Goal: Task Accomplishment & Management: Complete application form

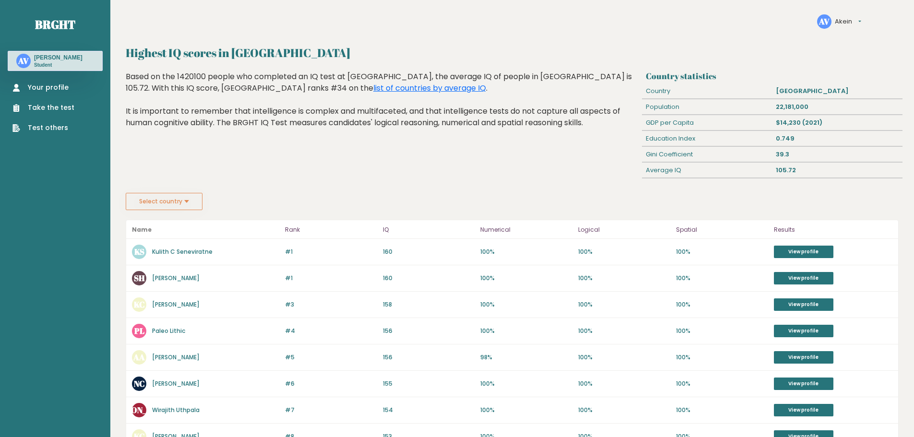
click at [57, 110] on link "Take the test" at bounding box center [43, 108] width 62 height 10
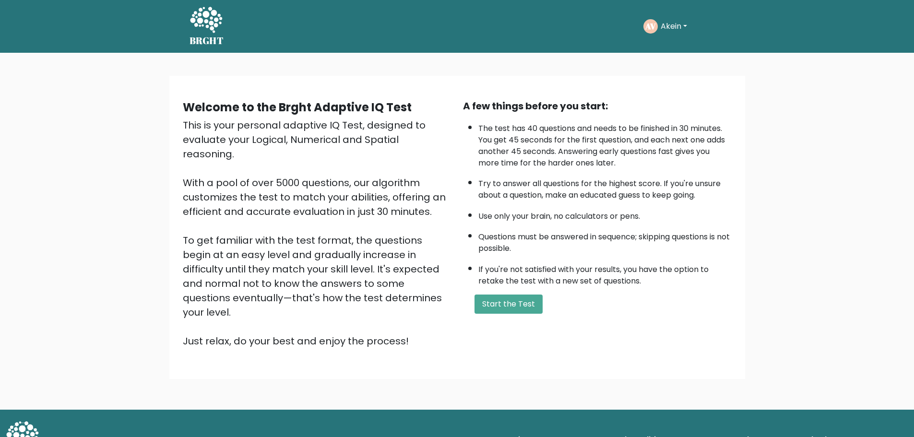
drag, startPoint x: 0, startPoint y: 0, endPoint x: 414, endPoint y: 126, distance: 432.6
click at [414, 126] on div "This is your personal adaptive IQ Test, designed to evaluate your Logical, Nume…" at bounding box center [317, 233] width 269 height 230
click at [500, 304] on button "Start the Test" at bounding box center [508, 303] width 68 height 19
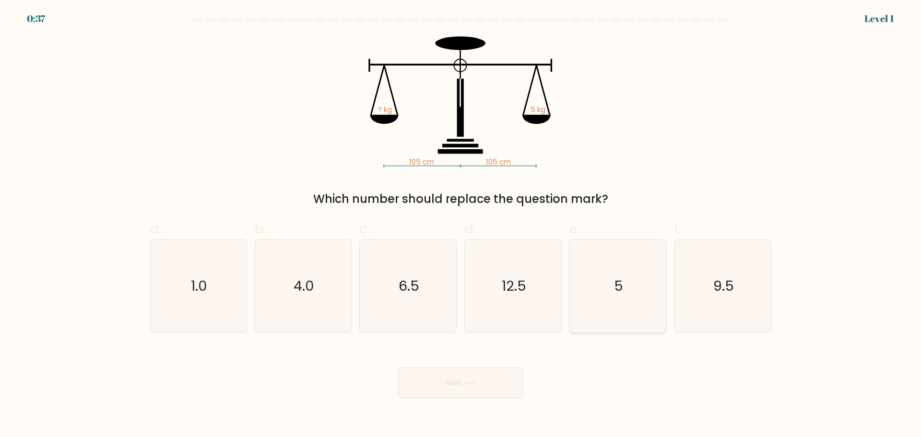
click at [631, 286] on icon "5" at bounding box center [617, 286] width 93 height 93
click at [461, 225] on input "e. 5" at bounding box center [460, 222] width 0 height 6
radio input "true"
click at [472, 390] on button "Next" at bounding box center [460, 382] width 125 height 31
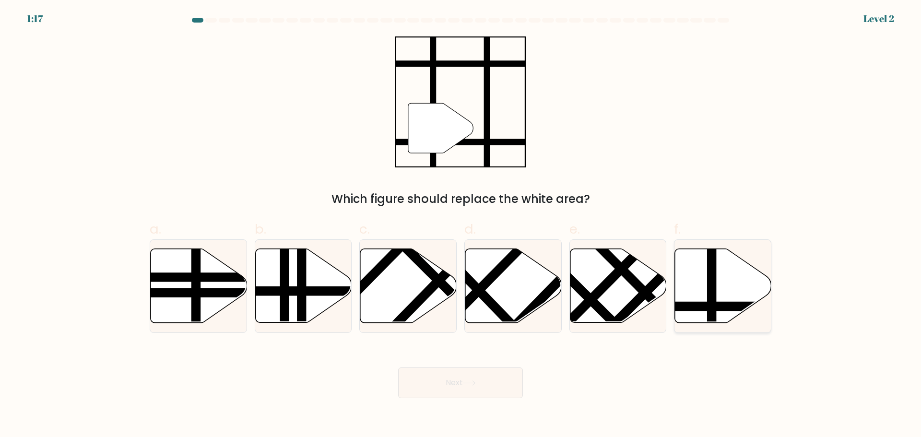
click at [725, 306] on icon at bounding box center [752, 306] width 194 height 0
click at [461, 225] on input "f." at bounding box center [460, 222] width 0 height 6
radio input "true"
click at [481, 399] on body "1:16 Level 2" at bounding box center [460, 218] width 921 height 437
click at [486, 389] on button "Next" at bounding box center [460, 382] width 125 height 31
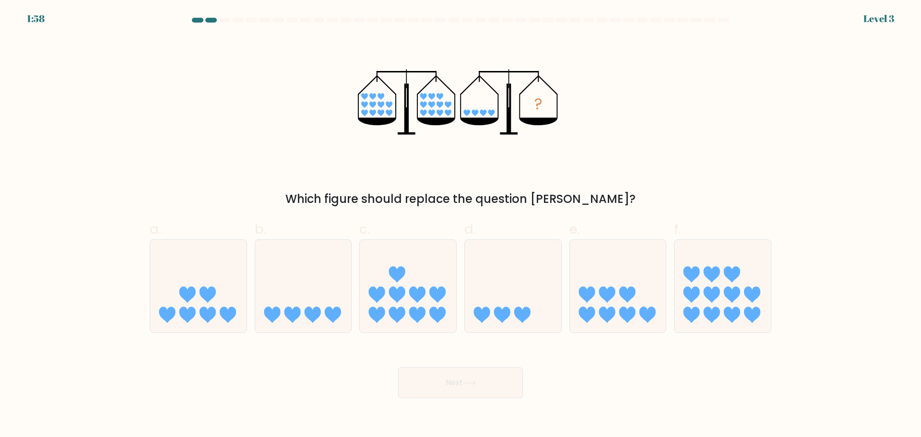
drag, startPoint x: 471, startPoint y: 120, endPoint x: 471, endPoint y: 114, distance: 6.7
click at [471, 115] on icon "?" at bounding box center [460, 101] width 205 height 131
click at [287, 299] on icon at bounding box center [303, 286] width 96 height 80
click at [460, 225] on input "b." at bounding box center [460, 222] width 0 height 6
radio input "true"
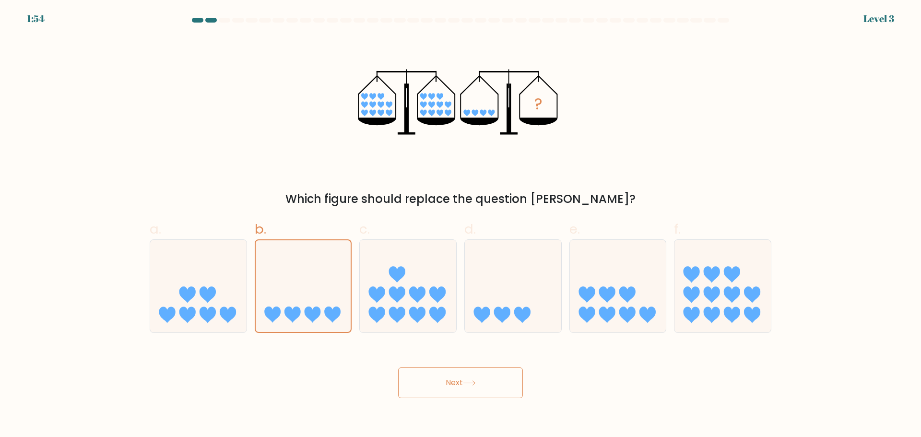
click at [455, 372] on button "Next" at bounding box center [460, 382] width 125 height 31
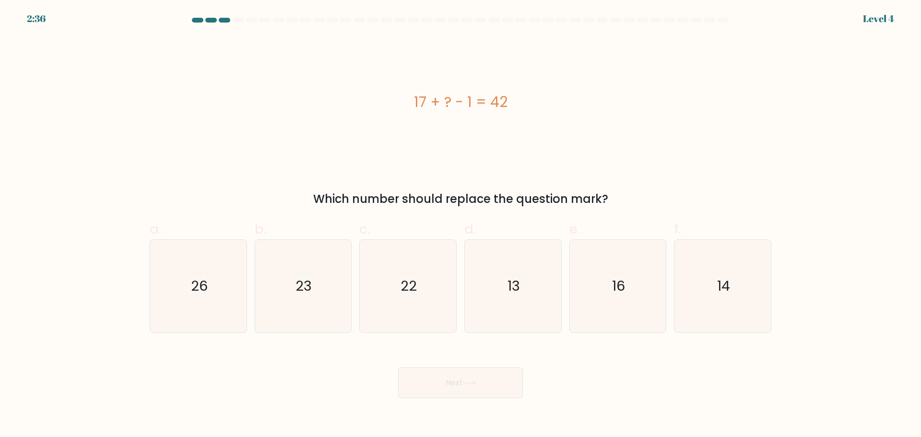
drag, startPoint x: 412, startPoint y: 95, endPoint x: 469, endPoint y: 111, distance: 58.8
click at [467, 108] on div "17 + ? - 1 = 42" at bounding box center [461, 102] width 622 height 22
click at [469, 111] on div "17 + ? - 1 = 42" at bounding box center [461, 102] width 622 height 22
click at [493, 114] on div "17 + ? - 1 = 42" at bounding box center [461, 101] width 622 height 131
click at [456, 103] on div "17 + ? - 1 = 42" at bounding box center [461, 102] width 622 height 22
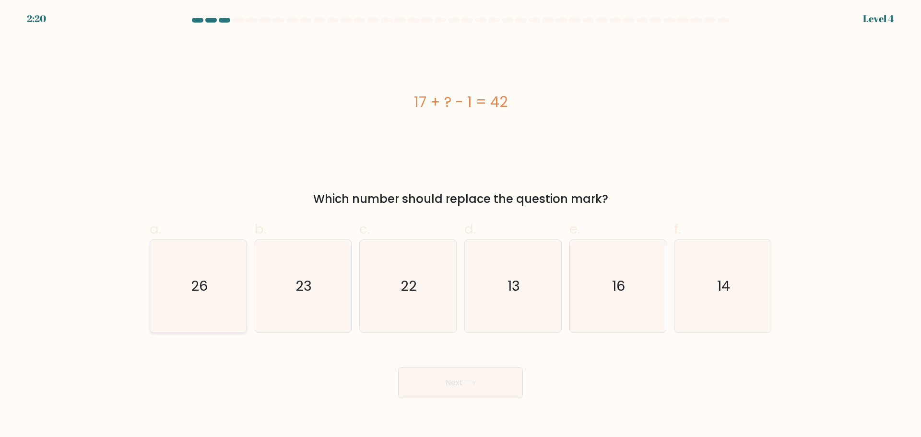
click at [215, 281] on icon "26" at bounding box center [198, 286] width 93 height 93
click at [460, 225] on input "a. 26" at bounding box center [460, 222] width 0 height 6
radio input "true"
click at [433, 377] on button "Next" at bounding box center [460, 382] width 125 height 31
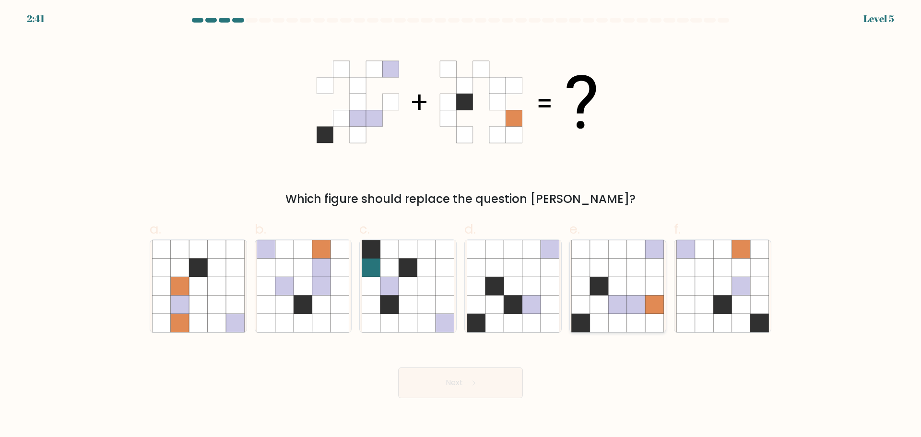
click at [600, 294] on icon at bounding box center [599, 286] width 18 height 18
click at [461, 225] on input "e." at bounding box center [460, 222] width 0 height 6
radio input "true"
click at [479, 379] on button "Next" at bounding box center [460, 382] width 125 height 31
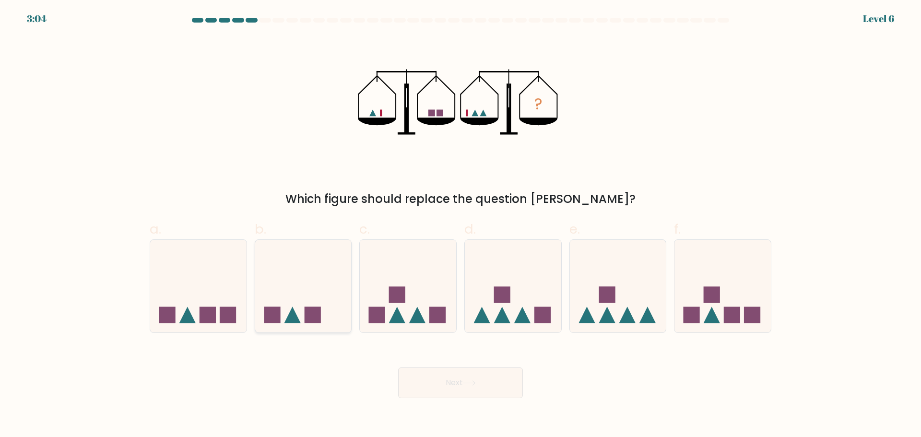
click at [328, 318] on icon at bounding box center [303, 286] width 96 height 80
click at [460, 225] on input "b." at bounding box center [460, 222] width 0 height 6
radio input "true"
click at [452, 384] on button "Next" at bounding box center [460, 382] width 125 height 31
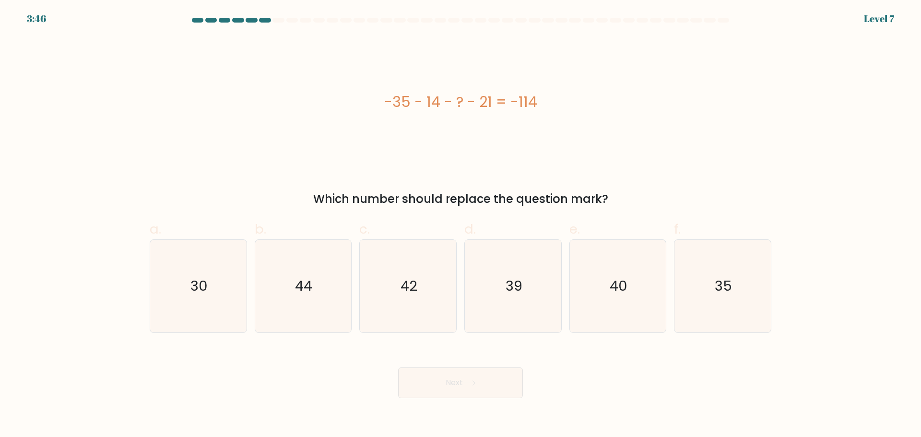
drag, startPoint x: 400, startPoint y: 104, endPoint x: 546, endPoint y: 103, distance: 146.3
click at [546, 103] on div "-35 - 14 - ? - 21 = -114" at bounding box center [461, 102] width 622 height 22
click at [475, 105] on div "-35 - 14 - ? - 21 = -114" at bounding box center [461, 102] width 622 height 22
click at [474, 106] on div "-35 - 14 - ? - 21 = -114" at bounding box center [461, 102] width 622 height 22
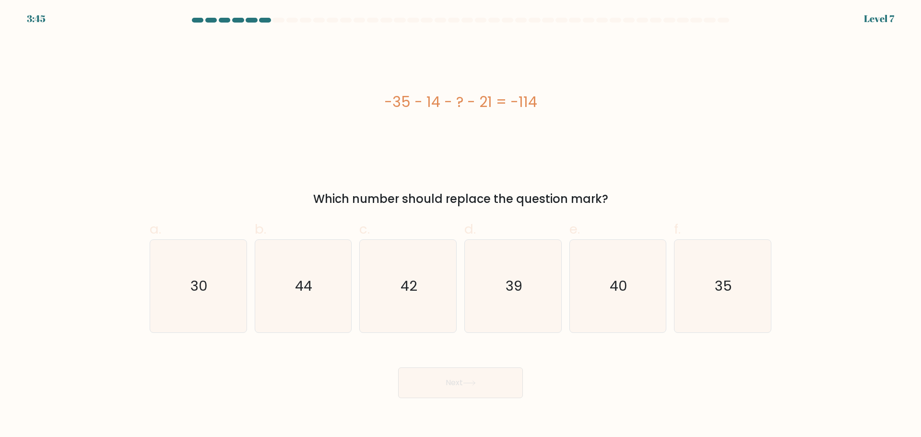
click at [474, 104] on div "-35 - 14 - ? - 21 = -114" at bounding box center [461, 102] width 622 height 22
click at [477, 100] on div "-35 - 14 - ? - 21 = -114" at bounding box center [461, 102] width 622 height 22
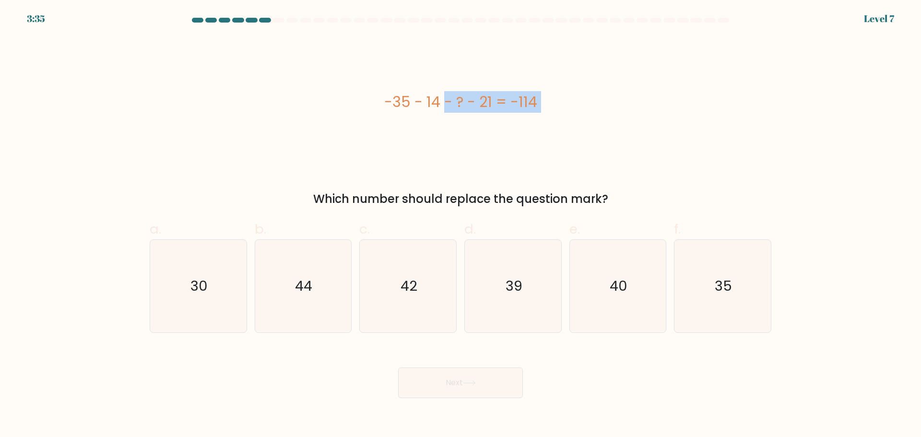
click at [470, 110] on div "-35 - 14 - ? - 21 = -114" at bounding box center [461, 102] width 622 height 22
drag, startPoint x: 386, startPoint y: 102, endPoint x: 496, endPoint y: 98, distance: 110.4
click at [496, 98] on div "-35 - 14 - ? - 21 = -114" at bounding box center [461, 102] width 622 height 22
click at [498, 103] on div "-35 - 14 - ? - 21 = -114" at bounding box center [461, 102] width 622 height 22
click at [445, 99] on div "-35 - 14 - ? - 21 = -114" at bounding box center [461, 102] width 622 height 22
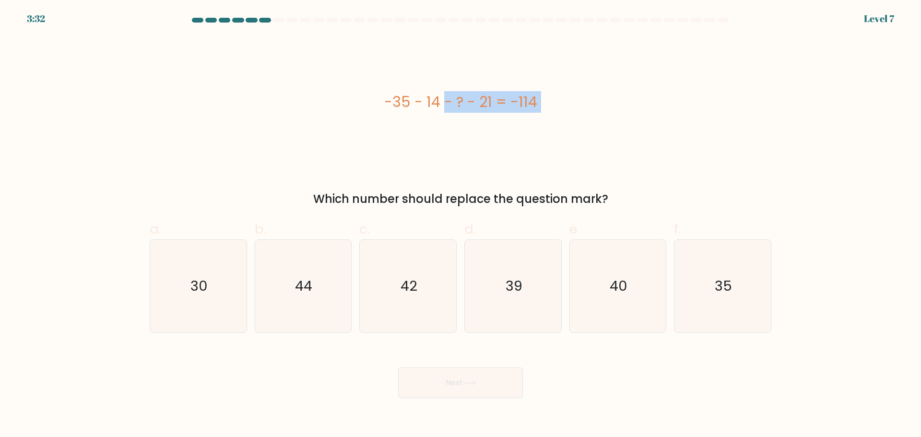
click at [437, 99] on div "-35 - 14 - ? - 21 = -114" at bounding box center [461, 102] width 622 height 22
click at [724, 170] on div "-35 - 14 - ? - 21 = -114 Which number should replace the question mark?" at bounding box center [460, 121] width 633 height 171
click at [324, 255] on icon "44" at bounding box center [303, 286] width 93 height 93
click at [460, 225] on input "b. 44" at bounding box center [460, 222] width 0 height 6
radio input "true"
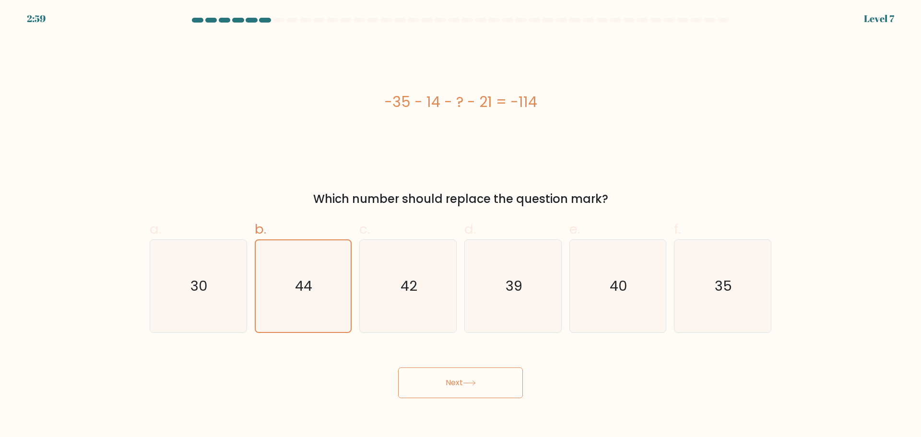
click at [467, 375] on button "Next" at bounding box center [460, 382] width 125 height 31
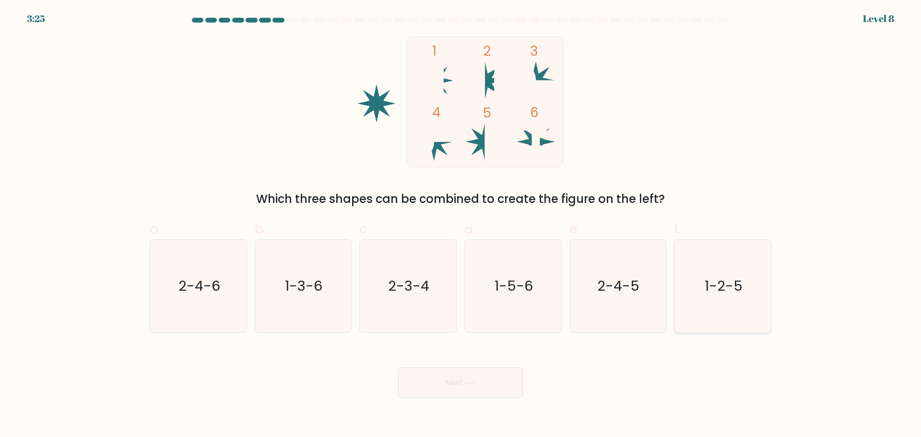
click at [734, 290] on text "1-2-5" at bounding box center [724, 285] width 38 height 19
click at [461, 225] on input "f. 1-2-5" at bounding box center [460, 222] width 0 height 6
radio input "true"
click at [456, 373] on button "Next" at bounding box center [460, 382] width 125 height 31
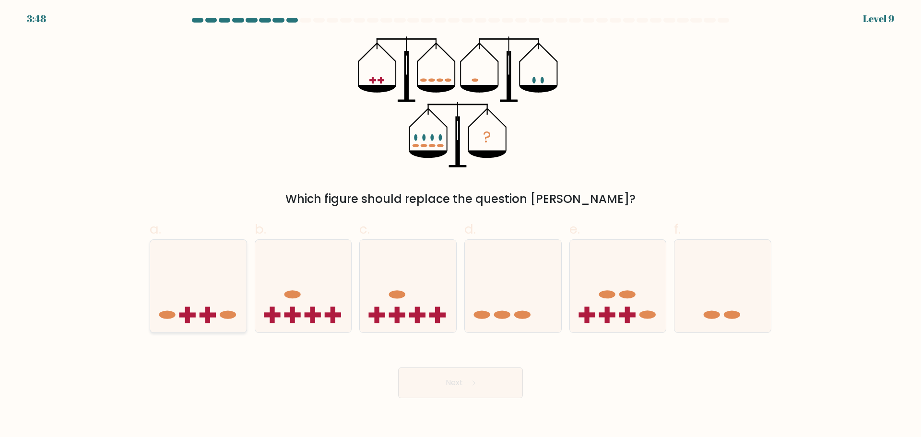
click at [224, 306] on icon at bounding box center [198, 286] width 96 height 80
click at [460, 225] on input "a." at bounding box center [460, 222] width 0 height 6
radio input "true"
click at [445, 375] on button "Next" at bounding box center [460, 382] width 125 height 31
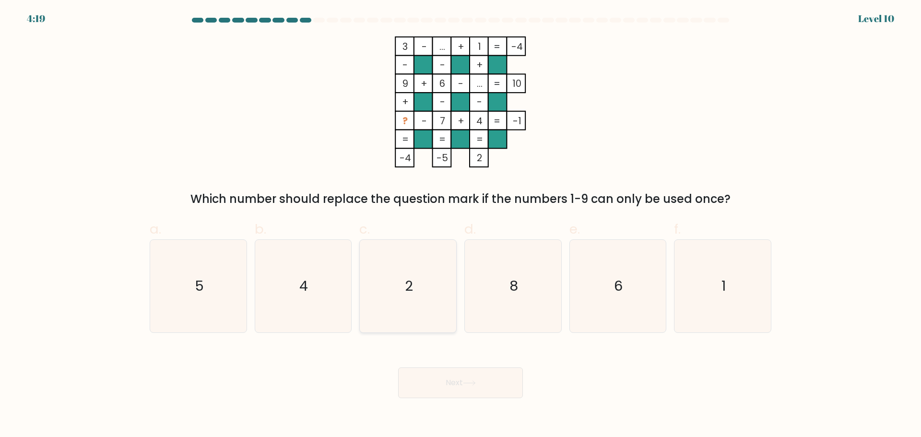
click at [415, 283] on icon "2" at bounding box center [408, 286] width 93 height 93
click at [460, 225] on input "c. 2" at bounding box center [460, 222] width 0 height 6
radio input "true"
click at [443, 383] on button "Next" at bounding box center [460, 382] width 125 height 31
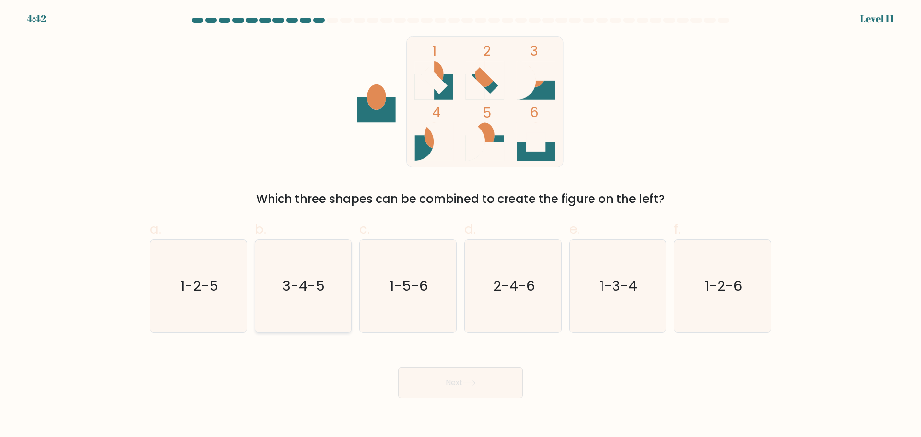
click at [313, 283] on text "3-4-5" at bounding box center [304, 285] width 42 height 19
click at [460, 225] on input "b. 3-4-5" at bounding box center [460, 222] width 0 height 6
radio input "true"
click at [445, 377] on button "Next" at bounding box center [460, 382] width 125 height 31
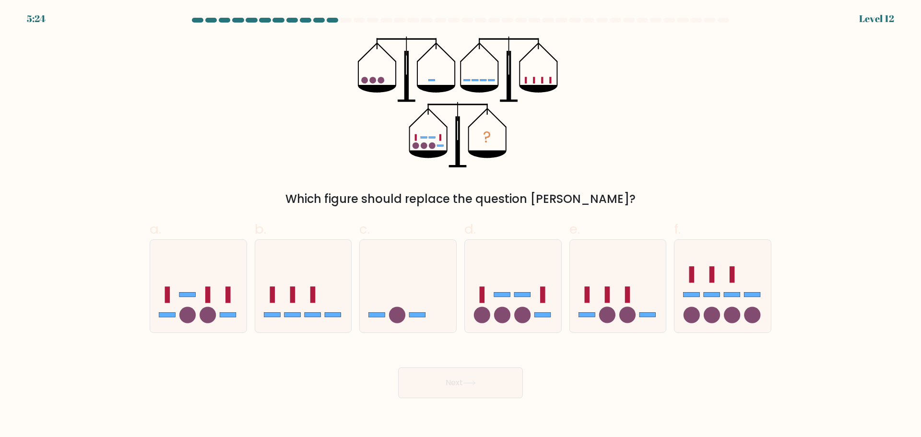
drag, startPoint x: 374, startPoint y: 82, endPoint x: 403, endPoint y: 82, distance: 29.3
click at [403, 82] on icon "?" at bounding box center [460, 101] width 205 height 131
click at [518, 321] on icon at bounding box center [513, 286] width 96 height 80
click at [461, 225] on input "d." at bounding box center [460, 222] width 0 height 6
radio input "true"
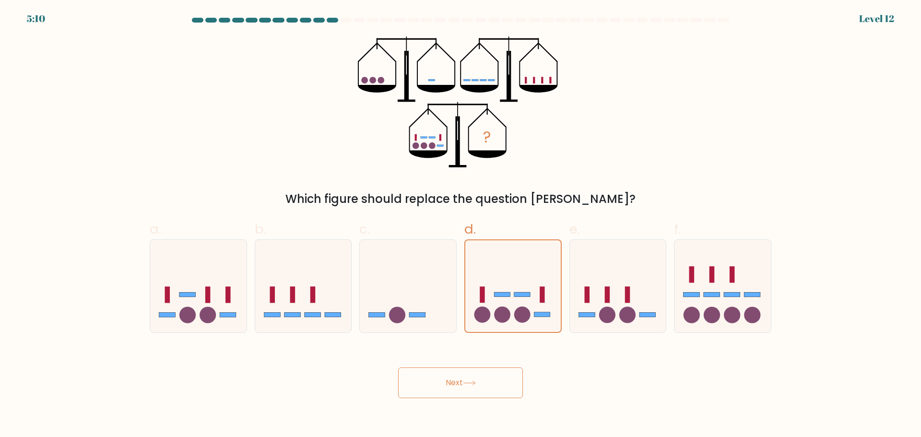
click at [494, 390] on button "Next" at bounding box center [460, 382] width 125 height 31
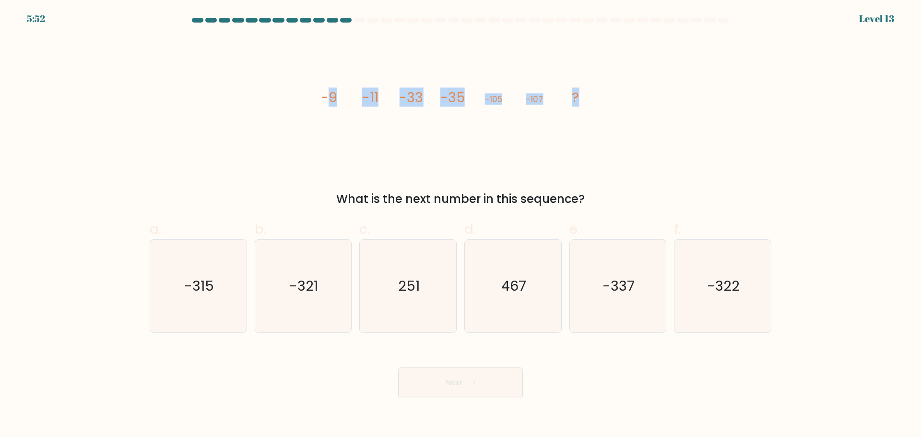
drag, startPoint x: 331, startPoint y: 100, endPoint x: 593, endPoint y: 89, distance: 261.7
click at [593, 89] on icon "image/svg+xml -9 -11 -33 -35 -105 -107 ?" at bounding box center [461, 101] width 288 height 131
copy g "9 -11 -33 -35 -105 -107 ?"
click at [599, 93] on icon "image/svg+xml -9 -11 -33 -35 -105 -107 ?" at bounding box center [461, 101] width 288 height 131
click at [615, 307] on icon "-337" at bounding box center [617, 286] width 93 height 93
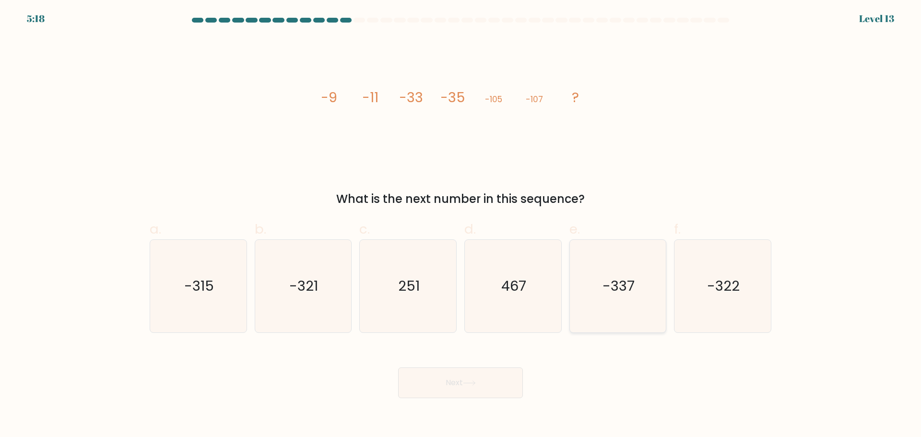
click at [461, 225] on input "e. -337" at bounding box center [460, 222] width 0 height 6
radio input "true"
click at [473, 374] on button "Next" at bounding box center [460, 382] width 125 height 31
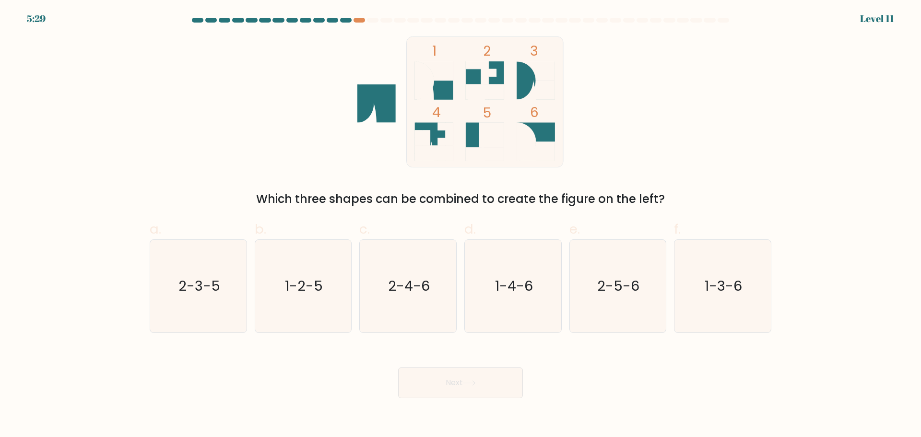
drag, startPoint x: 738, startPoint y: 300, endPoint x: 701, endPoint y: 338, distance: 52.6
click at [738, 299] on icon "1-3-6" at bounding box center [722, 286] width 93 height 93
click at [461, 225] on input "f. 1-3-6" at bounding box center [460, 222] width 0 height 6
radio input "true"
click at [501, 382] on button "Next" at bounding box center [460, 382] width 125 height 31
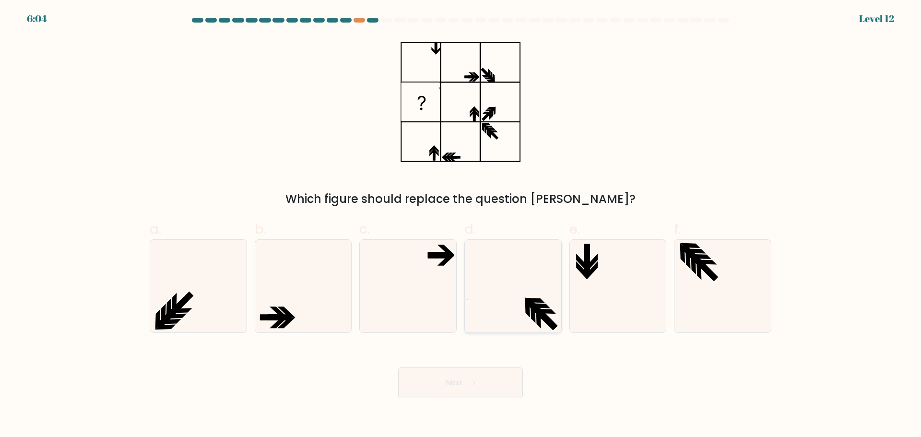
click at [536, 303] on icon at bounding box center [513, 286] width 93 height 93
click at [461, 225] on input "d." at bounding box center [460, 222] width 0 height 6
radio input "true"
click at [466, 390] on button "Next" at bounding box center [460, 382] width 125 height 31
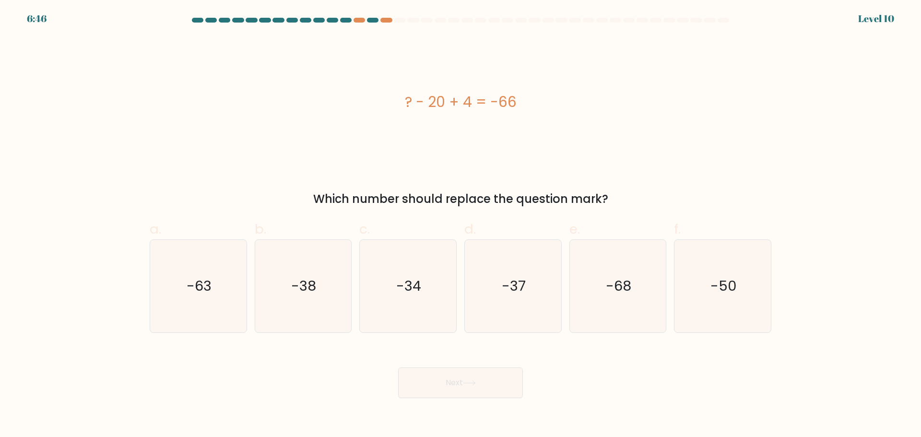
drag, startPoint x: 406, startPoint y: 93, endPoint x: 535, endPoint y: 108, distance: 130.5
click at [535, 108] on div "? - 20 + 4 = -66" at bounding box center [461, 102] width 622 height 22
click at [521, 111] on div "? - 20 + 4 = -66" at bounding box center [461, 102] width 622 height 22
click at [504, 116] on div "? - 20 + 4 = -66" at bounding box center [461, 101] width 622 height 131
click at [500, 102] on div "? - 20 + 4 = -66" at bounding box center [461, 102] width 622 height 22
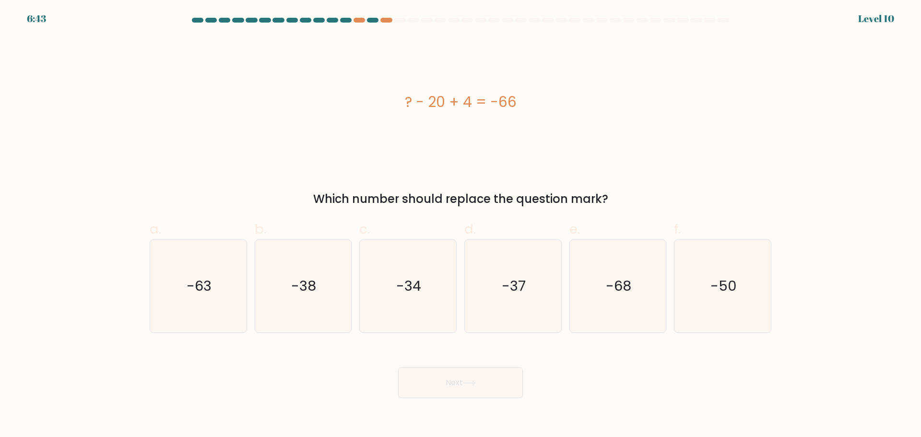
drag, startPoint x: 427, startPoint y: 101, endPoint x: 471, endPoint y: 112, distance: 44.4
click at [471, 112] on div "? - 20 + 4 = -66" at bounding box center [461, 102] width 622 height 22
click at [722, 307] on icon "-50" at bounding box center [722, 286] width 93 height 93
click at [461, 225] on input "f. -50" at bounding box center [460, 222] width 0 height 6
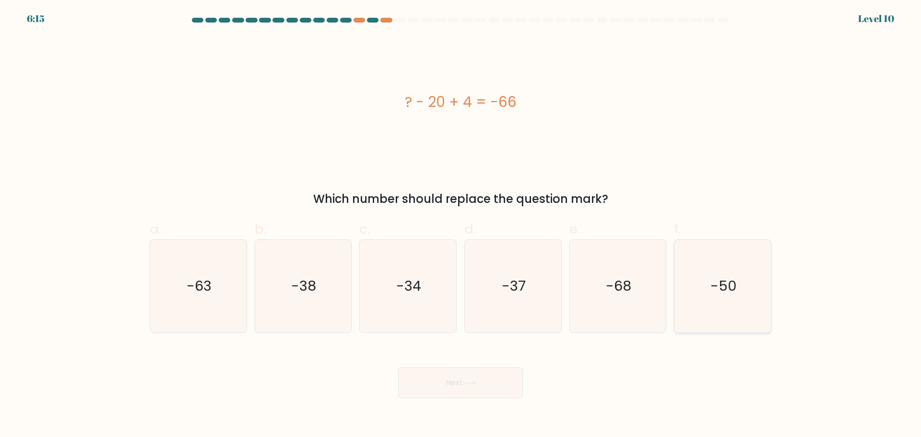
radio input "true"
click at [497, 377] on button "Next" at bounding box center [460, 382] width 125 height 31
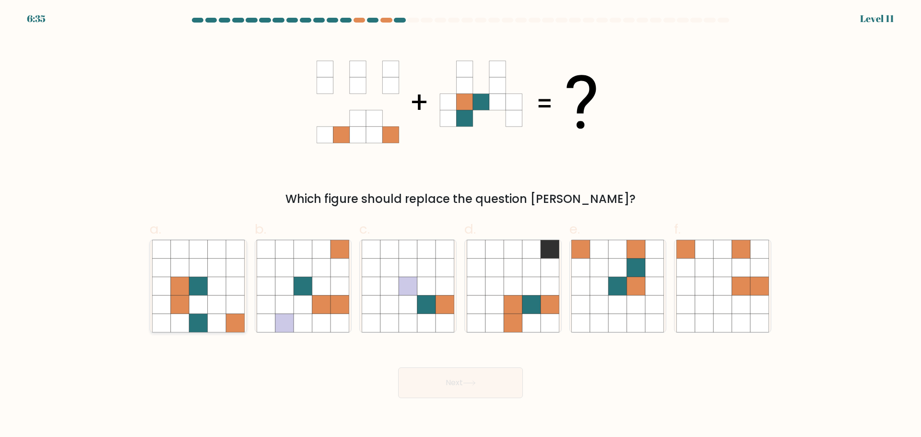
click at [201, 303] on icon at bounding box center [198, 304] width 18 height 18
click at [460, 225] on input "a." at bounding box center [460, 222] width 0 height 6
radio input "true"
click at [489, 373] on button "Next" at bounding box center [460, 382] width 125 height 31
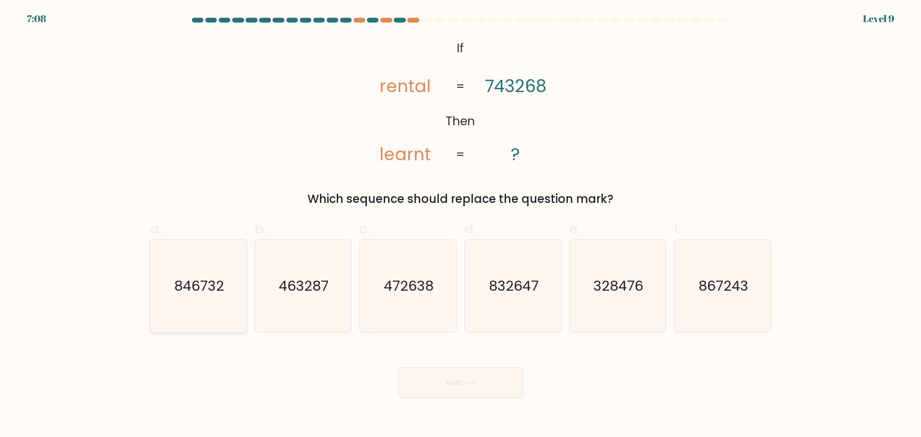
click at [206, 296] on icon "846732" at bounding box center [198, 286] width 93 height 93
click at [460, 225] on input "a. 846732" at bounding box center [460, 222] width 0 height 6
radio input "true"
click at [489, 378] on button "Next" at bounding box center [460, 382] width 125 height 31
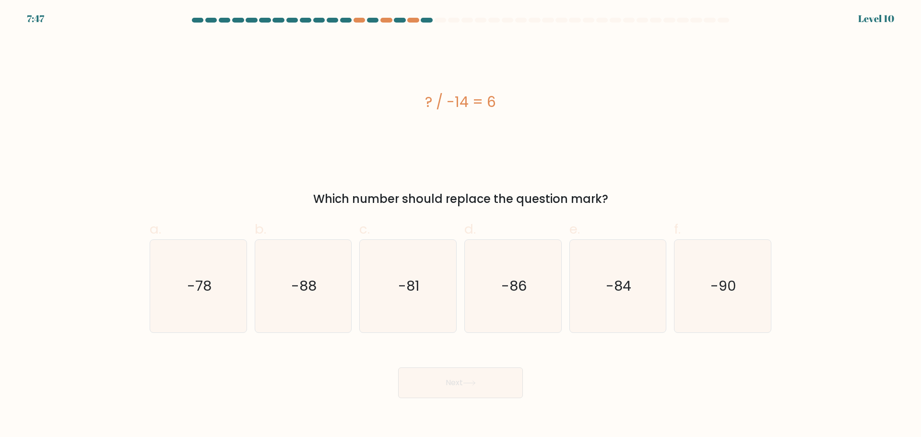
drag, startPoint x: 535, startPoint y: 87, endPoint x: 568, endPoint y: 88, distance: 33.6
click at [568, 88] on div "? / -14 = 6" at bounding box center [461, 101] width 622 height 131
click at [445, 101] on div "? / -14 = 6" at bounding box center [461, 102] width 622 height 22
click at [427, 96] on div "? / -14 = 6" at bounding box center [461, 102] width 622 height 22
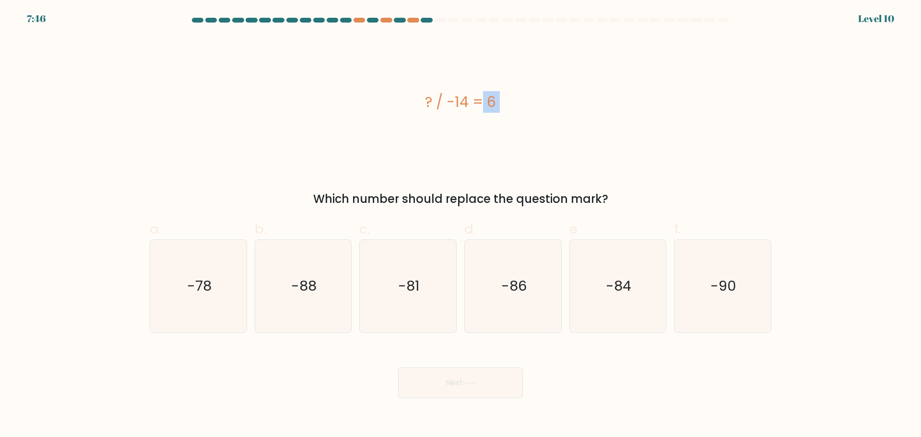
click at [427, 96] on div "? / -14 = 6" at bounding box center [461, 102] width 622 height 22
click at [641, 279] on icon "-84" at bounding box center [617, 286] width 93 height 93
click at [461, 225] on input "e. -84" at bounding box center [460, 222] width 0 height 6
radio input "true"
click at [498, 378] on button "Next" at bounding box center [460, 382] width 125 height 31
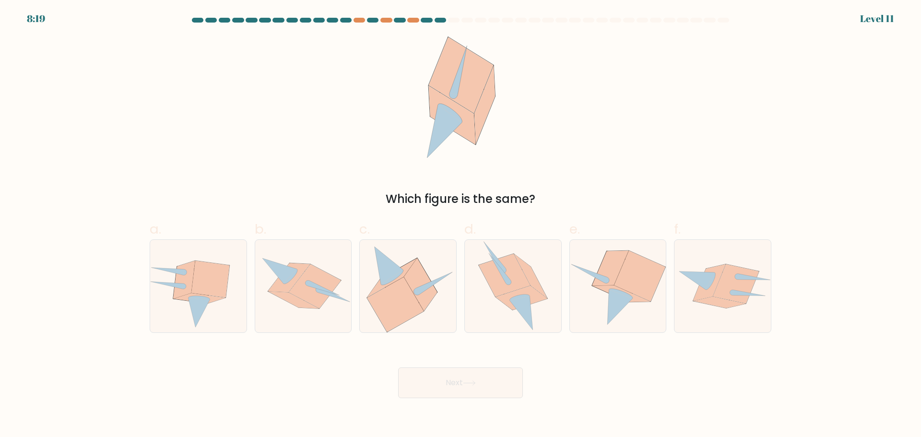
drag, startPoint x: 446, startPoint y: 71, endPoint x: 491, endPoint y: 114, distance: 62.1
click at [492, 112] on icon at bounding box center [460, 101] width 89 height 131
click at [412, 298] on icon at bounding box center [395, 304] width 57 height 55
click at [460, 225] on input "c." at bounding box center [460, 222] width 0 height 6
radio input "true"
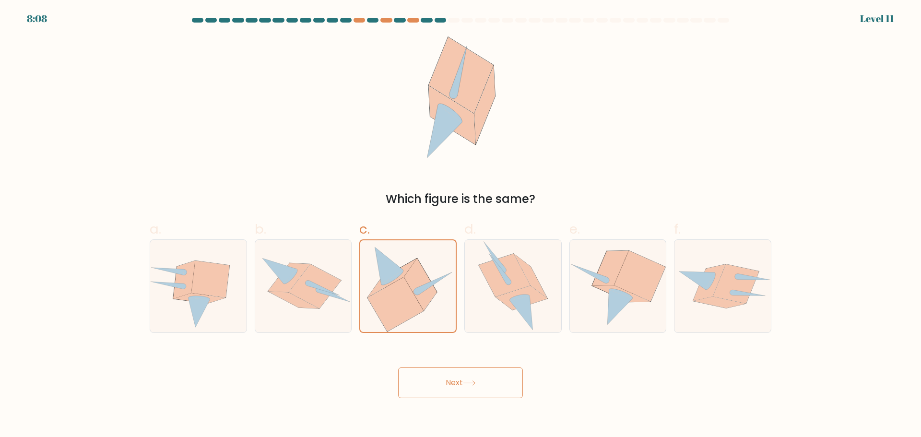
click at [451, 376] on button "Next" at bounding box center [460, 382] width 125 height 31
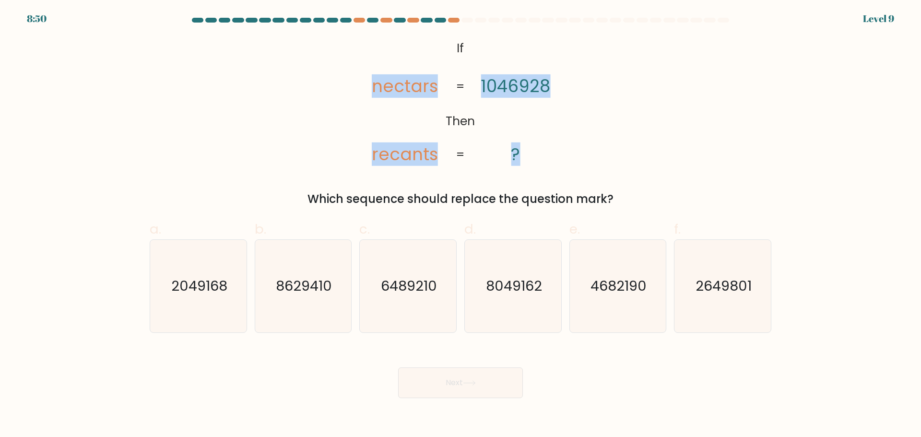
drag, startPoint x: 372, startPoint y: 82, endPoint x: 457, endPoint y: 98, distance: 85.9
click at [457, 98] on icon "@import url('https://fonts.googleapis.com/css?family=Abril+Fatface:400,100,100i…" at bounding box center [460, 101] width 213 height 131
click at [458, 98] on icon "@import url('https://fonts.googleapis.com/css?family=Abril+Fatface:400,100,100i…" at bounding box center [460, 101] width 213 height 131
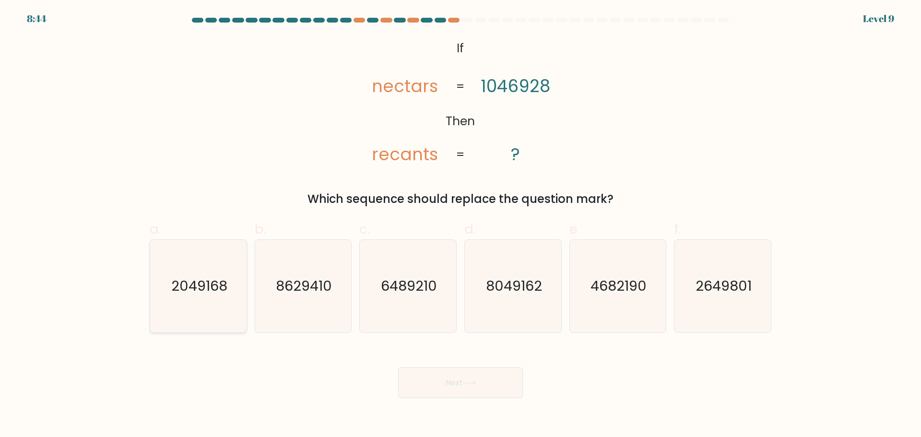
click at [231, 296] on icon "2049168" at bounding box center [198, 286] width 93 height 93
click at [460, 225] on input "a. 2049168" at bounding box center [460, 222] width 0 height 6
radio input "true"
click at [455, 377] on button "Next" at bounding box center [460, 382] width 125 height 31
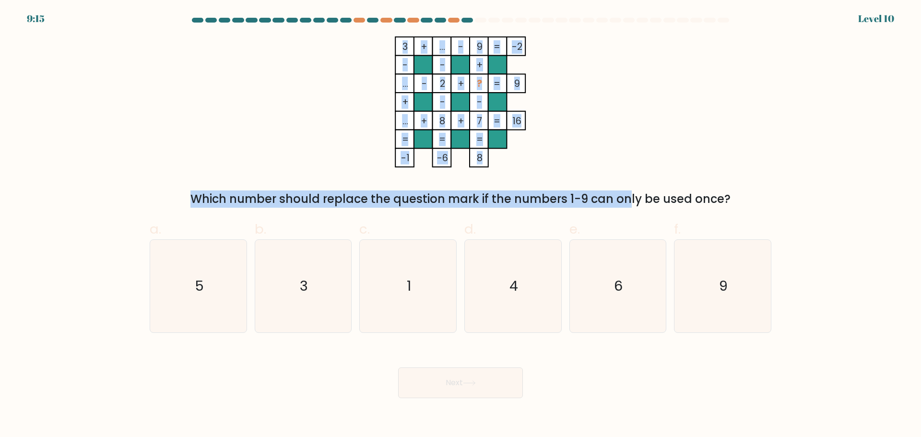
drag, startPoint x: 469, startPoint y: 101, endPoint x: 546, endPoint y: 199, distance: 124.6
click at [546, 199] on div "3 + ... - 9 -2 - - + ... - 2 + ? 9 + - - ... + 8 + 7 = 16 = = = = -1 -6 8 = Whi…" at bounding box center [460, 121] width 633 height 171
click at [461, 120] on tspan "+" at bounding box center [461, 120] width 7 height 13
click at [402, 81] on tspan "..." at bounding box center [405, 83] width 6 height 13
drag, startPoint x: 400, startPoint y: 48, endPoint x: 725, endPoint y: 195, distance: 355.7
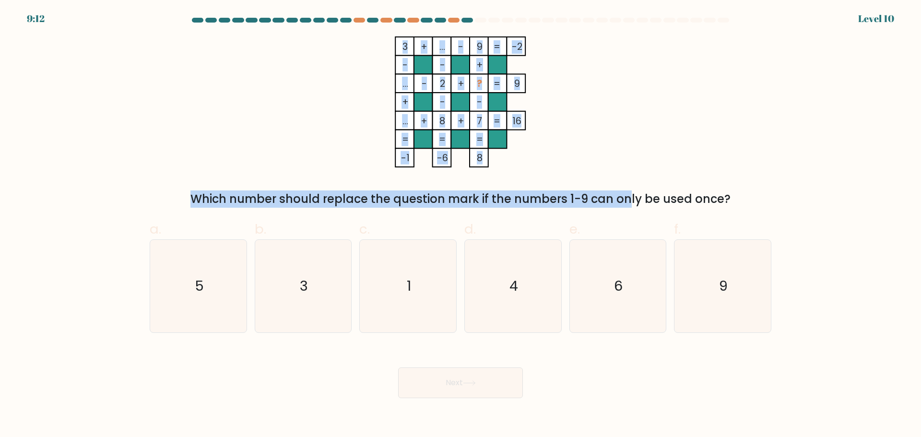
click at [725, 195] on div "3 + ... - 9 -2 - - + ... - 2 + ? 9 + - - ... + 8 + 7 = 16 = = = = -1 -6 8 = Whi…" at bounding box center [460, 121] width 633 height 171
copy div "3 + ... - 9 -2 - - + ... - 2 + ? 9 + - - ... + 8 + 7 = 16 = = = = -1 -6 8 = Whi…"
click at [466, 152] on icon "3 + ... - 9 -2 - - + ... - 2 + ? 9 + - - ... + 8 + 7 = 16 = = = = -1 -6 8 =" at bounding box center [461, 101] width 288 height 131
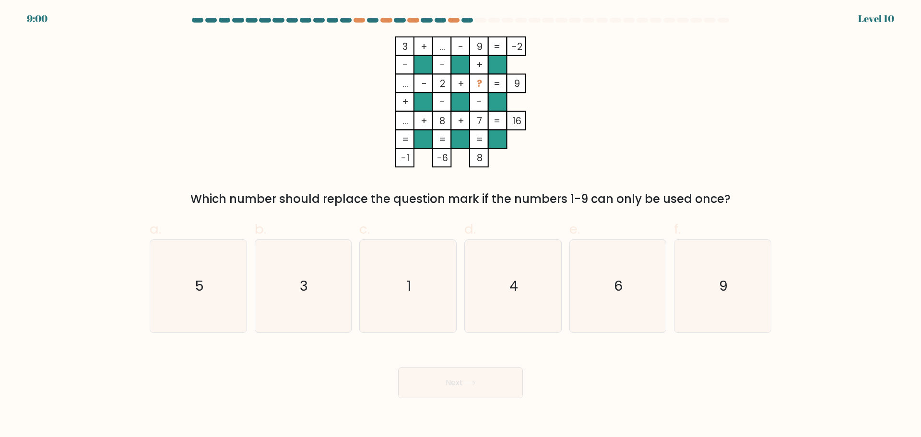
drag, startPoint x: 471, startPoint y: 87, endPoint x: 486, endPoint y: 88, distance: 14.5
click at [486, 88] on rect at bounding box center [479, 83] width 19 height 19
click at [482, 85] on tspan "?" at bounding box center [479, 83] width 5 height 13
drag, startPoint x: 478, startPoint y: 84, endPoint x: 488, endPoint y: 84, distance: 10.6
click at [488, 84] on icon "3 + ... - 9 -2 - - + ... - 2 + ? 9 + - - ... + 8 + 7 = 16 = = = = -1 -6 8 =" at bounding box center [461, 101] width 288 height 131
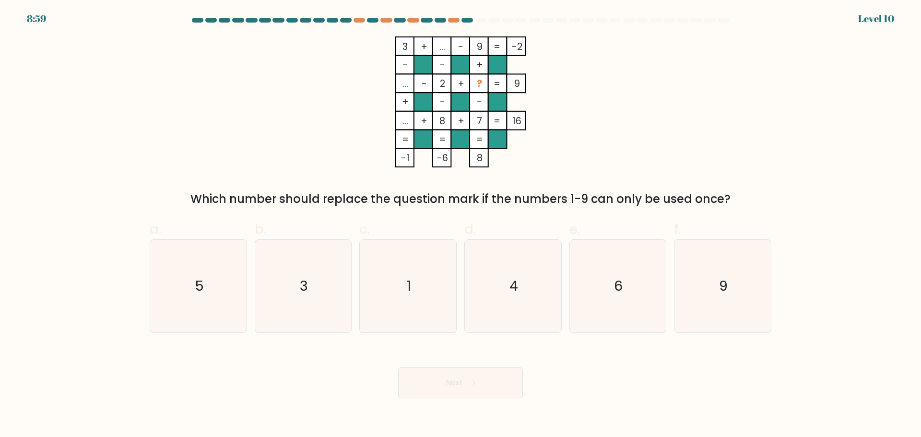
click at [485, 91] on rect at bounding box center [479, 83] width 19 height 19
drag, startPoint x: 478, startPoint y: 89, endPoint x: 491, endPoint y: 92, distance: 13.8
click at [491, 92] on icon "3 + ... - 9 -2 - - + ... - 2 + ? 9 + - - ... + 8 + 7 = 16 = = = = -1 -6 8 =" at bounding box center [461, 101] width 288 height 131
click at [483, 89] on rect at bounding box center [479, 83] width 19 height 19
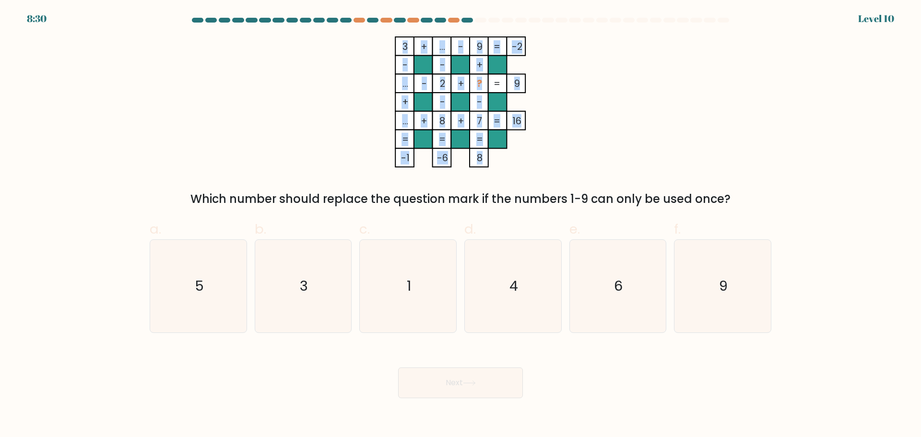
drag, startPoint x: 475, startPoint y: 84, endPoint x: 495, endPoint y: 84, distance: 20.2
click at [495, 84] on icon "3 + ... - 9 -2 - - + ... - 2 + ? 9 + - - ... + 8 + 7 = 16 = = = = -1 -6 8 =" at bounding box center [461, 101] width 288 height 131
click at [495, 84] on tspan "=" at bounding box center [497, 83] width 7 height 13
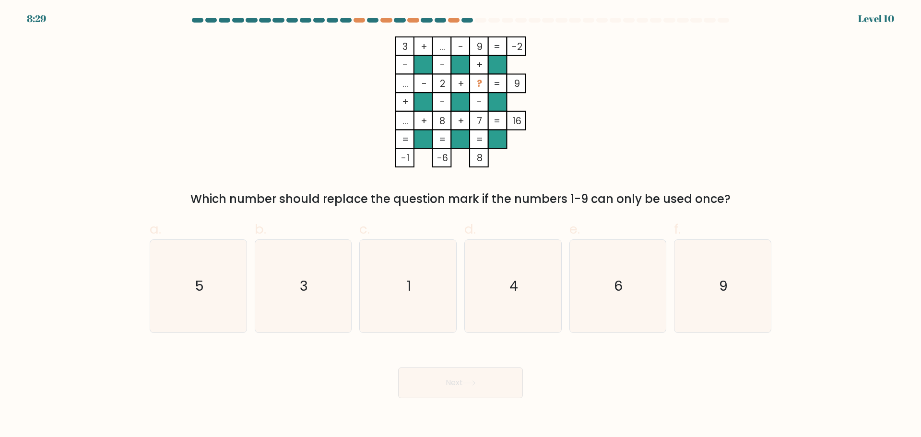
click at [483, 153] on tspan "8" at bounding box center [480, 157] width 6 height 13
click at [481, 154] on tspan "8" at bounding box center [480, 157] width 6 height 13
click at [628, 310] on icon "6" at bounding box center [617, 286] width 93 height 93
click at [461, 225] on input "e. 6" at bounding box center [460, 222] width 0 height 6
radio input "true"
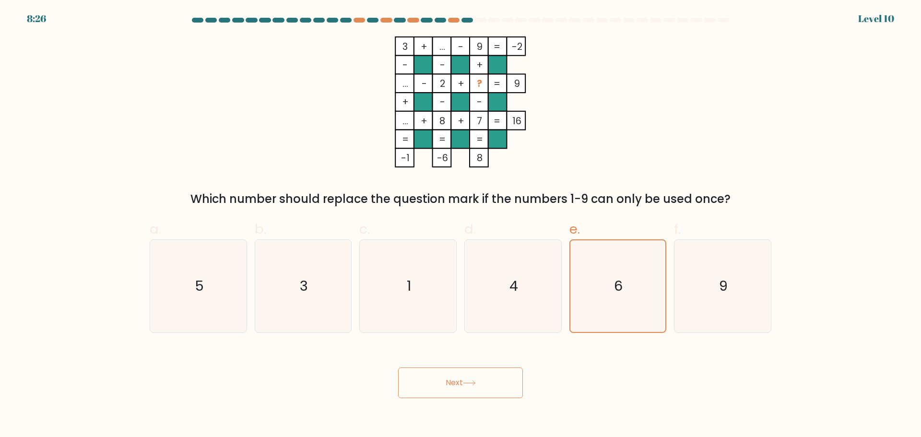
click at [488, 388] on button "Next" at bounding box center [460, 382] width 125 height 31
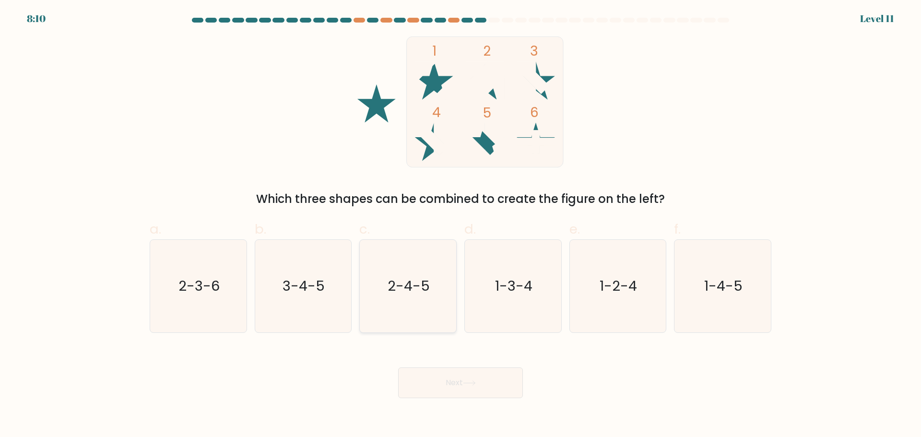
click at [432, 259] on icon "2-4-5" at bounding box center [408, 286] width 93 height 93
click at [460, 225] on input "c. 2-4-5" at bounding box center [460, 222] width 0 height 6
radio input "true"
click at [461, 384] on button "Next" at bounding box center [460, 382] width 125 height 31
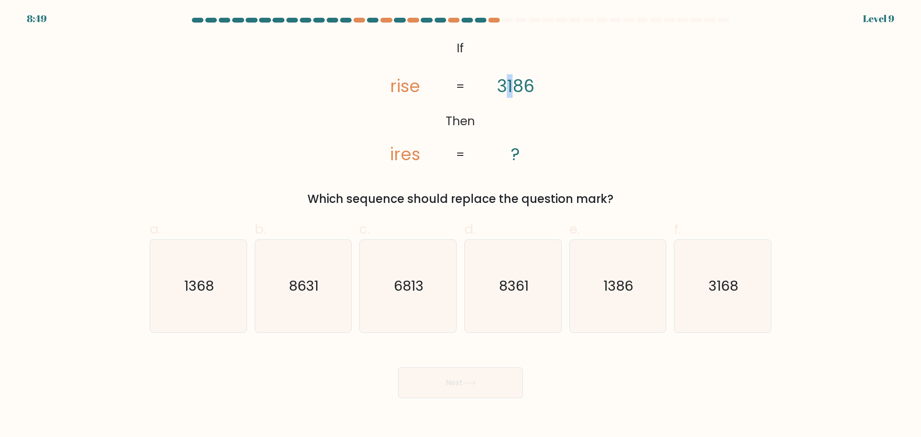
drag, startPoint x: 506, startPoint y: 101, endPoint x: 511, endPoint y: 101, distance: 5.3
click at [511, 101] on icon "@import url('https://fonts.googleapis.com/css?family=Abril+Fatface:400,100,100i…" at bounding box center [460, 101] width 213 height 131
click at [508, 101] on icon "@import url('https://fonts.googleapis.com/css?family=Abril+Fatface:400,100,100i…" at bounding box center [460, 101] width 213 height 131
click at [222, 304] on icon "1368" at bounding box center [198, 286] width 93 height 93
click at [460, 225] on input "a. 1368" at bounding box center [460, 222] width 0 height 6
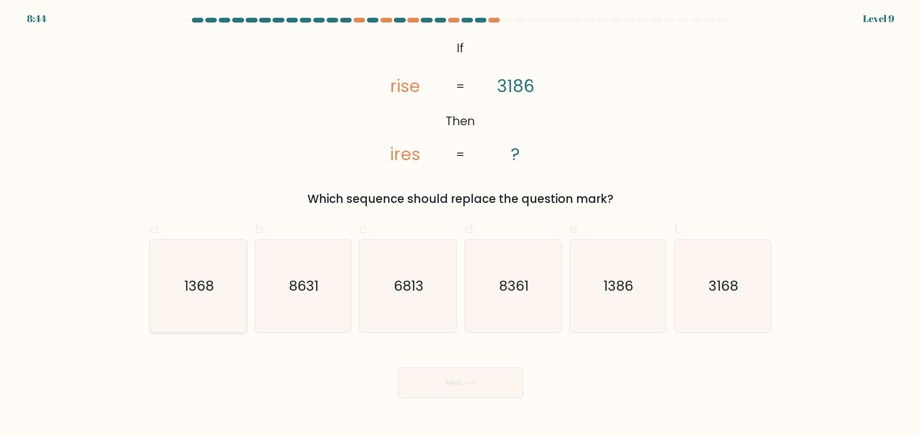
radio input "true"
click at [496, 384] on button "Next" at bounding box center [460, 382] width 125 height 31
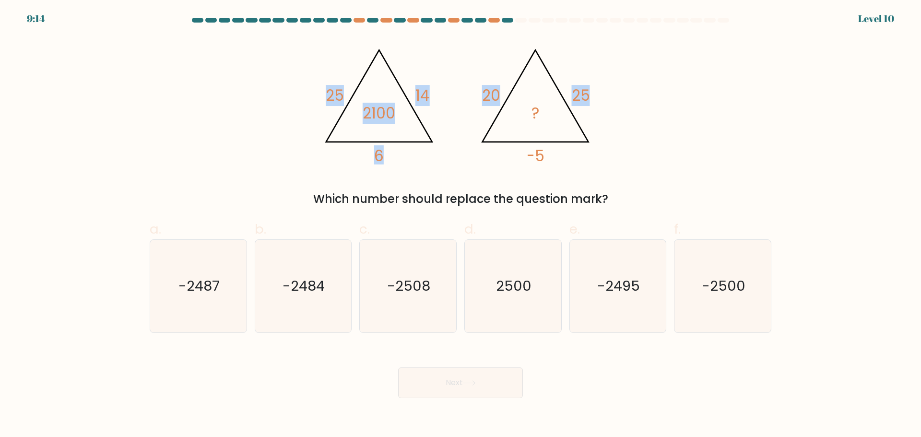
drag, startPoint x: 314, startPoint y: 94, endPoint x: 488, endPoint y: 167, distance: 188.9
click at [488, 167] on div "@import url('https://fonts.googleapis.com/css?family=Abril+Fatface:400,100,100i…" at bounding box center [460, 121] width 633 height 171
click at [510, 183] on div "@import url('https://fonts.googleapis.com/css?family=Abril+Fatface:400,100,100i…" at bounding box center [460, 121] width 633 height 171
drag, startPoint x: 485, startPoint y: 94, endPoint x: 568, endPoint y: 168, distance: 111.4
click at [568, 168] on div "@import url('https://fonts.googleapis.com/css?family=Abril+Fatface:400,100,100i…" at bounding box center [460, 121] width 633 height 171
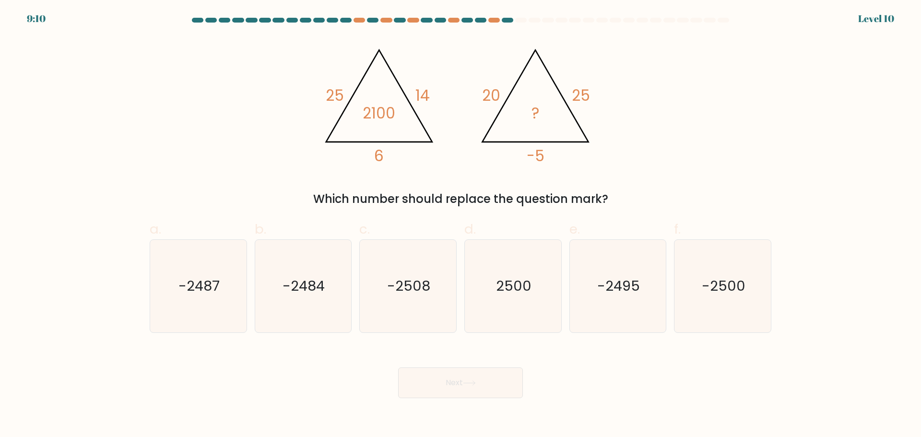
click at [563, 149] on icon "@import url('https://fonts.googleapis.com/css?family=Abril+Fatface:400,100,100i…" at bounding box center [461, 101] width 288 height 131
drag, startPoint x: 585, startPoint y: 190, endPoint x: 557, endPoint y: 200, distance: 29.4
click at [580, 174] on div "@import url('https://fonts.googleapis.com/css?family=Abril+Fatface:400,100,100i…" at bounding box center [460, 121] width 633 height 171
click at [727, 263] on icon "-2500" at bounding box center [722, 286] width 93 height 93
click at [461, 225] on input "f. -2500" at bounding box center [460, 222] width 0 height 6
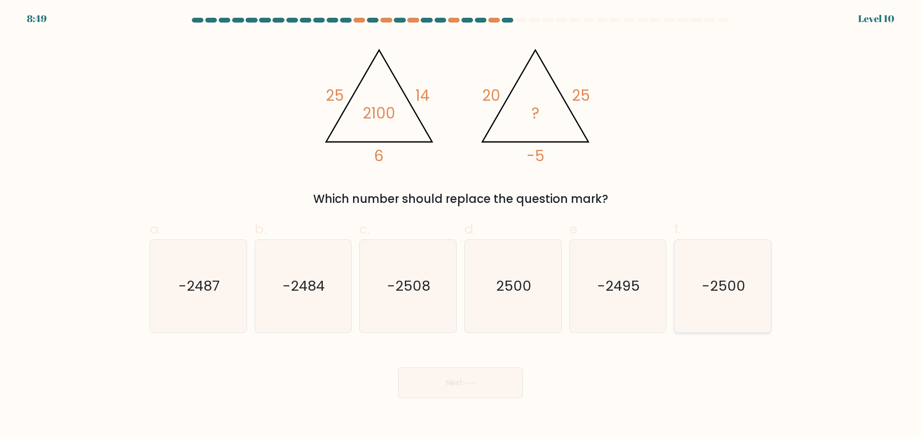
radio input "true"
click at [472, 387] on button "Next" at bounding box center [460, 382] width 125 height 31
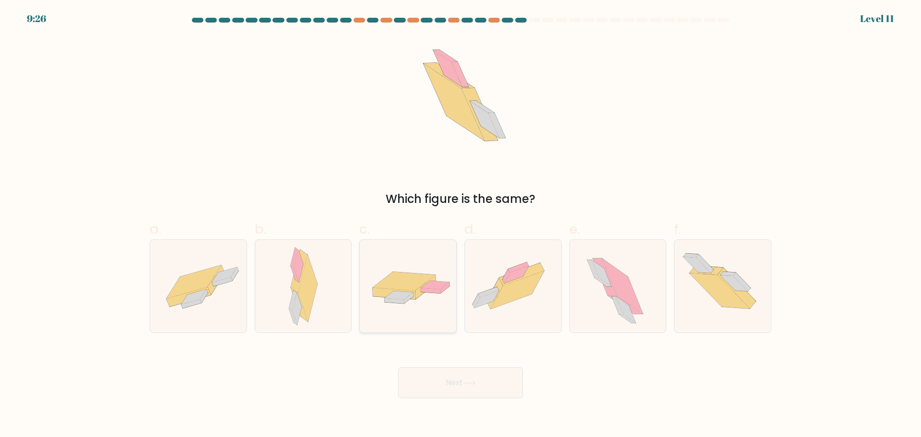
click at [419, 310] on div at bounding box center [407, 286] width 97 height 94
click at [460, 225] on input "c." at bounding box center [460, 222] width 0 height 6
radio input "true"
click at [437, 383] on button "Next" at bounding box center [460, 382] width 125 height 31
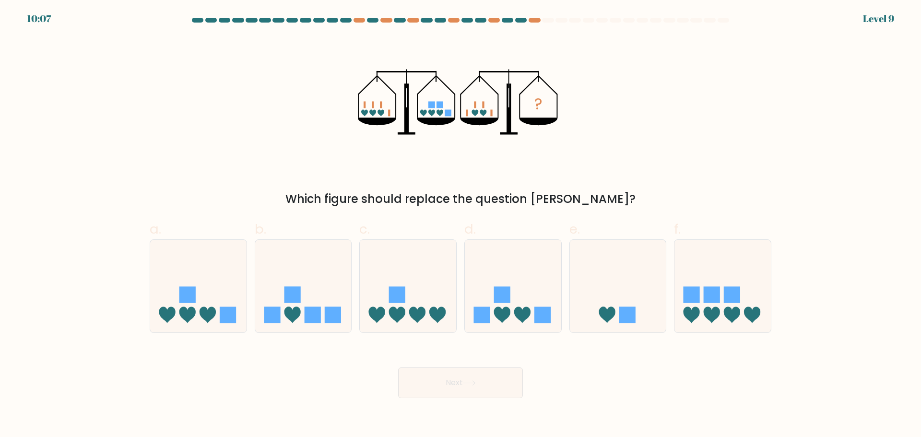
drag, startPoint x: 377, startPoint y: 117, endPoint x: 448, endPoint y: 117, distance: 71.5
click at [448, 117] on icon "?" at bounding box center [460, 101] width 205 height 131
click at [513, 308] on icon at bounding box center [513, 286] width 96 height 80
click at [461, 225] on input "d." at bounding box center [460, 222] width 0 height 6
radio input "true"
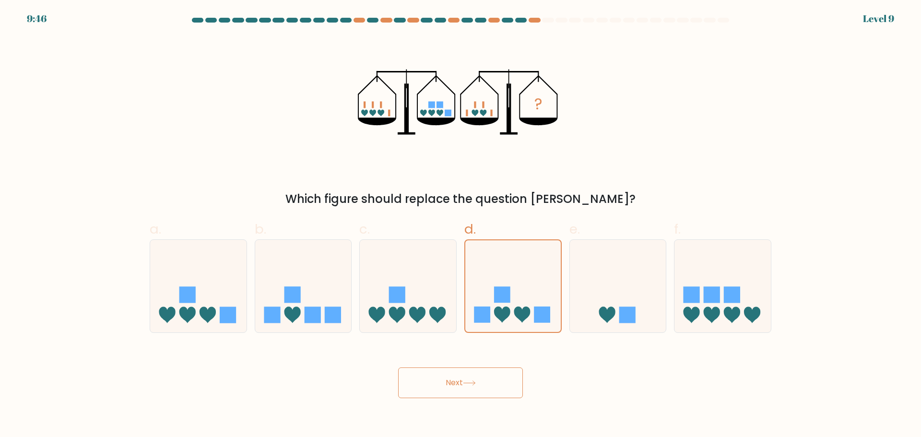
click at [491, 386] on button "Next" at bounding box center [460, 382] width 125 height 31
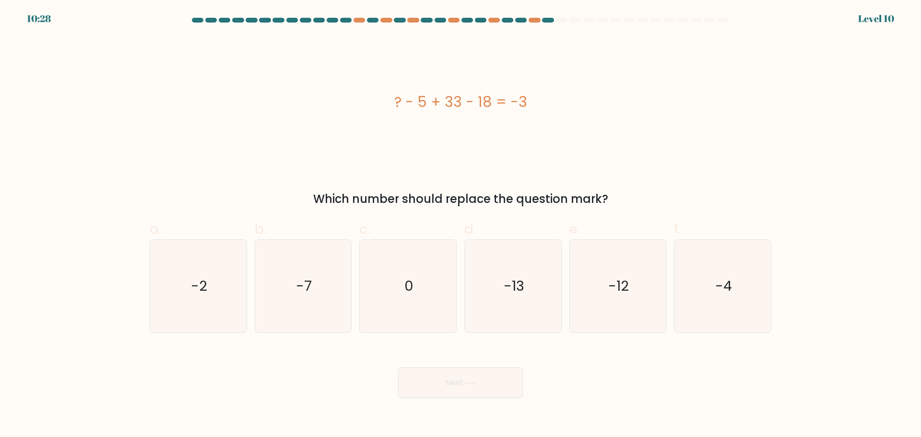
drag, startPoint x: 370, startPoint y: 106, endPoint x: 551, endPoint y: 94, distance: 180.7
click at [551, 94] on div "? - 5 + 33 - 18 = -3" at bounding box center [461, 102] width 622 height 22
copy div "? - 5 + 33 - 18 = -3"
click at [487, 259] on icon "-13" at bounding box center [513, 286] width 93 height 93
click at [461, 225] on input "d. -13" at bounding box center [460, 222] width 0 height 6
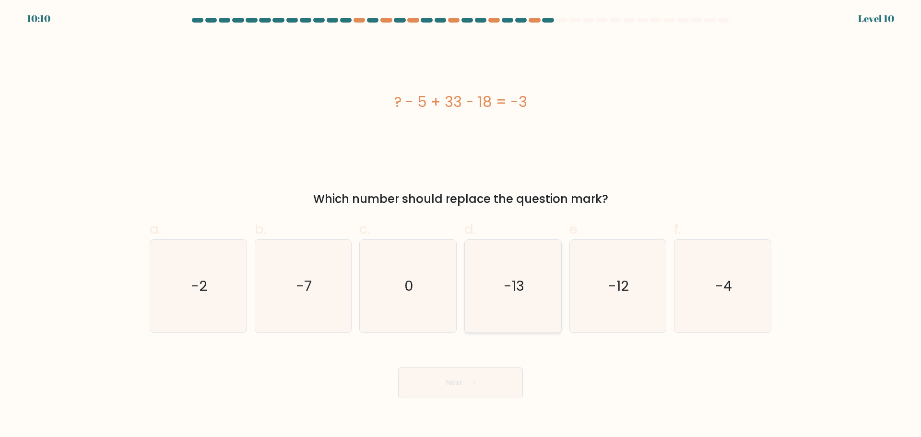
radio input "true"
click at [476, 385] on icon at bounding box center [469, 382] width 13 height 5
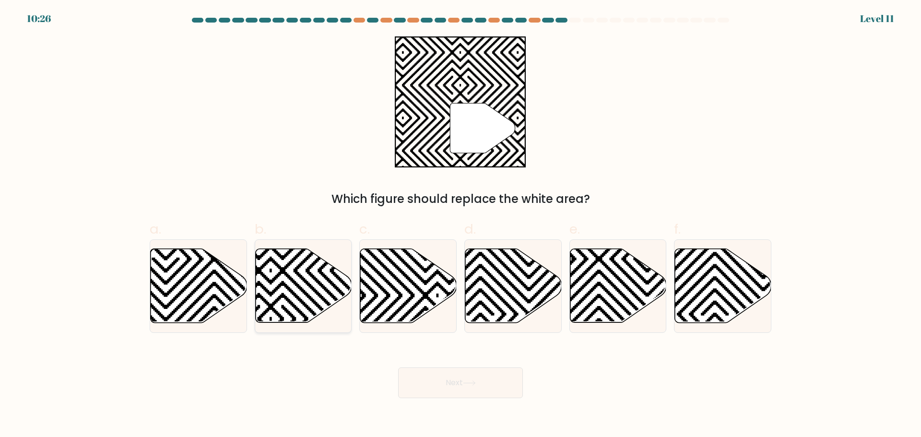
click at [312, 270] on icon at bounding box center [303, 285] width 96 height 74
click at [460, 225] on input "b." at bounding box center [460, 222] width 0 height 6
radio input "true"
click at [437, 383] on button "Next" at bounding box center [460, 382] width 125 height 31
click at [436, 381] on button "Next" at bounding box center [460, 382] width 125 height 31
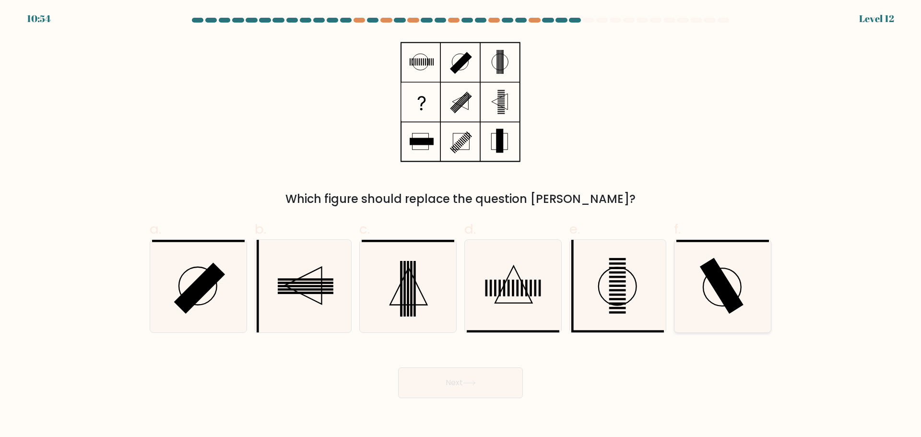
click at [719, 289] on rect at bounding box center [722, 286] width 44 height 56
click at [461, 225] on input "f." at bounding box center [460, 222] width 0 height 6
radio input "true"
click at [498, 378] on button "Next" at bounding box center [460, 382] width 125 height 31
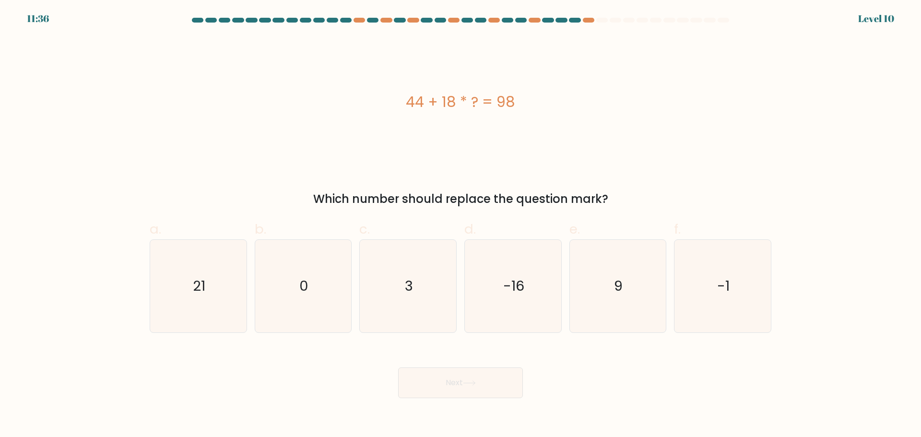
drag, startPoint x: 411, startPoint y: 101, endPoint x: 602, endPoint y: 91, distance: 192.1
click at [602, 91] on div "44 + 18 * ? = 98" at bounding box center [461, 102] width 622 height 22
copy div "44 + 18 * ? = 98"
click at [404, 274] on icon "3" at bounding box center [408, 286] width 93 height 93
click at [460, 225] on input "c. 3" at bounding box center [460, 222] width 0 height 6
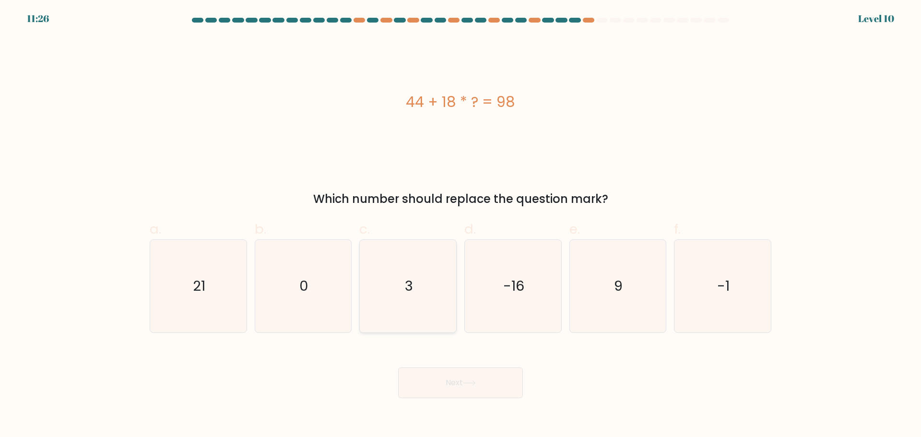
radio input "true"
click at [466, 387] on button "Next" at bounding box center [460, 382] width 125 height 31
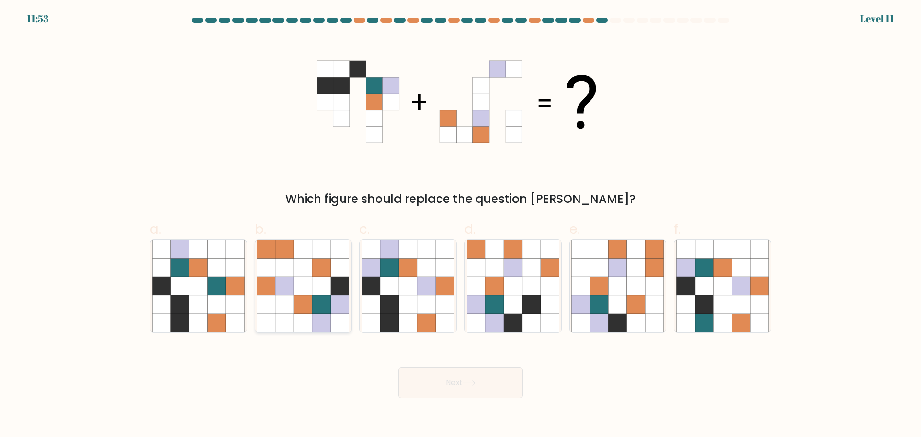
click at [285, 273] on icon at bounding box center [284, 267] width 18 height 18
click at [460, 225] on input "b." at bounding box center [460, 222] width 0 height 6
radio input "true"
click at [481, 383] on button "Next" at bounding box center [460, 382] width 125 height 31
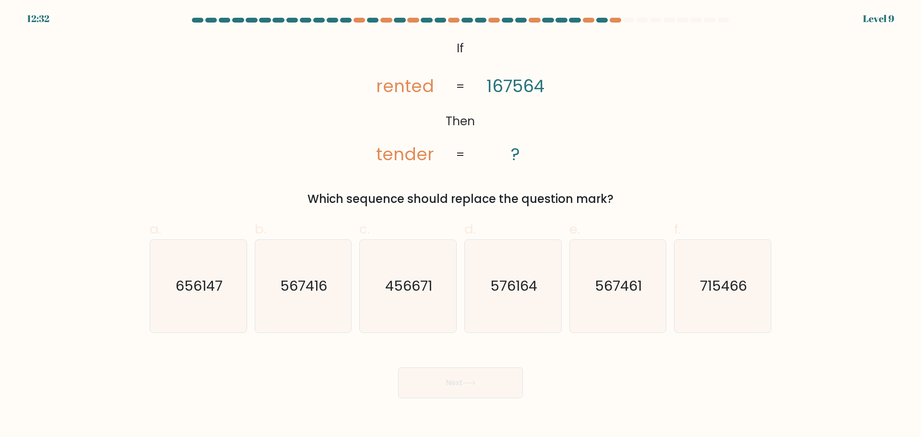
click at [522, 88] on tspan "167564" at bounding box center [516, 87] width 58 height 24
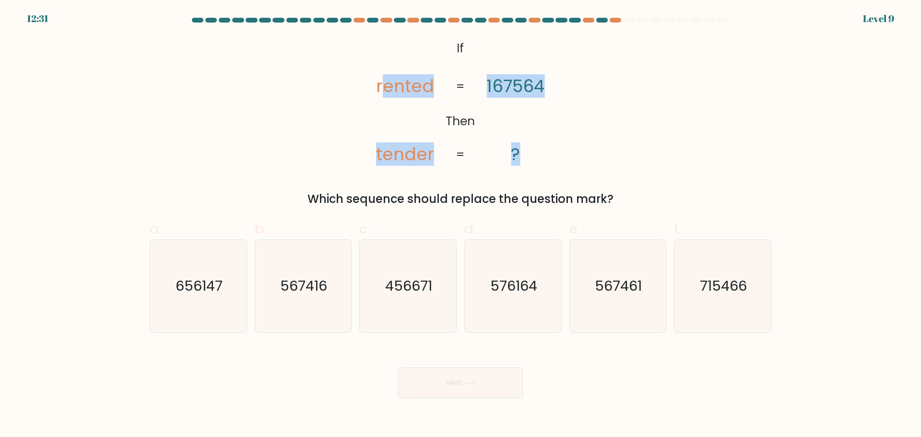
drag, startPoint x: 384, startPoint y: 80, endPoint x: 460, endPoint y: 89, distance: 76.8
click at [460, 89] on icon "@import url('https://fonts.googleapis.com/css?family=Abril+Fatface:400,100,100i…" at bounding box center [460, 101] width 213 height 131
click at [460, 89] on tspan "=" at bounding box center [460, 86] width 9 height 17
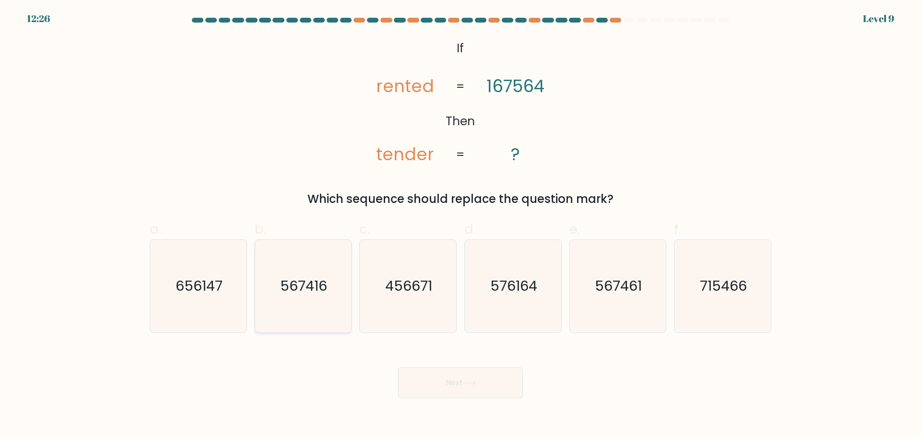
click at [315, 276] on text "567416" at bounding box center [304, 285] width 47 height 19
click at [460, 225] on input "b. 567416" at bounding box center [460, 222] width 0 height 6
radio input "true"
click at [486, 365] on div "Next" at bounding box center [460, 371] width 633 height 54
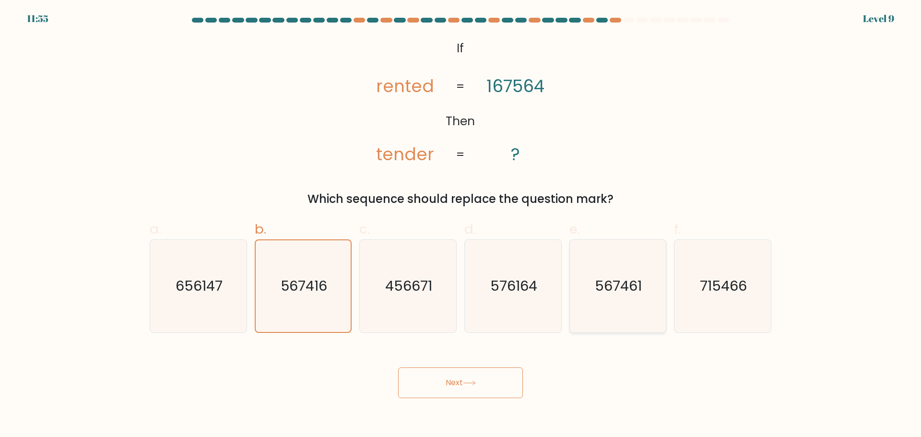
click at [612, 283] on text "567461" at bounding box center [618, 285] width 47 height 19
click at [461, 225] on input "e. 567461" at bounding box center [460, 222] width 0 height 6
radio input "true"
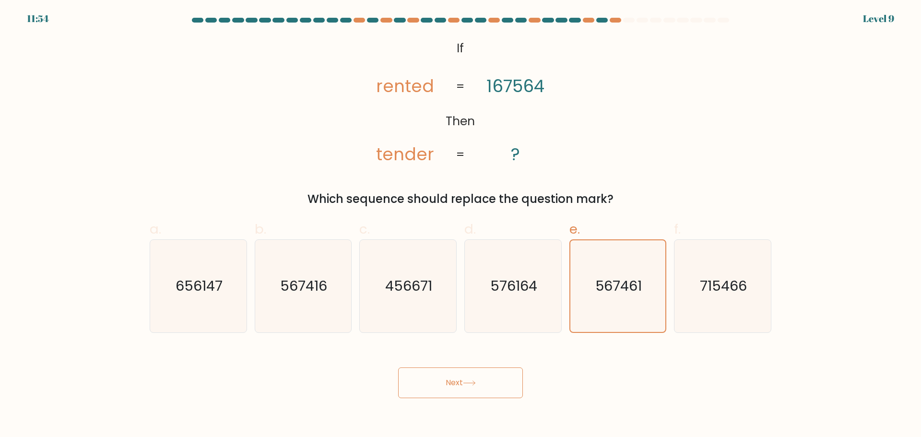
click at [496, 382] on button "Next" at bounding box center [460, 382] width 125 height 31
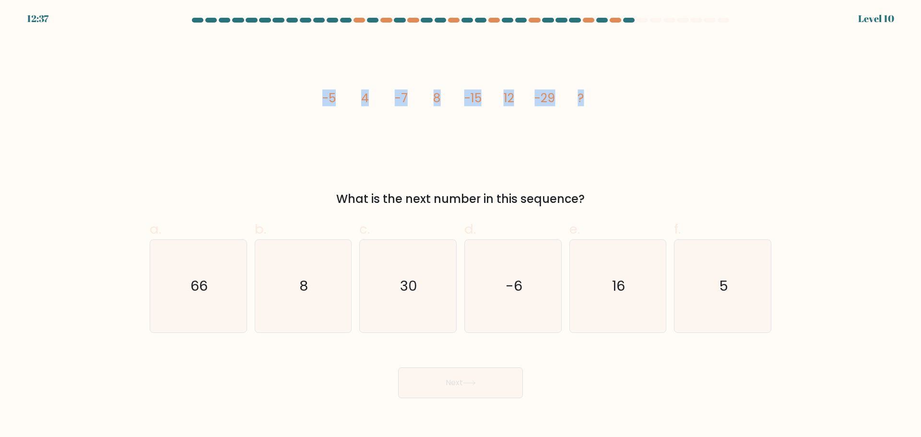
drag, startPoint x: 313, startPoint y: 89, endPoint x: 665, endPoint y: 68, distance: 352.7
click at [665, 68] on div "image/svg+xml -5 4 -7 8 -15 12 -29 ? What is the next number in this sequence?" at bounding box center [460, 121] width 633 height 171
copy g "-5 4 -7 8 -15 12 -29 ?"
click at [611, 278] on icon "16" at bounding box center [617, 286] width 93 height 93
click at [461, 225] on input "e. 16" at bounding box center [460, 222] width 0 height 6
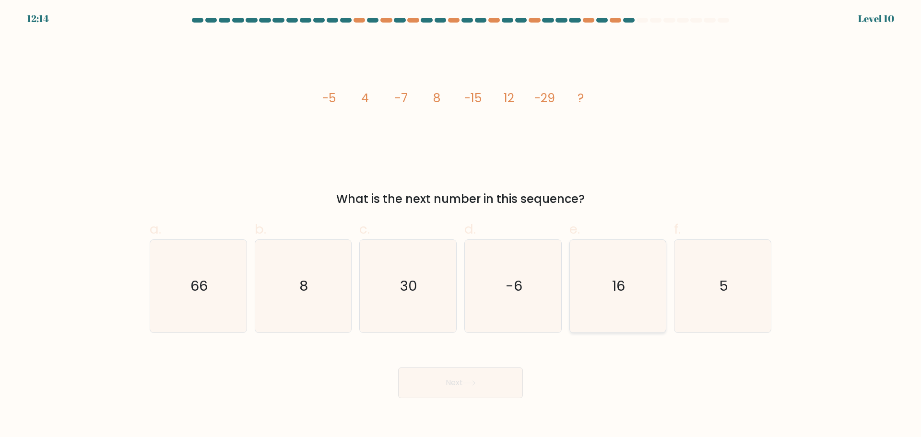
radio input "true"
click at [468, 389] on button "Next" at bounding box center [460, 382] width 125 height 31
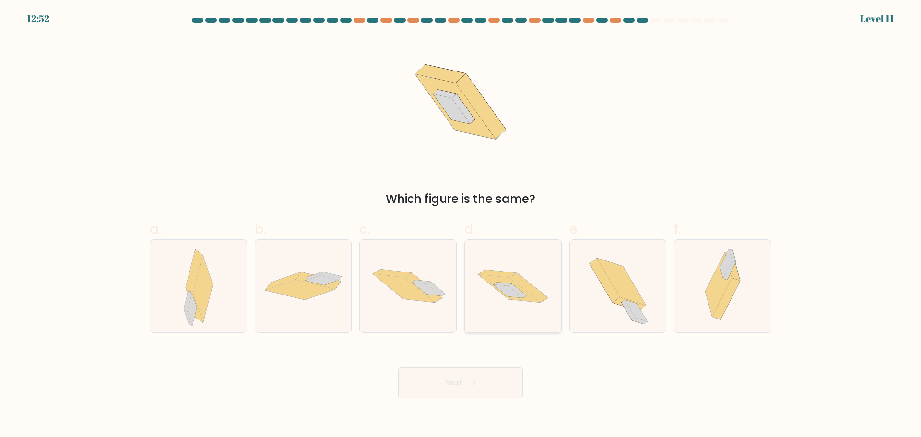
click at [536, 279] on icon at bounding box center [513, 286] width 96 height 64
click at [461, 225] on input "d." at bounding box center [460, 222] width 0 height 6
radio input "true"
click at [483, 378] on button "Next" at bounding box center [460, 382] width 125 height 31
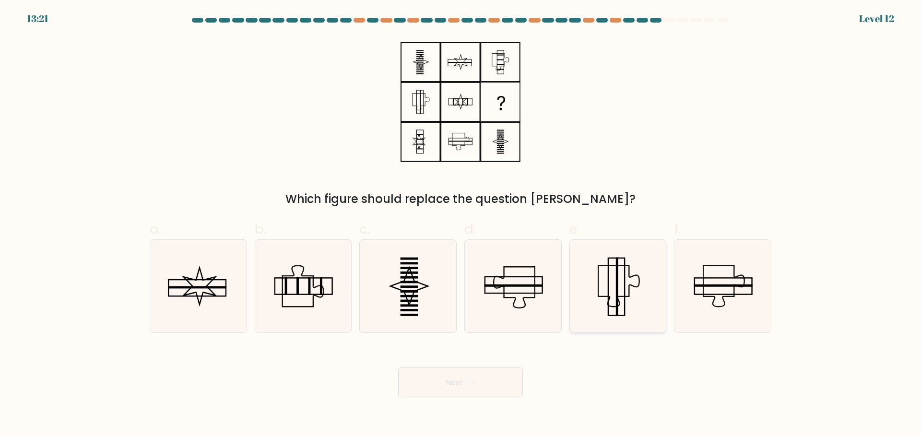
click at [633, 307] on icon at bounding box center [617, 286] width 93 height 93
click at [461, 225] on input "e." at bounding box center [460, 222] width 0 height 6
radio input "true"
click at [313, 307] on icon at bounding box center [303, 286] width 93 height 93
click at [460, 225] on input "b." at bounding box center [460, 222] width 0 height 6
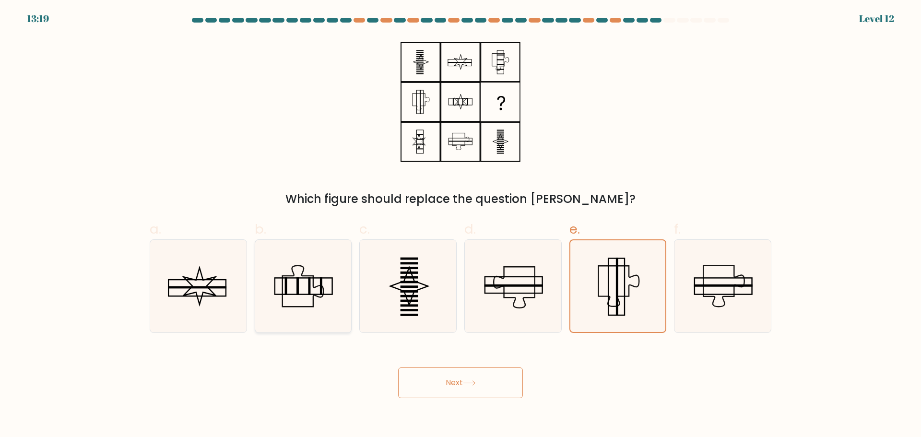
radio input "true"
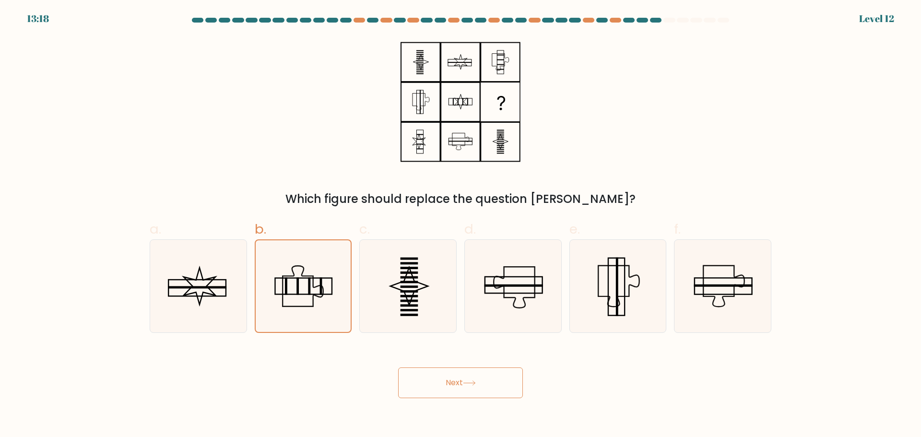
click at [454, 384] on button "Next" at bounding box center [460, 382] width 125 height 31
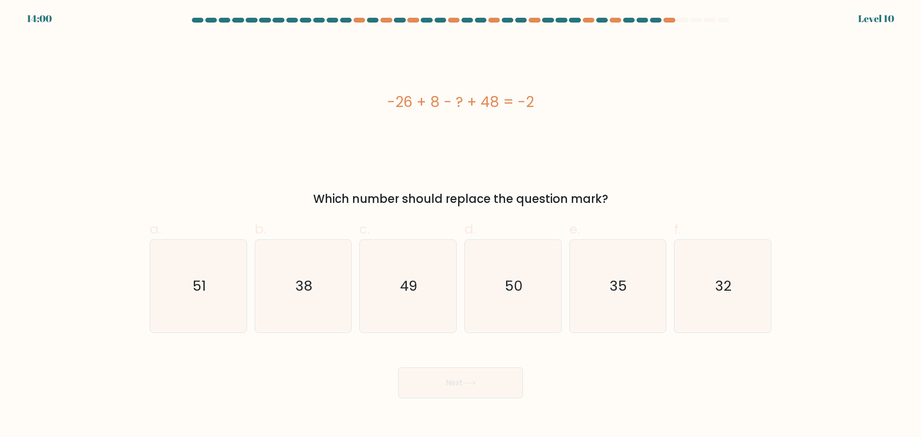
drag, startPoint x: 394, startPoint y: 108, endPoint x: 639, endPoint y: 100, distance: 245.2
click at [639, 100] on div "-26 + 8 - ? + 48 = -2" at bounding box center [461, 102] width 622 height 22
copy div "-26 + 8 - ? + 48 = -2"
click at [715, 284] on icon "32" at bounding box center [722, 286] width 93 height 93
click at [461, 225] on input "f. 32" at bounding box center [460, 222] width 0 height 6
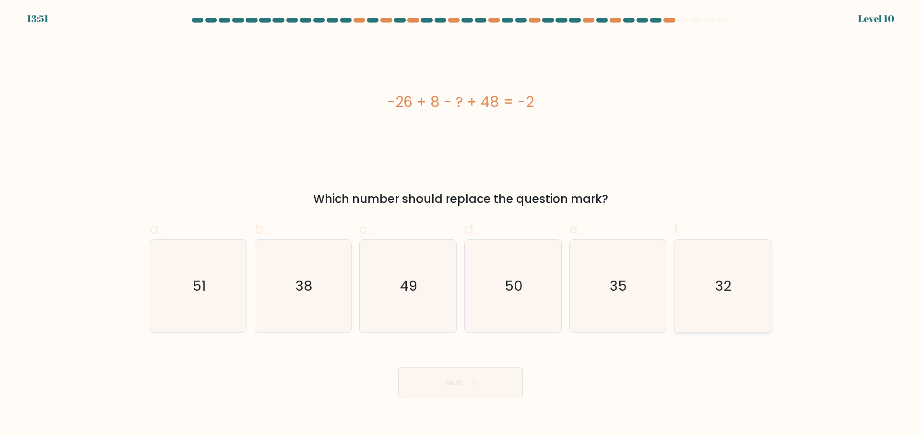
radio input "true"
click at [490, 377] on button "Next" at bounding box center [460, 382] width 125 height 31
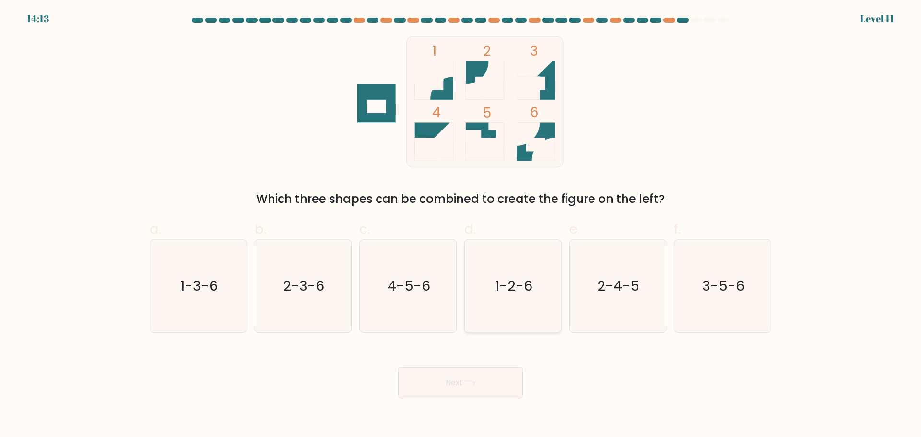
click at [522, 304] on icon "1-2-6" at bounding box center [513, 286] width 93 height 93
click at [461, 225] on input "d. 1-2-6" at bounding box center [460, 222] width 0 height 6
radio input "true"
click at [490, 384] on button "Next" at bounding box center [460, 382] width 125 height 31
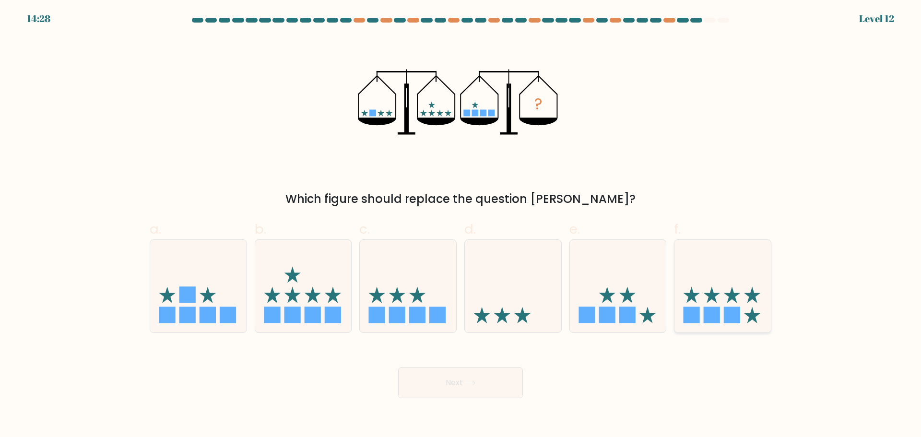
click at [728, 311] on rect at bounding box center [732, 315] width 16 height 16
click at [461, 225] on input "f." at bounding box center [460, 222] width 0 height 6
radio input "true"
click at [507, 380] on button "Next" at bounding box center [460, 382] width 125 height 31
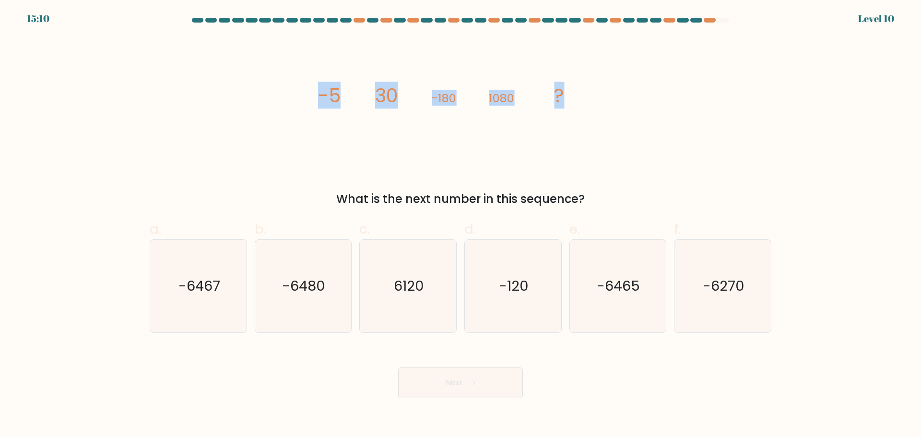
drag, startPoint x: 342, startPoint y: 98, endPoint x: 628, endPoint y: 89, distance: 286.0
click at [628, 89] on div "image/svg+xml -5 30 -180 1080 ? What is the next number in this sequence?" at bounding box center [460, 121] width 633 height 171
copy g "-5 30 -180 1080 ?"
click at [631, 293] on text "-6465" at bounding box center [618, 285] width 43 height 19
click at [461, 225] on input "e. -6465" at bounding box center [460, 222] width 0 height 6
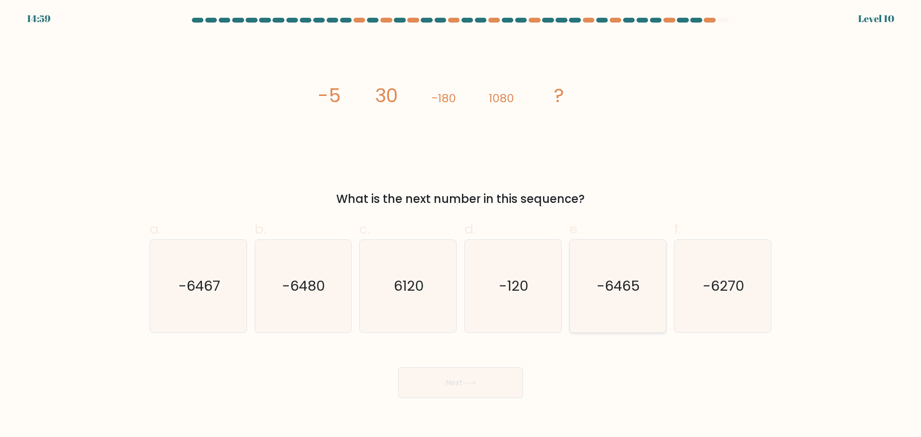
radio input "true"
click at [316, 303] on icon "-6480" at bounding box center [303, 286] width 93 height 93
click at [460, 225] on input "b. -6480" at bounding box center [460, 222] width 0 height 6
radio input "true"
click at [454, 381] on button "Next" at bounding box center [460, 382] width 125 height 31
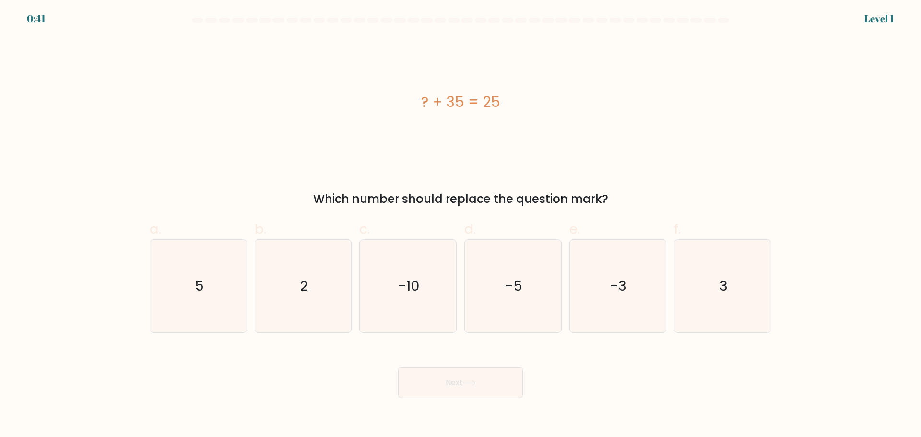
drag, startPoint x: 421, startPoint y: 103, endPoint x: 518, endPoint y: 103, distance: 96.9
click at [518, 103] on div "? + 35 = 25" at bounding box center [461, 102] width 622 height 22
drag, startPoint x: 397, startPoint y: 117, endPoint x: 603, endPoint y: 103, distance: 207.2
click at [603, 103] on div "? + 35 = 25" at bounding box center [461, 101] width 622 height 131
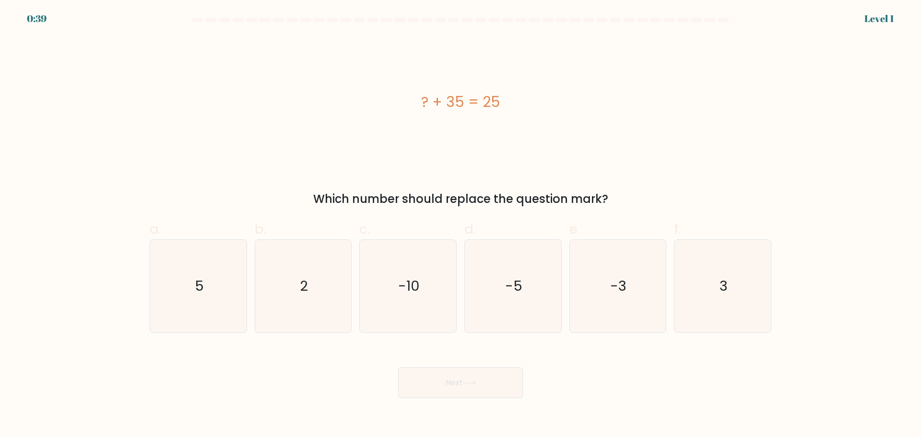
copy div "? + 35 = 25"
click at [415, 263] on icon "-10" at bounding box center [408, 286] width 93 height 93
click at [460, 225] on input "c. -10" at bounding box center [460, 222] width 0 height 6
radio input "true"
click at [456, 384] on button "Next" at bounding box center [460, 382] width 125 height 31
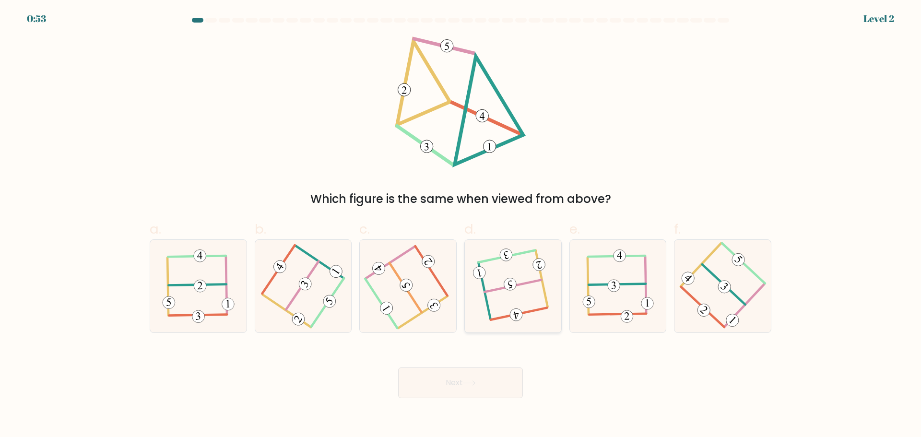
click at [514, 285] on 115 at bounding box center [510, 284] width 15 height 15
click at [461, 225] on input "d." at bounding box center [460, 222] width 0 height 6
radio input "true"
click at [475, 397] on button "Next" at bounding box center [460, 382] width 125 height 31
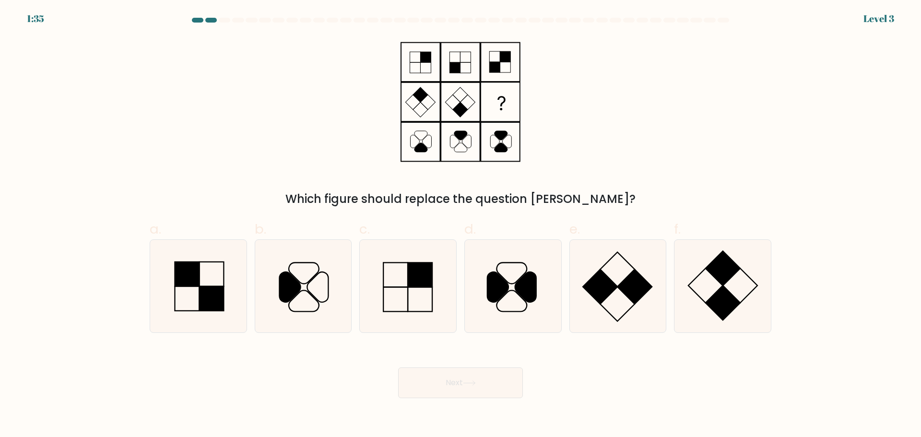
click at [476, 386] on button "Next" at bounding box center [460, 382] width 125 height 31
click at [621, 297] on icon at bounding box center [617, 286] width 93 height 93
click at [461, 225] on input "e." at bounding box center [460, 222] width 0 height 6
radio input "true"
click at [479, 390] on button "Next" at bounding box center [460, 382] width 125 height 31
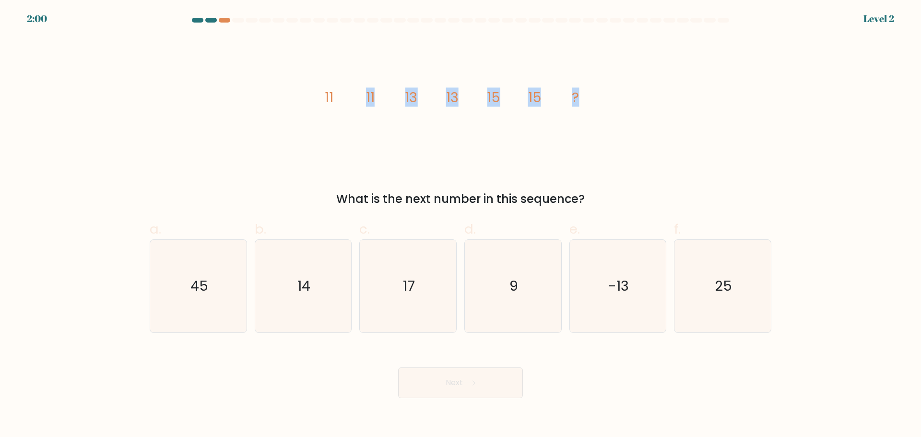
drag, startPoint x: 319, startPoint y: 83, endPoint x: 728, endPoint y: 86, distance: 408.7
click at [728, 86] on div "image/svg+xml 11 11 13 13 15 15 ? What is the next number in this sequence?" at bounding box center [460, 121] width 633 height 171
click at [401, 75] on icon "image/svg+xml 11 11 13 13 15 15 ?" at bounding box center [461, 101] width 288 height 131
drag, startPoint x: 327, startPoint y: 98, endPoint x: 622, endPoint y: 99, distance: 295.0
click at [622, 99] on div "image/svg+xml 11 11 13 13 15 15 ? What is the next number in this sequence?" at bounding box center [460, 121] width 633 height 171
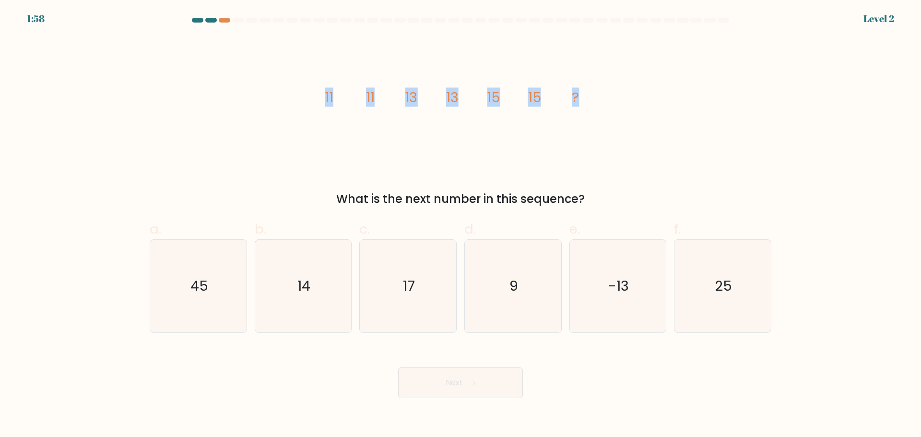
copy g "11 11 13 13 15 15 ?"
click at [717, 120] on div "image/svg+xml 11 11 13 13 15 15 ? What is the next number in this sequence?" at bounding box center [460, 121] width 633 height 171
click at [439, 283] on icon "17" at bounding box center [408, 286] width 93 height 93
click at [460, 225] on input "c. 17" at bounding box center [460, 222] width 0 height 6
radio input "true"
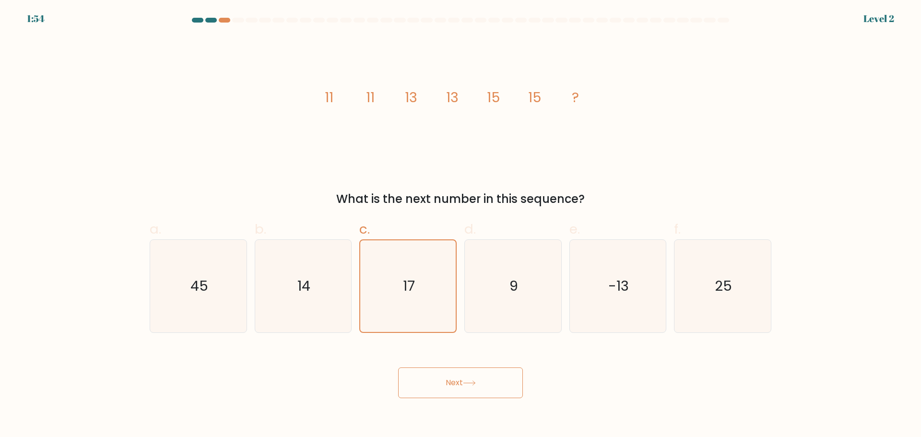
click at [455, 394] on button "Next" at bounding box center [460, 382] width 125 height 31
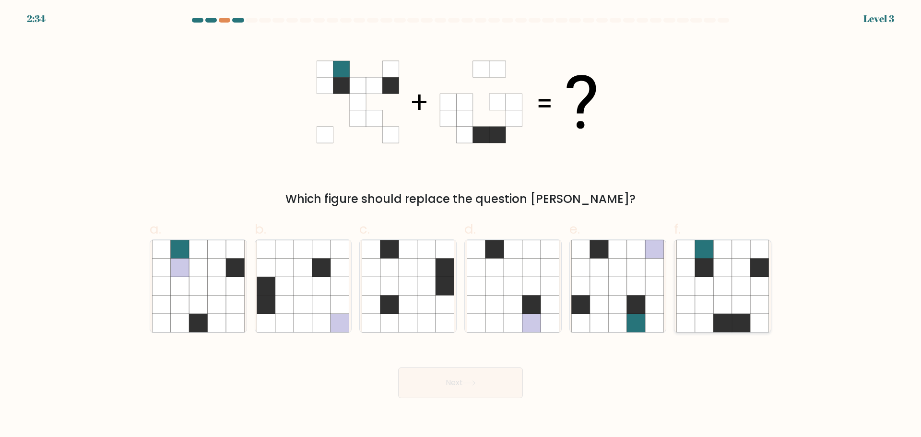
click at [733, 264] on icon at bounding box center [741, 267] width 18 height 18
click at [461, 225] on input "f." at bounding box center [460, 222] width 0 height 6
radio input "true"
click at [467, 384] on icon at bounding box center [469, 382] width 13 height 5
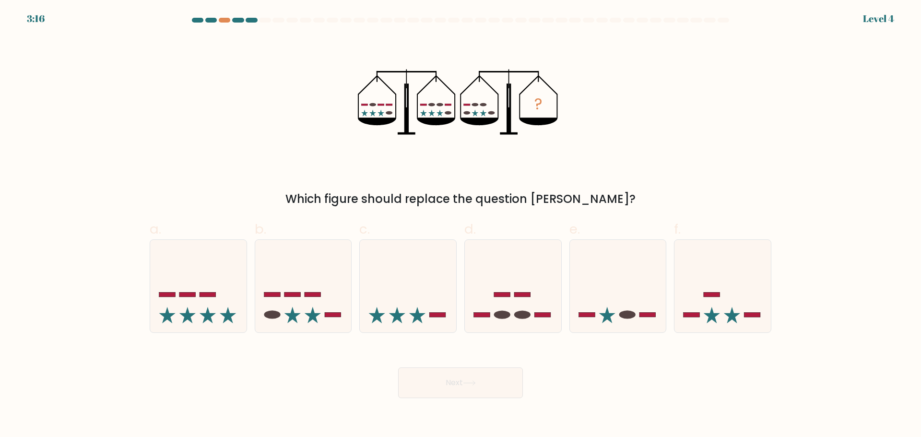
drag, startPoint x: 366, startPoint y: 110, endPoint x: 505, endPoint y: 109, distance: 139.1
click at [505, 109] on icon "?" at bounding box center [460, 101] width 205 height 131
drag, startPoint x: 473, startPoint y: 109, endPoint x: 495, endPoint y: 113, distance: 22.3
click at [495, 113] on icon "?" at bounding box center [460, 101] width 205 height 131
click at [499, 150] on icon "?" at bounding box center [460, 101] width 205 height 131
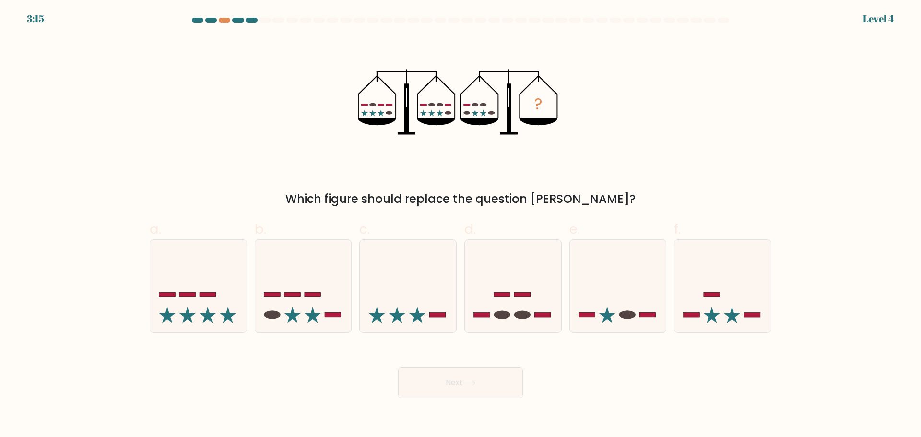
drag, startPoint x: 651, startPoint y: 201, endPoint x: 336, endPoint y: 124, distance: 324.4
click at [388, 157] on div "? Which figure should replace the question mark?" at bounding box center [460, 121] width 633 height 171
click at [395, 91] on icon "?" at bounding box center [460, 101] width 205 height 131
click at [315, 303] on icon at bounding box center [303, 286] width 96 height 80
click at [460, 225] on input "b." at bounding box center [460, 222] width 0 height 6
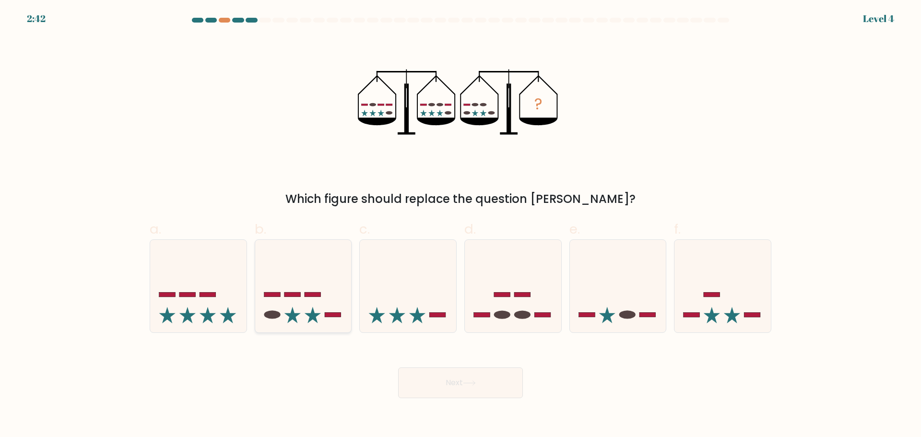
radio input "true"
click at [436, 308] on icon at bounding box center [408, 286] width 96 height 80
click at [460, 225] on input "c." at bounding box center [460, 222] width 0 height 6
radio input "true"
click at [515, 304] on icon at bounding box center [513, 286] width 96 height 80
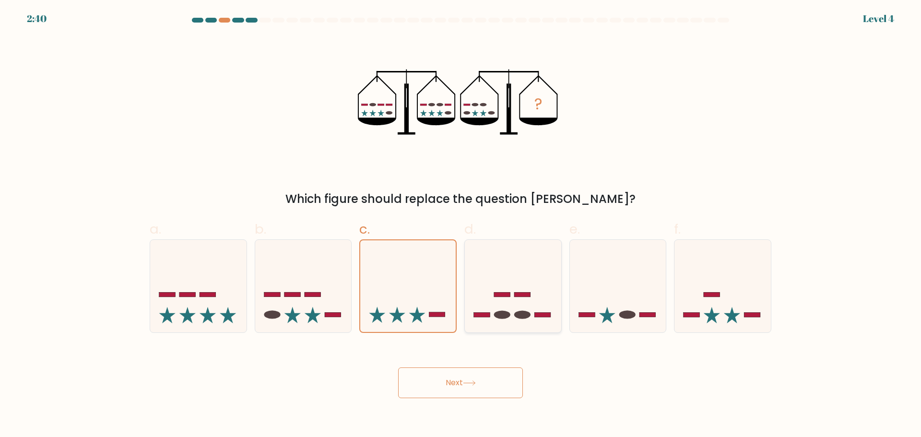
click at [461, 225] on input "d." at bounding box center [460, 222] width 0 height 6
radio input "true"
click at [587, 291] on icon at bounding box center [618, 286] width 96 height 80
click at [461, 225] on input "e." at bounding box center [460, 222] width 0 height 6
radio input "true"
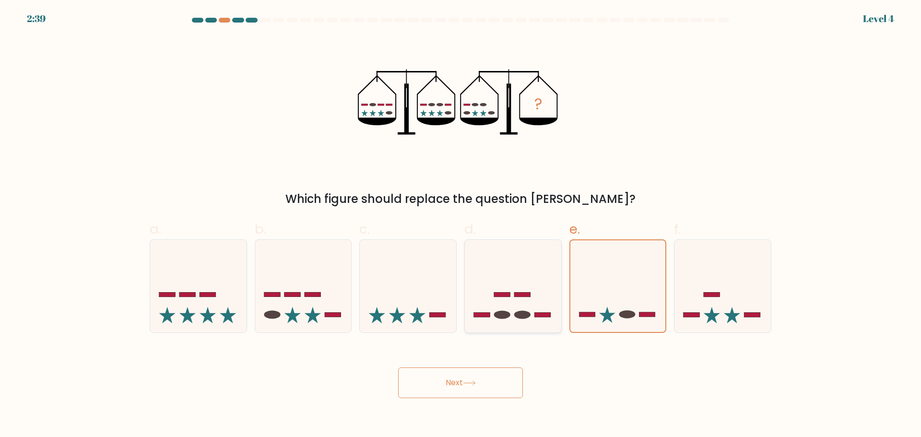
click at [495, 282] on icon at bounding box center [513, 286] width 96 height 80
click at [461, 225] on input "d." at bounding box center [460, 222] width 0 height 6
radio input "true"
click at [189, 296] on rect at bounding box center [187, 294] width 16 height 5
click at [460, 225] on input "a." at bounding box center [460, 222] width 0 height 6
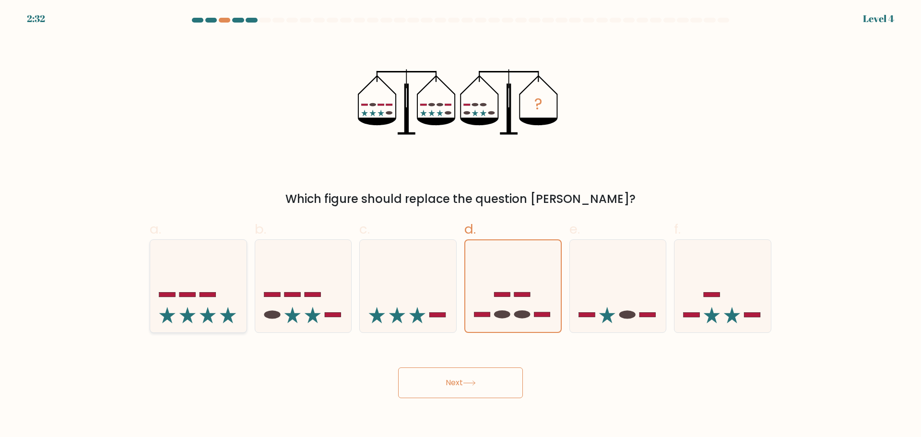
radio input "true"
click at [429, 377] on button "Next" at bounding box center [460, 382] width 125 height 31
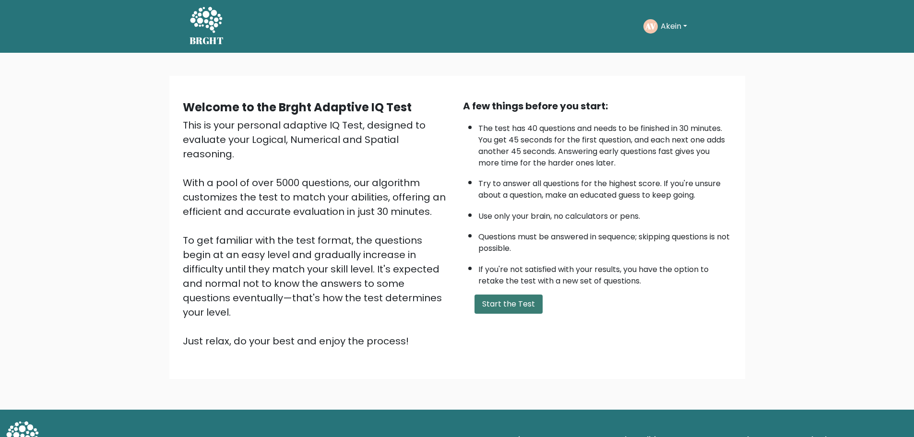
click at [494, 297] on button "Start the Test" at bounding box center [508, 303] width 68 height 19
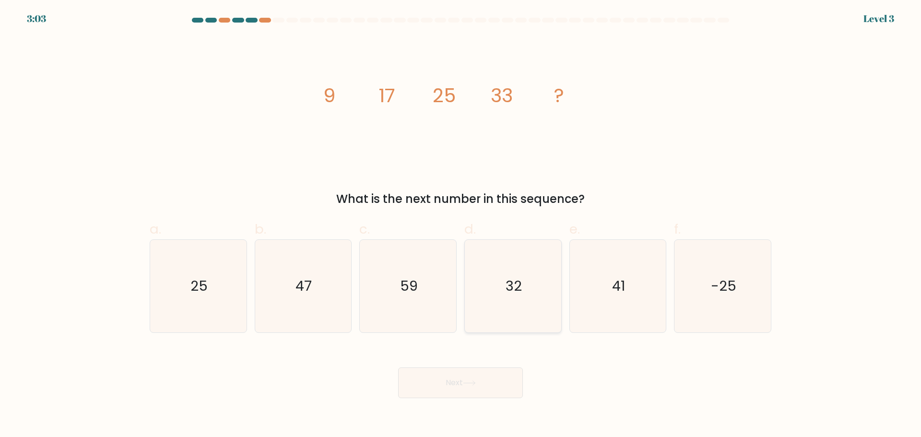
click at [472, 282] on icon "32" at bounding box center [513, 286] width 93 height 93
click at [461, 225] on input "d. 32" at bounding box center [460, 222] width 0 height 6
radio input "true"
click at [467, 385] on icon at bounding box center [469, 382] width 13 height 5
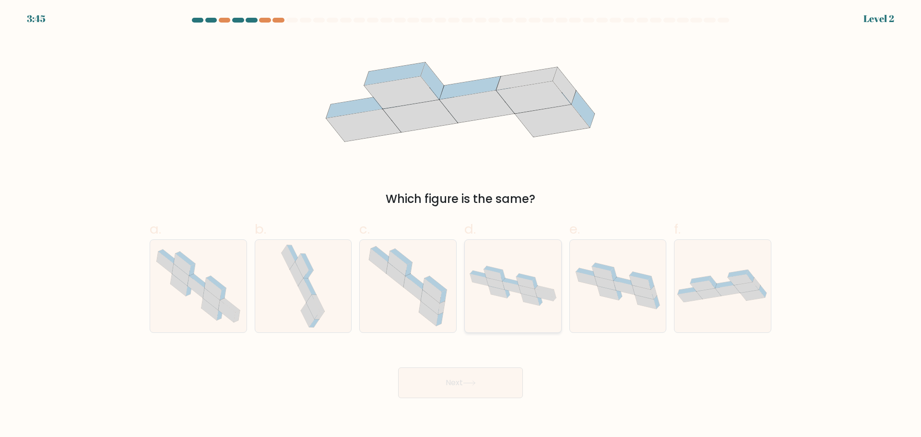
click at [503, 282] on icon at bounding box center [511, 288] width 18 height 12
click at [461, 225] on input "d." at bounding box center [460, 222] width 0 height 6
radio input "true"
click at [489, 381] on button "Next" at bounding box center [460, 382] width 125 height 31
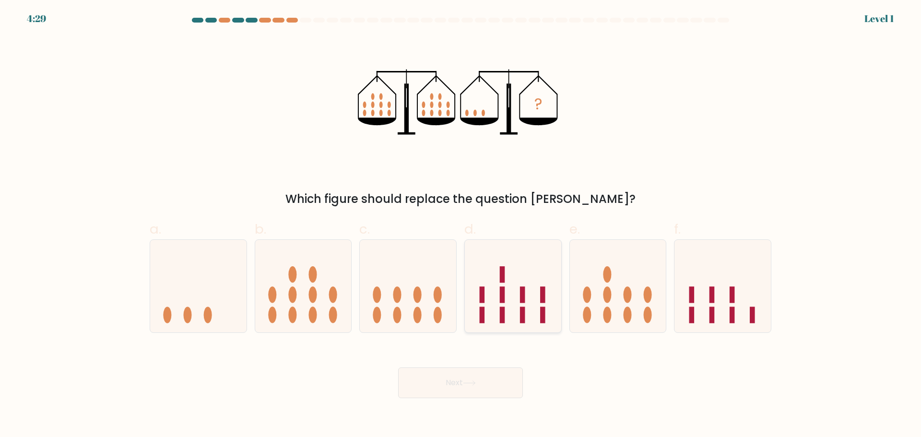
click at [532, 279] on icon at bounding box center [513, 286] width 96 height 80
click at [461, 225] on input "d." at bounding box center [460, 222] width 0 height 6
radio input "true"
click at [488, 380] on button "Next" at bounding box center [460, 382] width 125 height 31
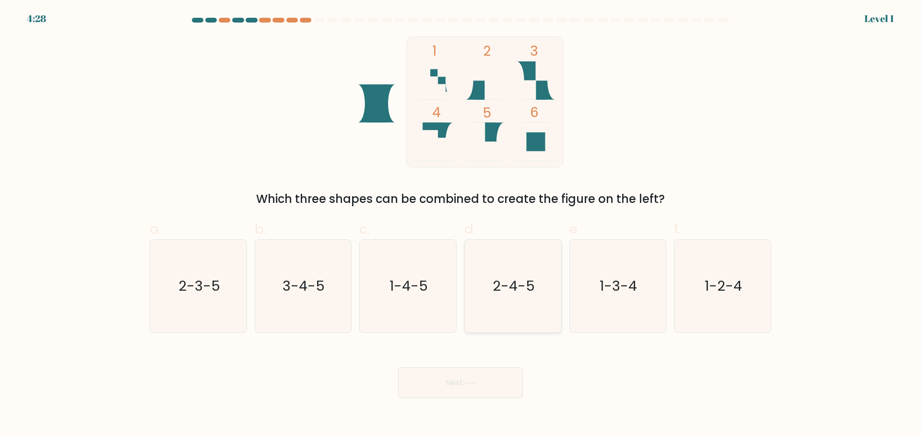
click at [521, 286] on text "2-4-5" at bounding box center [514, 285] width 42 height 19
click at [461, 225] on input "d. 2-4-5" at bounding box center [460, 222] width 0 height 6
radio input "true"
click at [481, 376] on button "Next" at bounding box center [460, 382] width 125 height 31
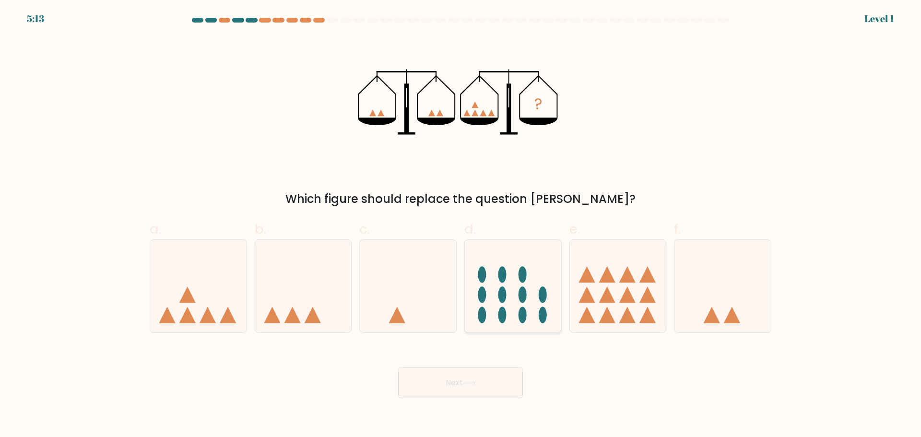
click at [516, 295] on icon at bounding box center [513, 286] width 96 height 80
click at [461, 225] on input "d." at bounding box center [460, 222] width 0 height 6
radio input "true"
click at [482, 382] on button "Next" at bounding box center [460, 382] width 125 height 31
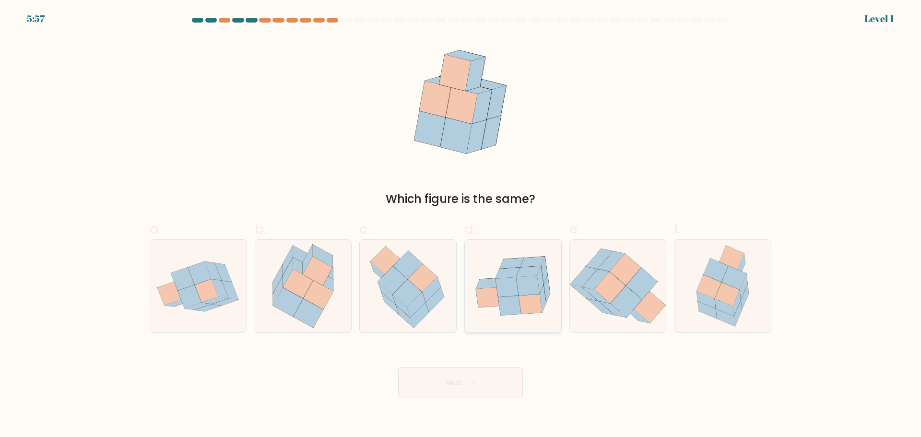
click at [508, 295] on icon at bounding box center [506, 287] width 23 height 20
click at [461, 225] on input "d." at bounding box center [460, 222] width 0 height 6
radio input "true"
click at [483, 388] on button "Next" at bounding box center [460, 382] width 125 height 31
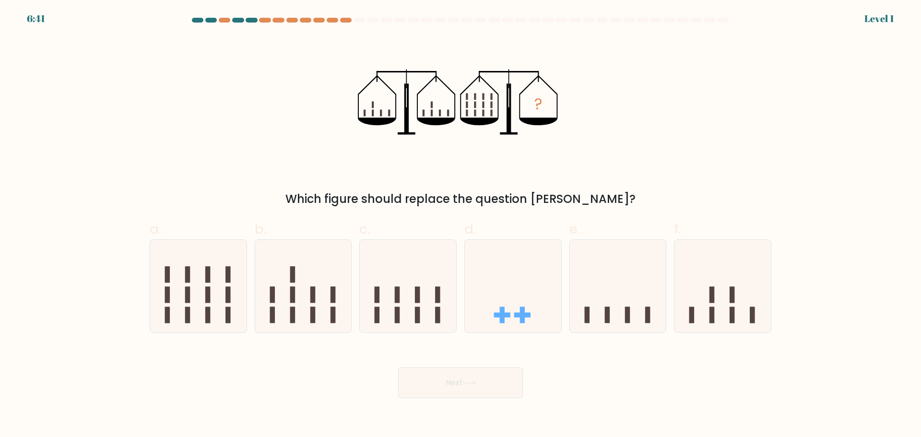
click at [525, 295] on icon at bounding box center [513, 286] width 96 height 80
click at [461, 225] on input "d." at bounding box center [460, 222] width 0 height 6
radio input "true"
click at [501, 384] on button "Next" at bounding box center [460, 382] width 125 height 31
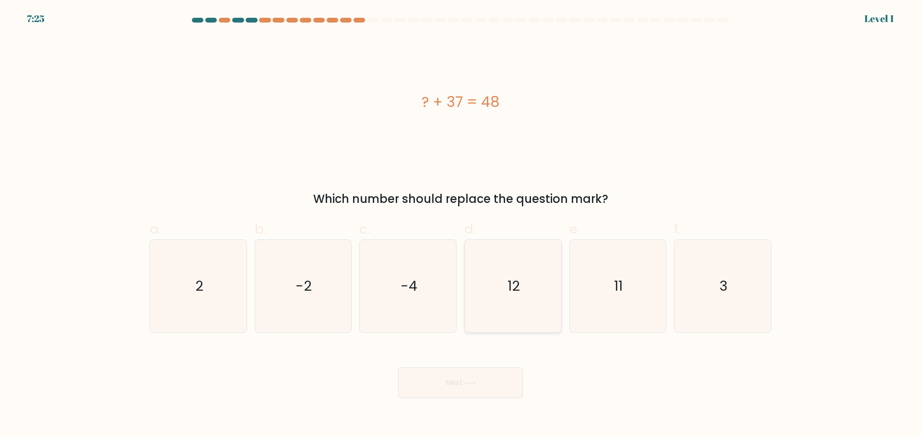
click at [517, 286] on text "12" at bounding box center [513, 285] width 12 height 19
click at [461, 225] on input "d. 12" at bounding box center [460, 222] width 0 height 6
radio input "true"
click at [484, 373] on button "Next" at bounding box center [460, 382] width 125 height 31
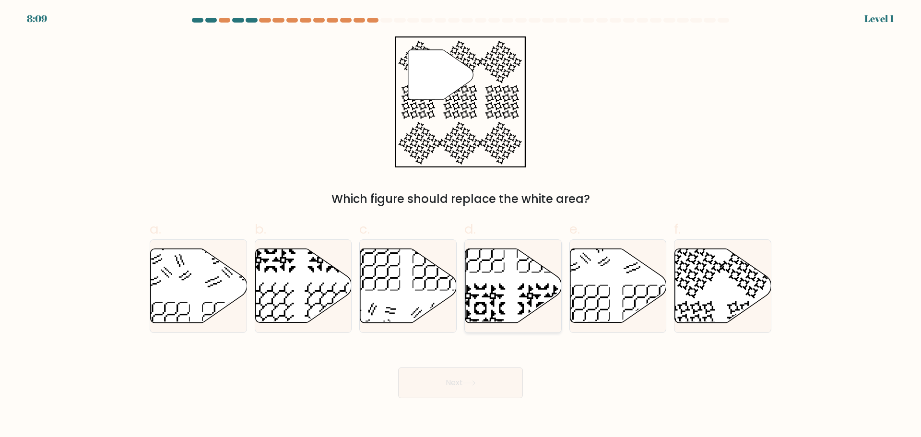
click at [506, 308] on icon at bounding box center [513, 285] width 96 height 74
click at [461, 225] on input "d." at bounding box center [460, 222] width 0 height 6
radio input "true"
click at [481, 382] on button "Next" at bounding box center [460, 382] width 125 height 31
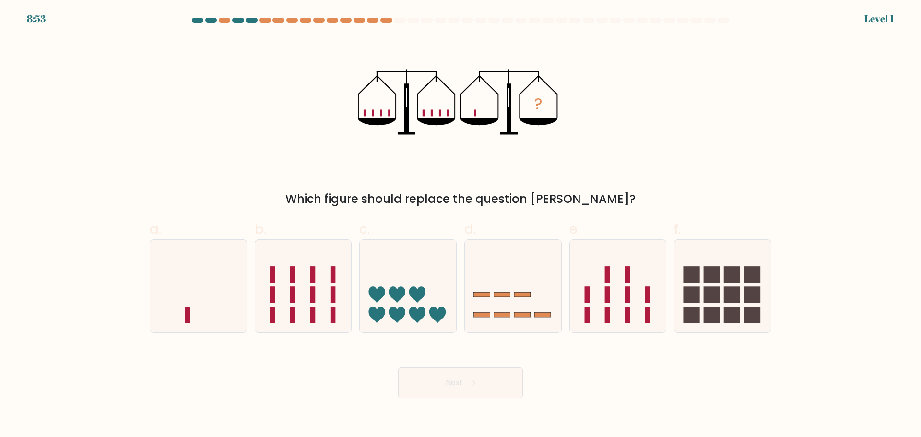
click at [499, 301] on icon at bounding box center [513, 286] width 96 height 80
click at [461, 225] on input "d." at bounding box center [460, 222] width 0 height 6
radio input "true"
click at [488, 381] on button "Next" at bounding box center [460, 382] width 125 height 31
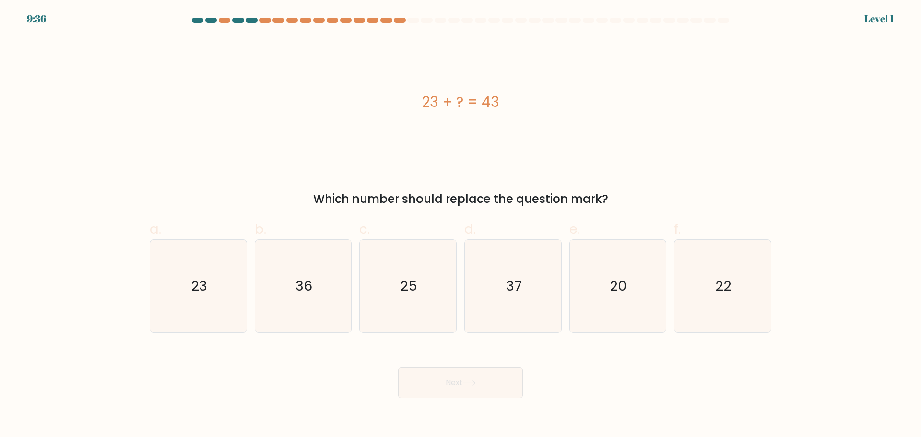
click at [516, 294] on text "37" at bounding box center [514, 285] width 16 height 19
click at [461, 225] on input "d. 37" at bounding box center [460, 222] width 0 height 6
radio input "true"
click at [486, 386] on button "Next" at bounding box center [460, 382] width 125 height 31
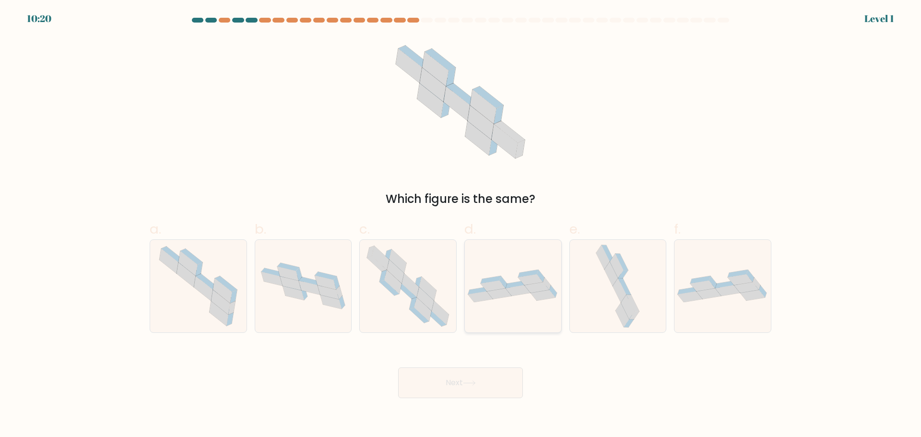
click at [513, 307] on div at bounding box center [512, 286] width 97 height 94
click at [461, 225] on input "d." at bounding box center [460, 222] width 0 height 6
radio input "true"
click at [503, 372] on button "Next" at bounding box center [460, 382] width 125 height 31
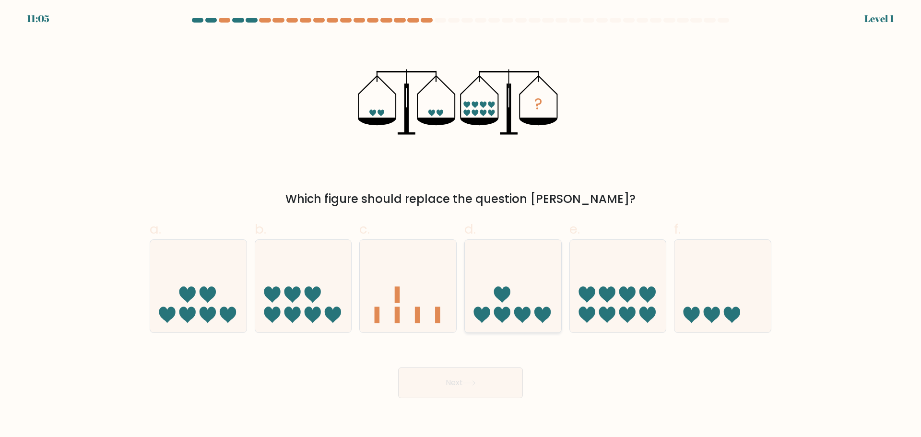
click at [511, 276] on icon at bounding box center [513, 286] width 96 height 80
click at [461, 225] on input "d." at bounding box center [460, 222] width 0 height 6
radio input "true"
click at [476, 382] on icon at bounding box center [469, 382] width 13 height 5
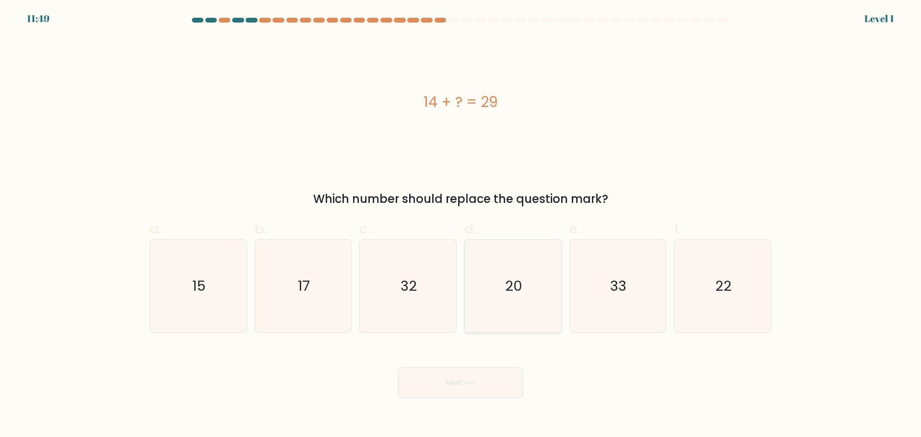
click at [518, 295] on text "20" at bounding box center [513, 285] width 17 height 19
click at [461, 225] on input "d. 20" at bounding box center [460, 222] width 0 height 6
radio input "true"
click at [493, 382] on button "Next" at bounding box center [460, 382] width 125 height 31
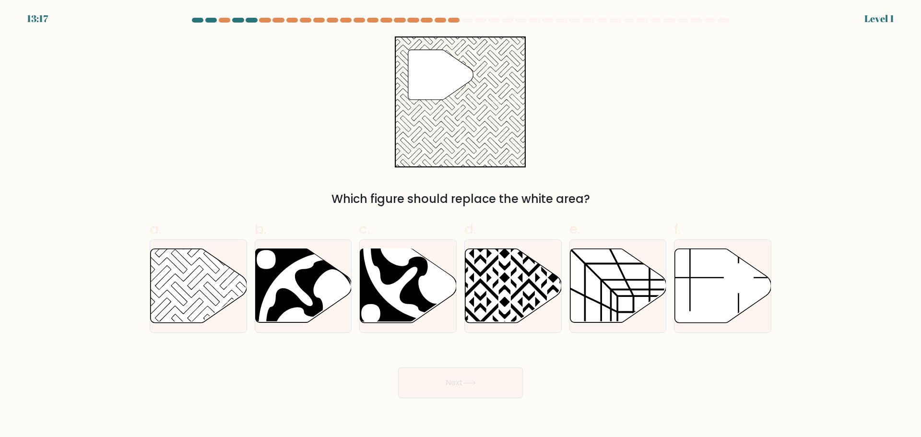
click at [515, 291] on icon at bounding box center [513, 285] width 96 height 74
click at [461, 225] on input "d." at bounding box center [460, 222] width 0 height 6
radio input "true"
click at [484, 387] on button "Next" at bounding box center [460, 382] width 125 height 31
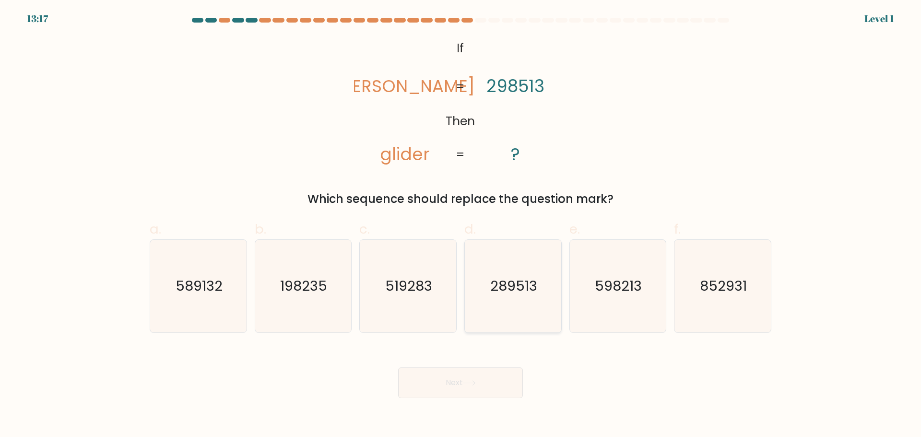
click at [518, 294] on text "289513" at bounding box center [513, 285] width 47 height 19
click at [461, 225] on input "d. 289513" at bounding box center [460, 222] width 0 height 6
radio input "true"
click at [481, 394] on button "Next" at bounding box center [460, 382] width 125 height 31
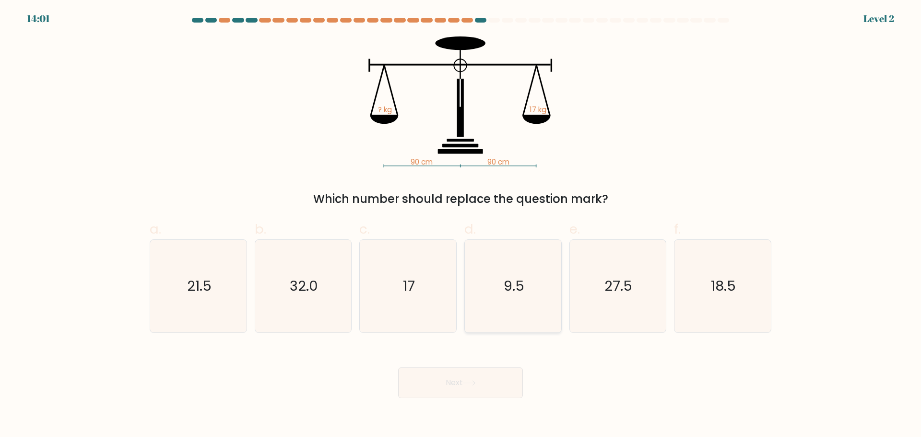
click at [492, 320] on icon "9.5" at bounding box center [513, 286] width 93 height 93
click at [461, 225] on input "d. 9.5" at bounding box center [460, 222] width 0 height 6
radio input "true"
click at [475, 383] on icon at bounding box center [469, 382] width 13 height 5
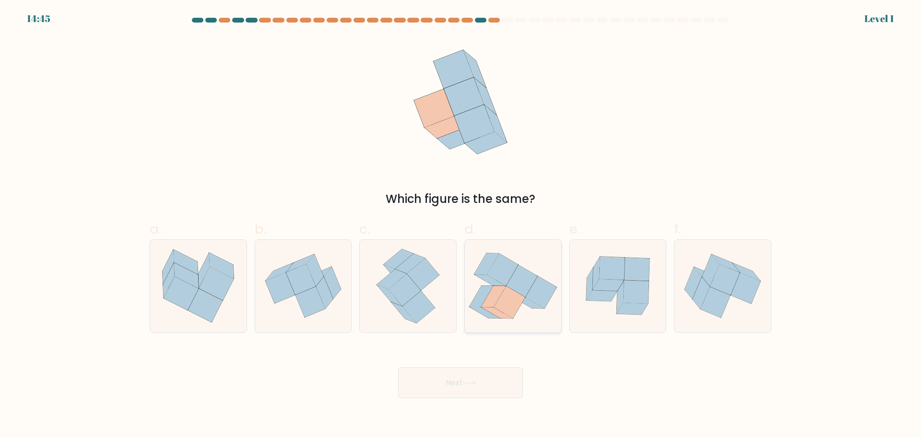
click at [515, 294] on icon at bounding box center [509, 302] width 31 height 32
click at [461, 225] on input "d." at bounding box center [460, 222] width 0 height 6
radio input "true"
click at [476, 377] on button "Next" at bounding box center [460, 382] width 125 height 31
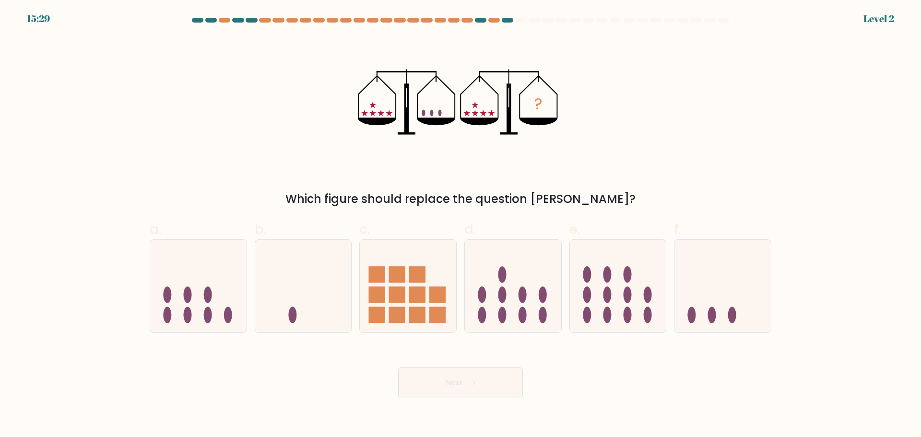
click at [510, 300] on icon at bounding box center [513, 286] width 96 height 80
click at [461, 225] on input "d." at bounding box center [460, 222] width 0 height 6
radio input "true"
click at [487, 379] on button "Next" at bounding box center [460, 382] width 125 height 31
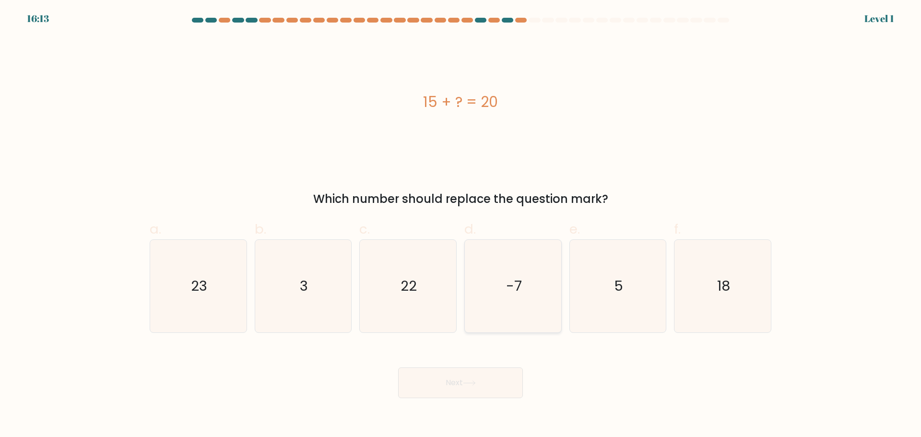
click at [506, 294] on text "-7" at bounding box center [514, 285] width 16 height 19
click at [461, 225] on input "d. -7" at bounding box center [460, 222] width 0 height 6
radio input "true"
click at [483, 382] on button "Next" at bounding box center [460, 382] width 125 height 31
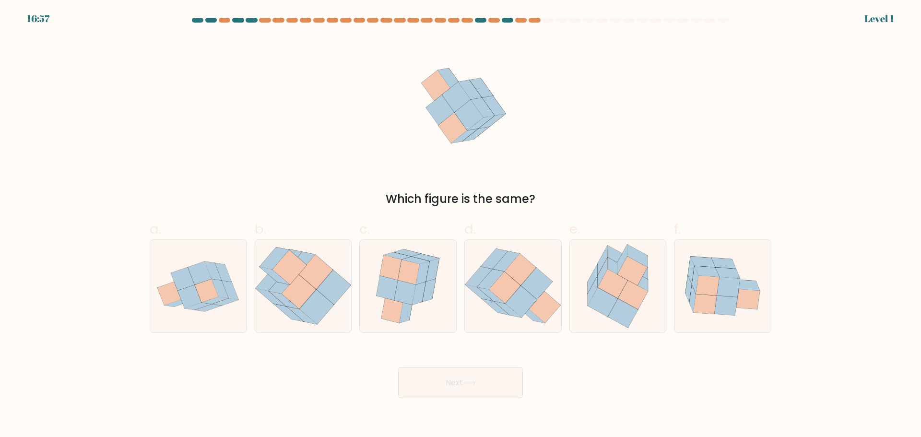
click at [510, 299] on icon at bounding box center [521, 302] width 31 height 32
click at [461, 225] on input "d." at bounding box center [460, 222] width 0 height 6
radio input "true"
click at [454, 387] on button "Next" at bounding box center [460, 382] width 125 height 31
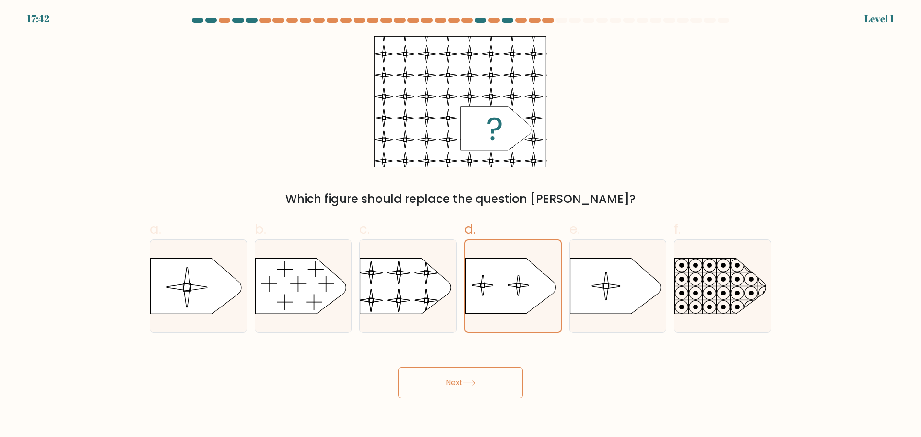
click at [474, 383] on icon at bounding box center [469, 382] width 13 height 5
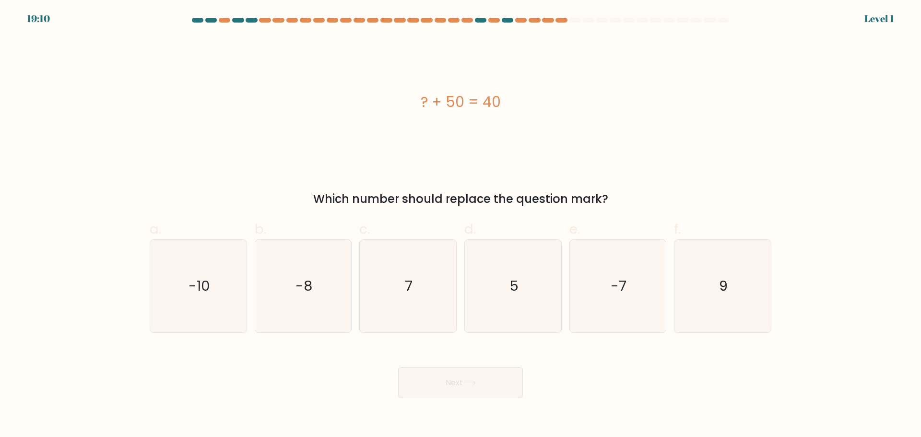
click at [511, 283] on text "5" at bounding box center [513, 285] width 9 height 19
click at [461, 225] on input "d. 5" at bounding box center [460, 222] width 0 height 6
radio input "true"
click at [482, 378] on button "Next" at bounding box center [460, 382] width 125 height 31
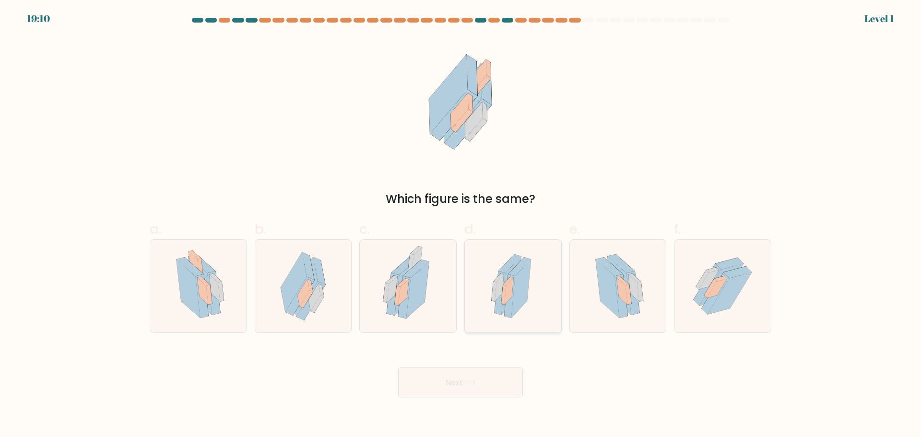
click at [518, 288] on icon at bounding box center [521, 288] width 20 height 58
click at [461, 225] on input "d." at bounding box center [460, 222] width 0 height 6
radio input "true"
click at [486, 361] on div "Next" at bounding box center [460, 371] width 633 height 54
click at [529, 295] on icon at bounding box center [513, 286] width 54 height 92
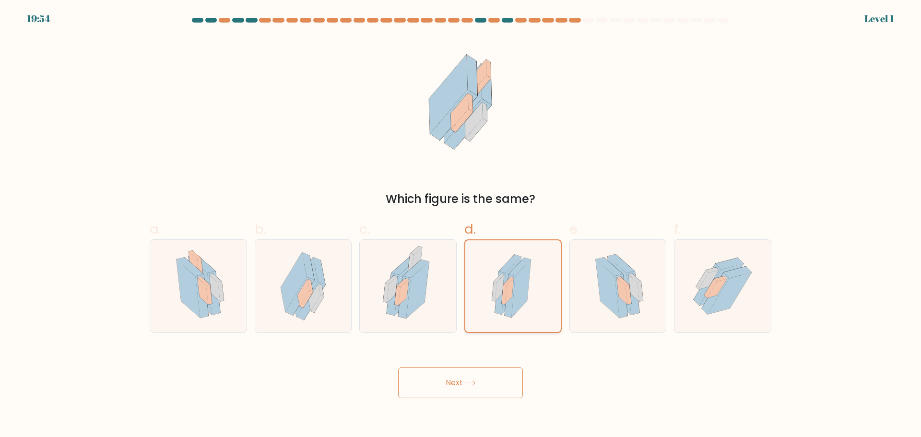
click at [461, 225] on input "d." at bounding box center [460, 222] width 0 height 6
click at [492, 370] on button "Next" at bounding box center [460, 382] width 125 height 31
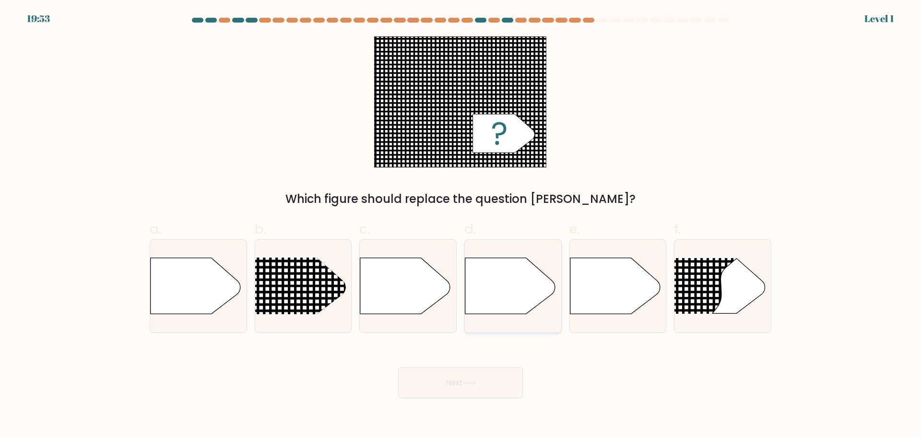
click at [526, 288] on icon at bounding box center [510, 286] width 90 height 56
click at [461, 225] on input "d." at bounding box center [460, 222] width 0 height 6
radio input "true"
click at [493, 359] on div "Next" at bounding box center [460, 371] width 633 height 54
click at [515, 284] on icon at bounding box center [510, 286] width 89 height 56
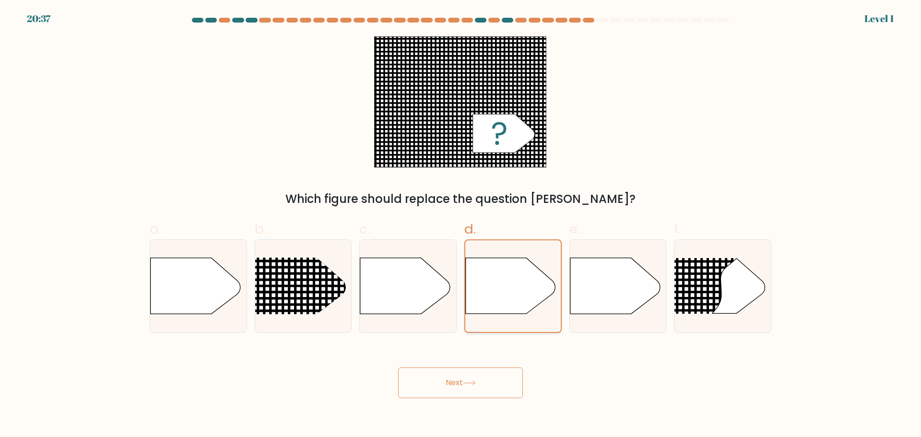
click at [461, 225] on input "d." at bounding box center [460, 222] width 0 height 6
drag, startPoint x: 474, startPoint y: 369, endPoint x: 488, endPoint y: 349, distance: 24.5
click at [475, 368] on button "Next" at bounding box center [460, 382] width 125 height 31
click at [509, 293] on icon at bounding box center [510, 286] width 89 height 56
click at [461, 225] on input "d." at bounding box center [460, 222] width 0 height 6
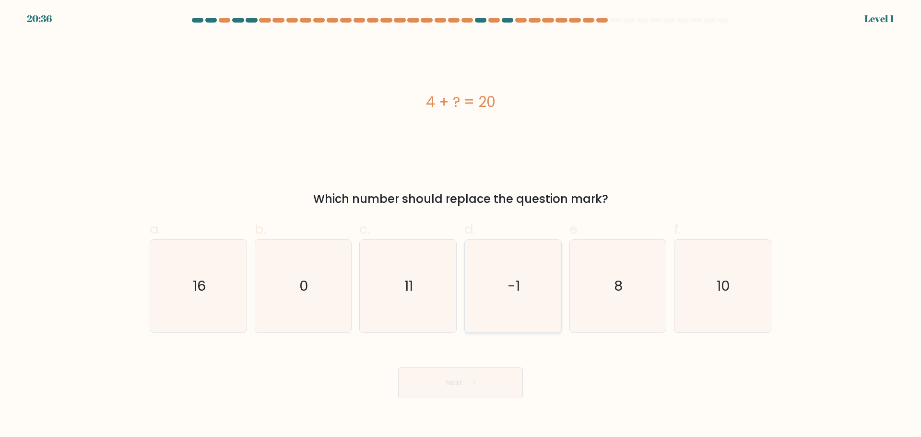
drag, startPoint x: 479, startPoint y: 384, endPoint x: 496, endPoint y: 315, distance: 71.7
click at [481, 380] on button "Next" at bounding box center [460, 382] width 125 height 31
click at [496, 315] on icon "-1" at bounding box center [513, 286] width 93 height 93
click at [461, 225] on input "d. -1" at bounding box center [460, 222] width 0 height 6
radio input "true"
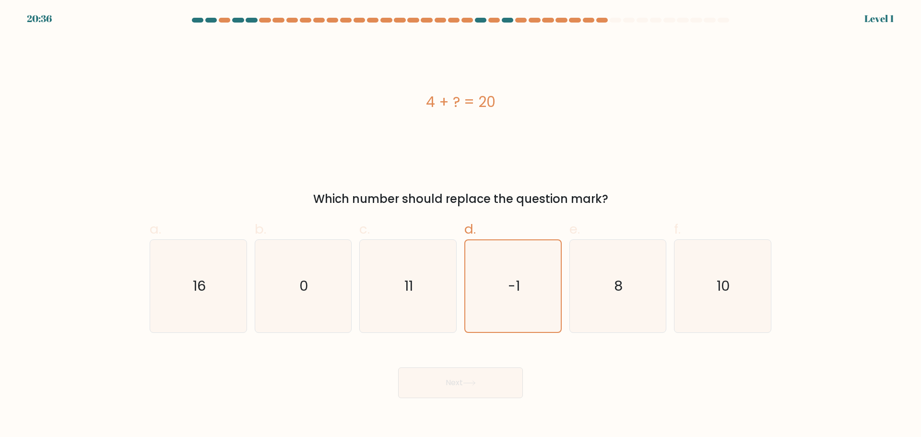
click at [471, 388] on button "Next" at bounding box center [460, 382] width 125 height 31
drag, startPoint x: 481, startPoint y: 332, endPoint x: 486, endPoint y: 317, distance: 16.5
click at [489, 309] on div "-1" at bounding box center [512, 286] width 97 height 94
click at [461, 225] on input "d. -1" at bounding box center [460, 222] width 0 height 6
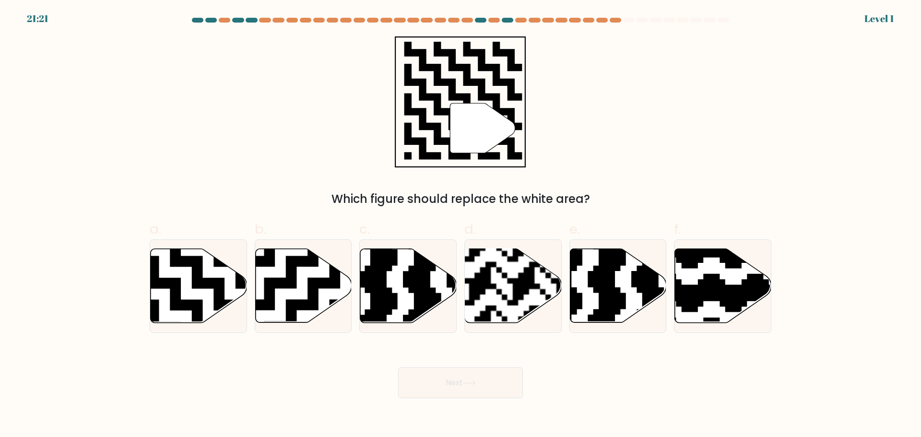
click at [487, 334] on form "a." at bounding box center [460, 208] width 921 height 380
click at [498, 360] on div "Next" at bounding box center [460, 371] width 633 height 54
drag, startPoint x: 492, startPoint y: 383, endPoint x: 516, endPoint y: 321, distance: 66.6
click at [493, 384] on button "Next" at bounding box center [460, 382] width 125 height 31
click at [522, 298] on rect at bounding box center [479, 327] width 175 height 175
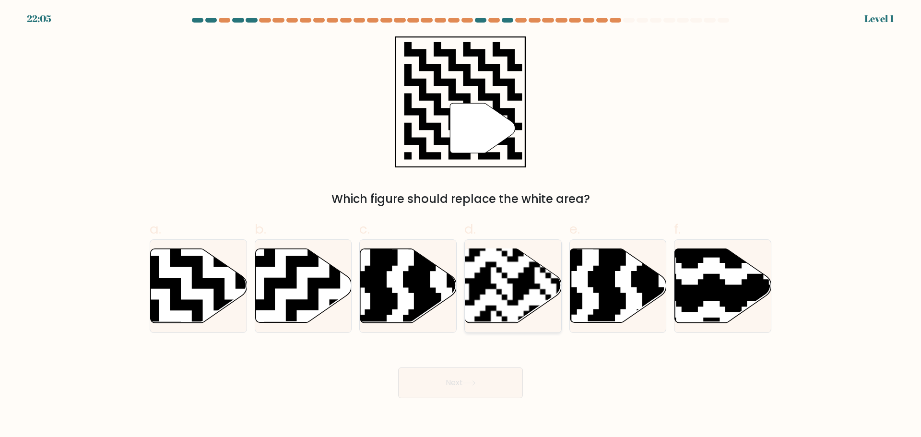
click at [461, 225] on input "d." at bounding box center [460, 222] width 0 height 6
radio input "true"
drag, startPoint x: 485, startPoint y: 375, endPoint x: 499, endPoint y: 347, distance: 31.1
click at [486, 374] on button "Next" at bounding box center [460, 382] width 125 height 31
click at [511, 298] on rect at bounding box center [480, 326] width 173 height 173
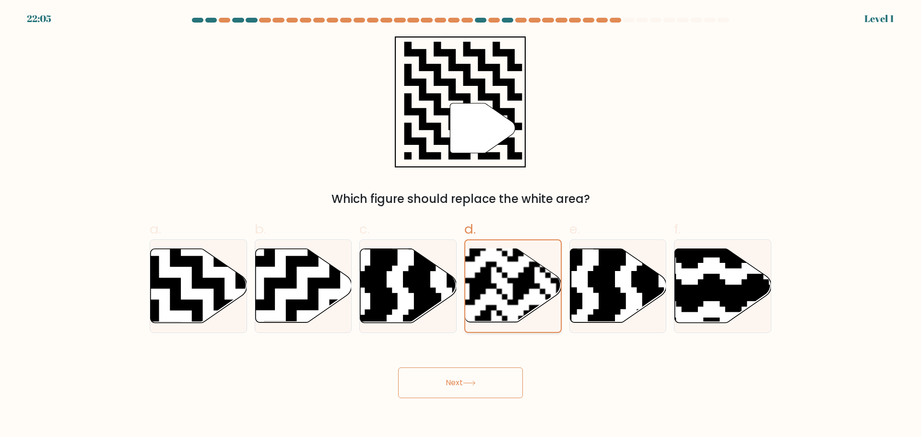
click at [461, 225] on input "d." at bounding box center [460, 222] width 0 height 6
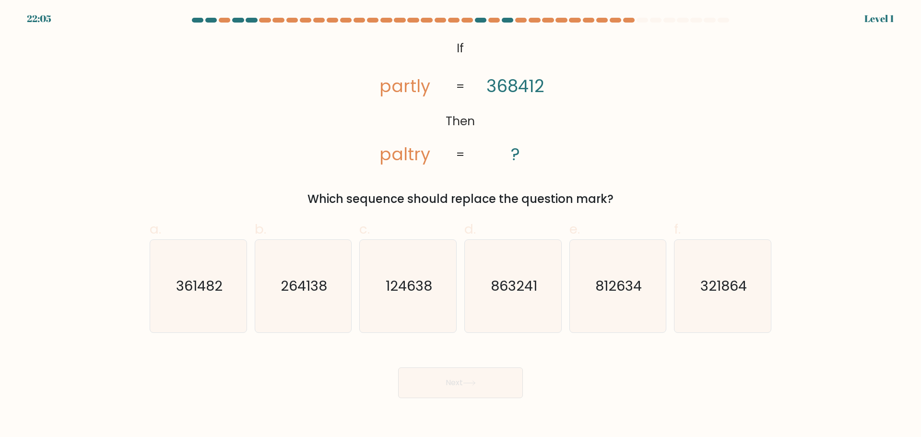
click at [491, 385] on button "Next" at bounding box center [460, 382] width 125 height 31
click at [503, 320] on icon "863241" at bounding box center [513, 286] width 93 height 93
click at [461, 225] on input "d. 863241" at bounding box center [460, 222] width 0 height 6
radio input "true"
click at [493, 380] on button "Next" at bounding box center [460, 382] width 125 height 31
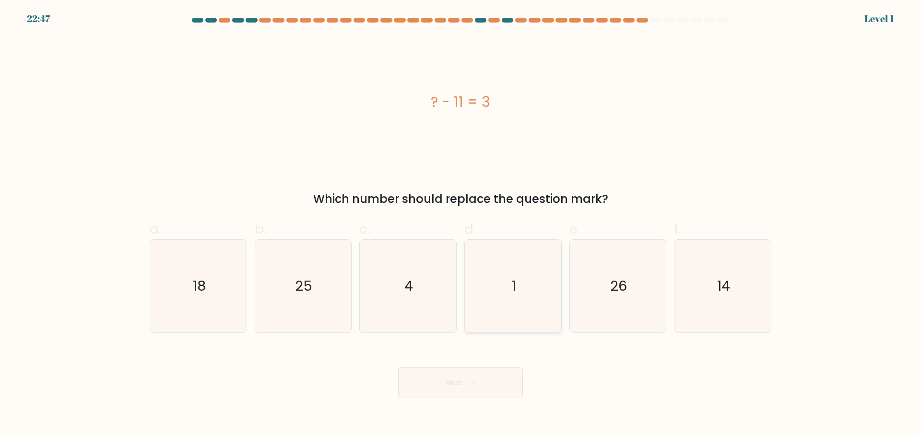
click at [528, 290] on icon "1" at bounding box center [513, 286] width 93 height 93
click at [461, 225] on input "d. 1" at bounding box center [460, 222] width 0 height 6
radio input "true"
click at [502, 373] on button "Next" at bounding box center [460, 382] width 125 height 31
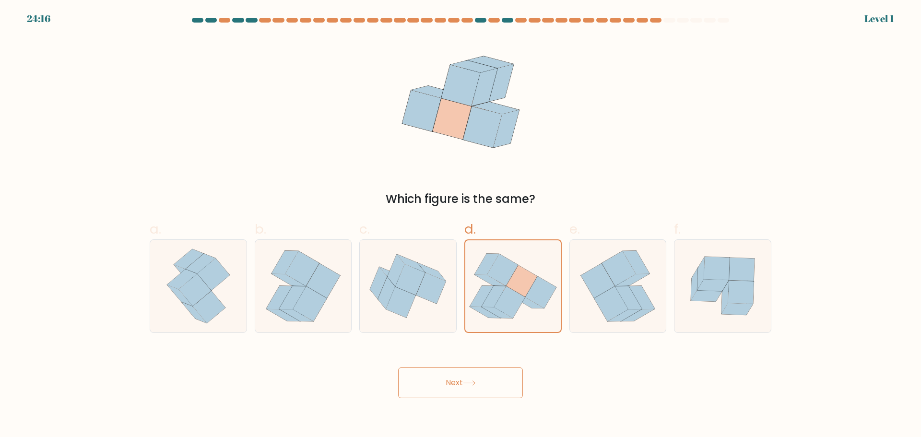
click at [489, 383] on button "Next" at bounding box center [460, 382] width 125 height 31
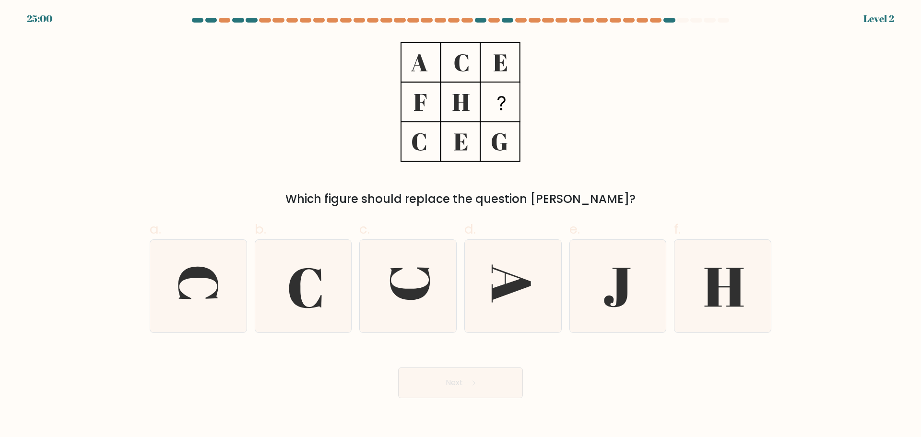
click at [477, 370] on button "Next" at bounding box center [460, 382] width 125 height 31
click at [499, 315] on icon at bounding box center [513, 286] width 93 height 93
click at [461, 225] on input "d." at bounding box center [460, 222] width 0 height 6
radio input "true"
click at [469, 381] on icon at bounding box center [469, 382] width 13 height 5
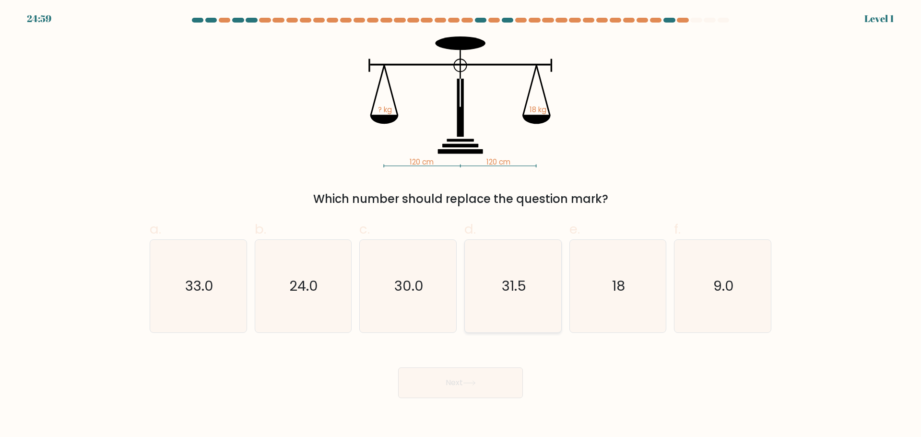
click at [501, 304] on icon "31.5" at bounding box center [513, 286] width 93 height 93
click at [461, 225] on input "d. 31.5" at bounding box center [460, 222] width 0 height 6
radio input "true"
click at [490, 363] on div "Next" at bounding box center [460, 371] width 633 height 54
click at [490, 374] on button "Next" at bounding box center [460, 382] width 125 height 31
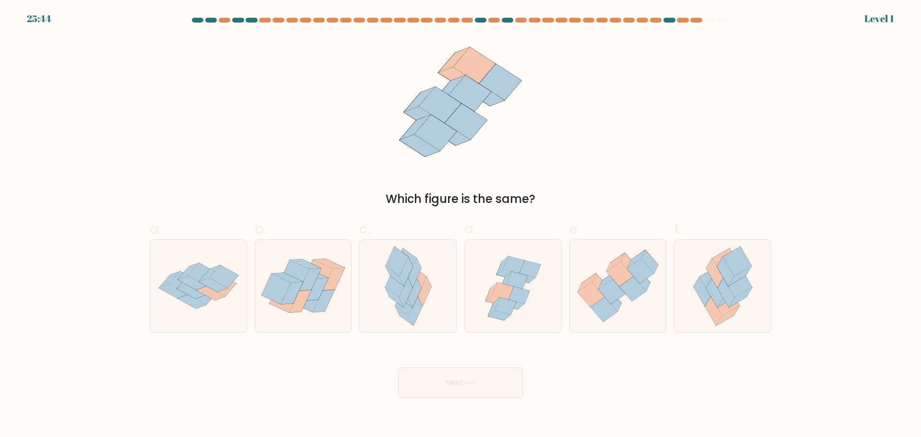
click at [496, 292] on icon at bounding box center [502, 291] width 21 height 17
click at [461, 225] on input "d." at bounding box center [460, 222] width 0 height 6
radio input "true"
click at [492, 364] on div "Next" at bounding box center [460, 371] width 633 height 54
click at [490, 371] on button "Next" at bounding box center [460, 382] width 125 height 31
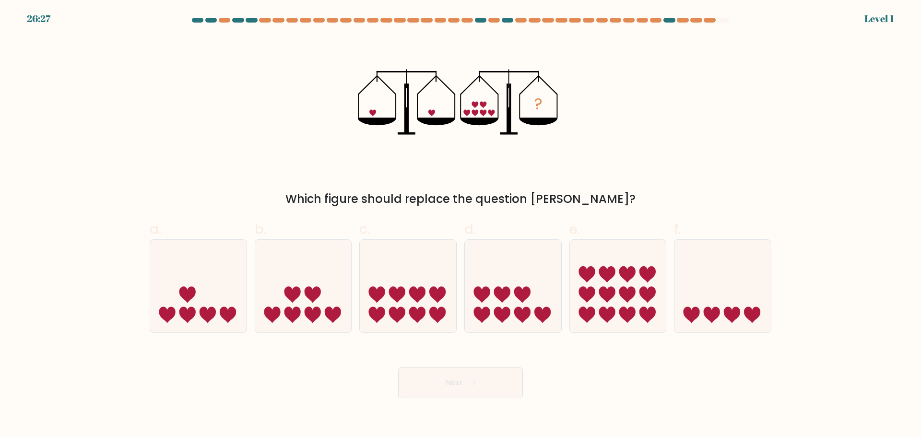
click at [506, 293] on icon at bounding box center [502, 294] width 16 height 16
click at [461, 225] on input "d." at bounding box center [460, 222] width 0 height 6
radio input "true"
click at [472, 390] on button "Next" at bounding box center [460, 382] width 125 height 31
click at [469, 272] on icon at bounding box center [512, 286] width 95 height 79
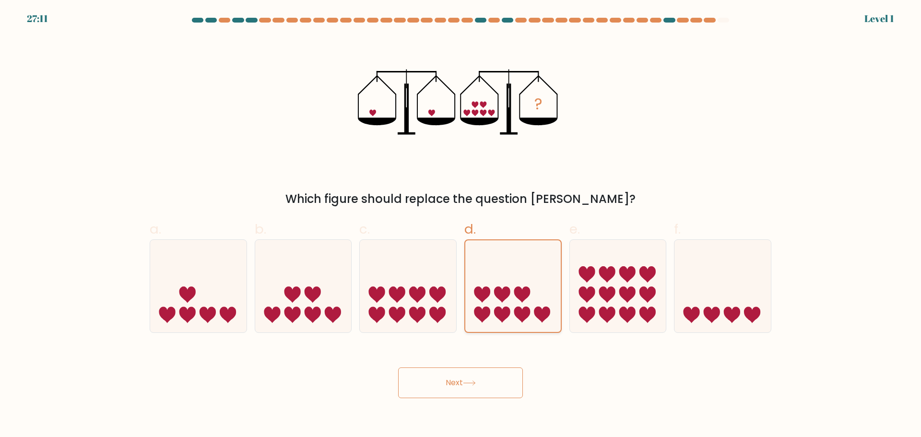
click at [461, 225] on input "d." at bounding box center [460, 222] width 0 height 6
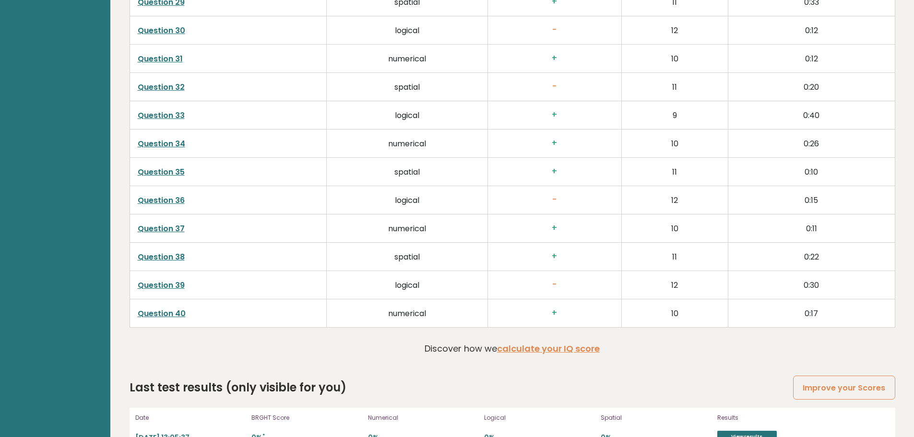
scroll to position [2547, 0]
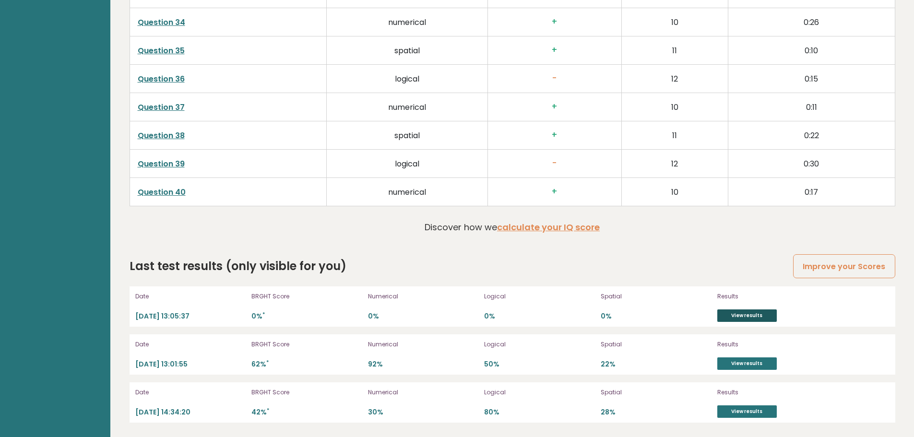
click at [750, 314] on link "View results" at bounding box center [746, 315] width 59 height 12
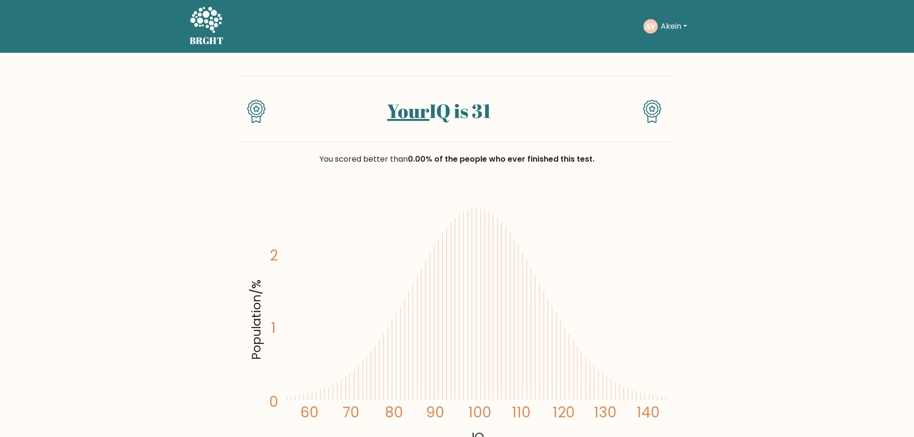
click at [211, 18] on icon at bounding box center [206, 20] width 32 height 26
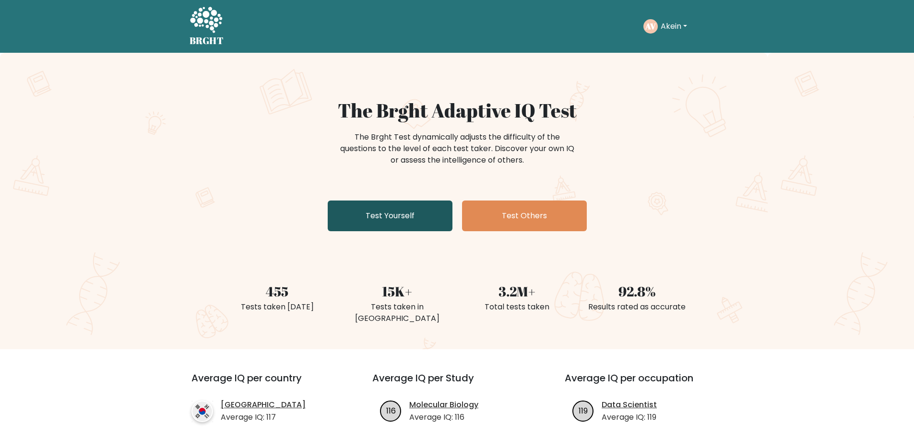
click at [373, 203] on link "Test Yourself" at bounding box center [390, 215] width 125 height 31
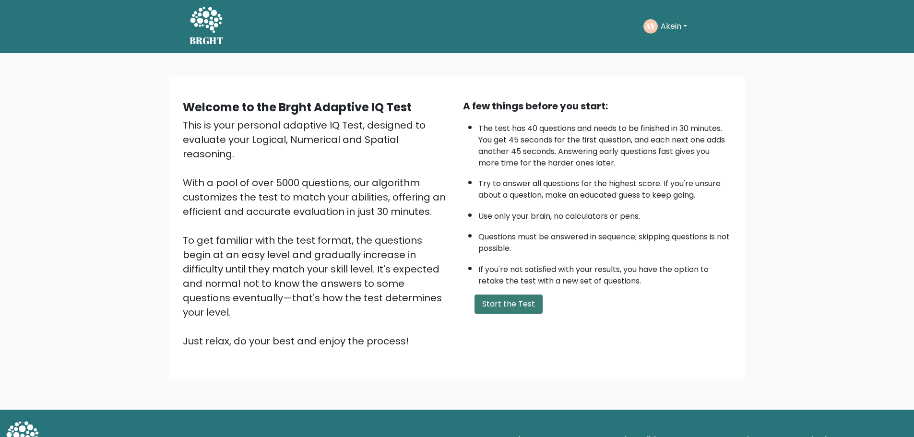
click at [491, 294] on button "Start the Test" at bounding box center [508, 303] width 68 height 19
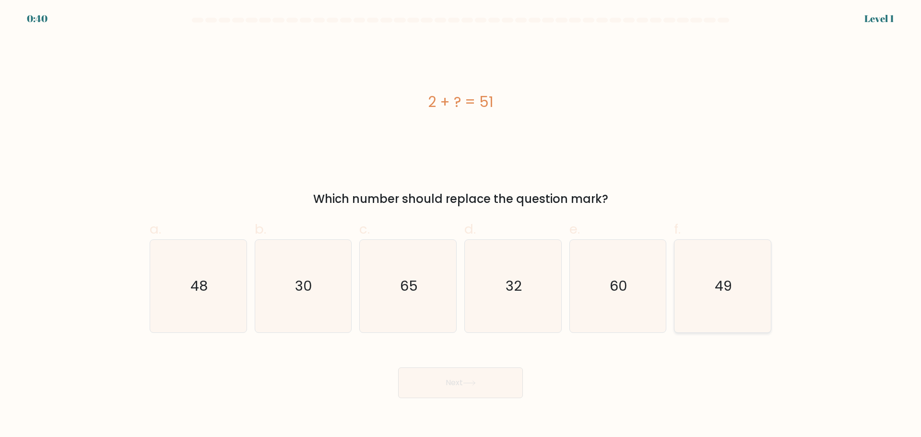
click at [737, 281] on icon "49" at bounding box center [722, 286] width 93 height 93
click at [461, 225] on input "f. 49" at bounding box center [460, 222] width 0 height 6
radio input "true"
click at [493, 378] on button "Next" at bounding box center [460, 382] width 125 height 31
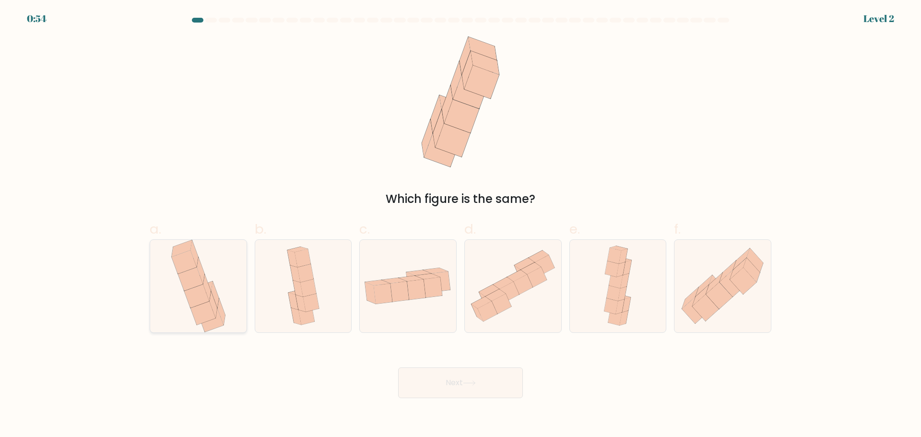
click at [205, 255] on icon at bounding box center [198, 286] width 60 height 93
click at [460, 225] on input "a." at bounding box center [460, 222] width 0 height 6
radio input "true"
click at [431, 384] on button "Next" at bounding box center [460, 382] width 125 height 31
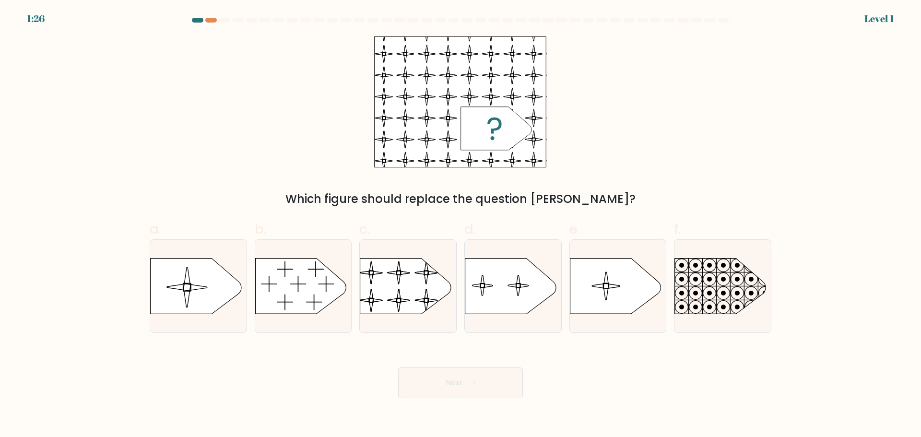
click at [476, 186] on div "Which figure should replace the question [PERSON_NAME]?" at bounding box center [460, 121] width 633 height 171
drag, startPoint x: 209, startPoint y: 19, endPoint x: 186, endPoint y: 18, distance: 23.0
click at [186, 18] on div at bounding box center [460, 22] width 633 height 9
drag, startPoint x: 200, startPoint y: 18, endPoint x: 211, endPoint y: 19, distance: 10.1
click at [201, 17] on body "1:24 Level 1 a." at bounding box center [460, 218] width 921 height 437
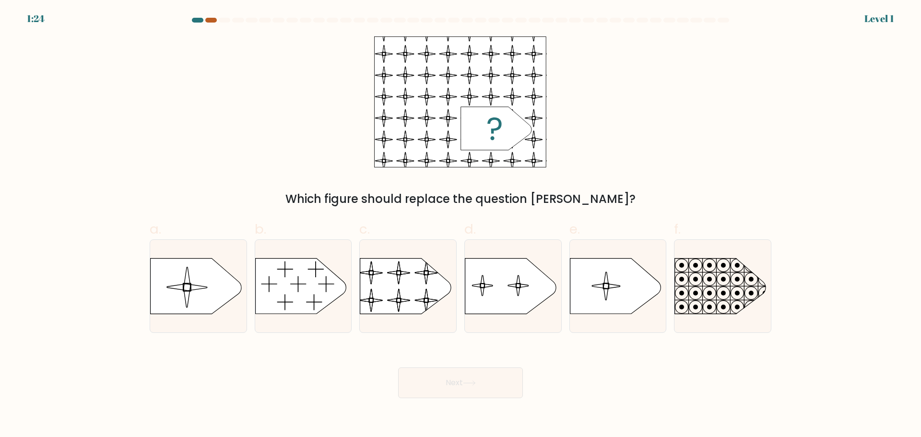
click at [211, 19] on div at bounding box center [211, 20] width 12 height 5
click at [183, 19] on div at bounding box center [460, 22] width 633 height 9
click at [201, 19] on div at bounding box center [198, 20] width 12 height 5
click at [199, 20] on div at bounding box center [198, 20] width 12 height 5
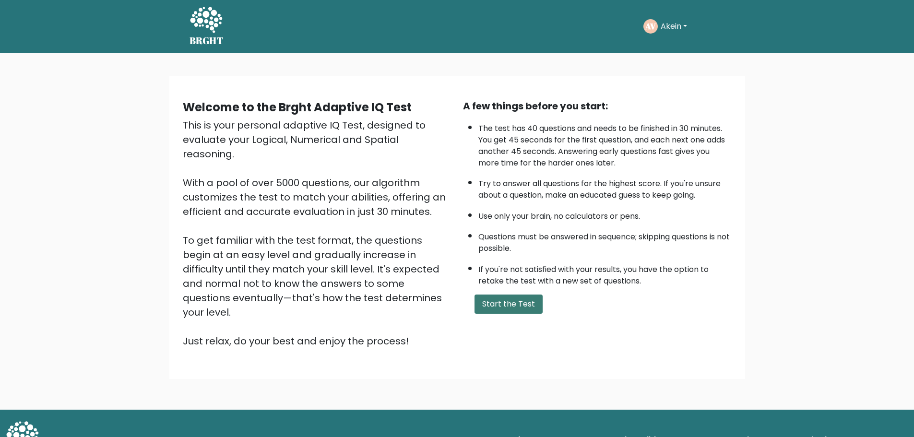
click at [503, 298] on button "Start the Test" at bounding box center [508, 303] width 68 height 19
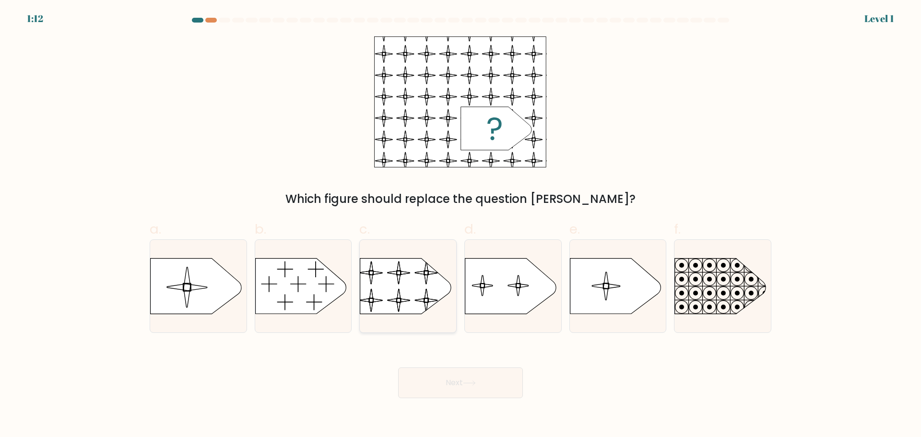
click at [417, 292] on rect at bounding box center [359, 252] width 221 height 168
click at [460, 225] on input "c." at bounding box center [460, 222] width 0 height 6
radio input "true"
click at [461, 385] on button "Next" at bounding box center [460, 382] width 125 height 31
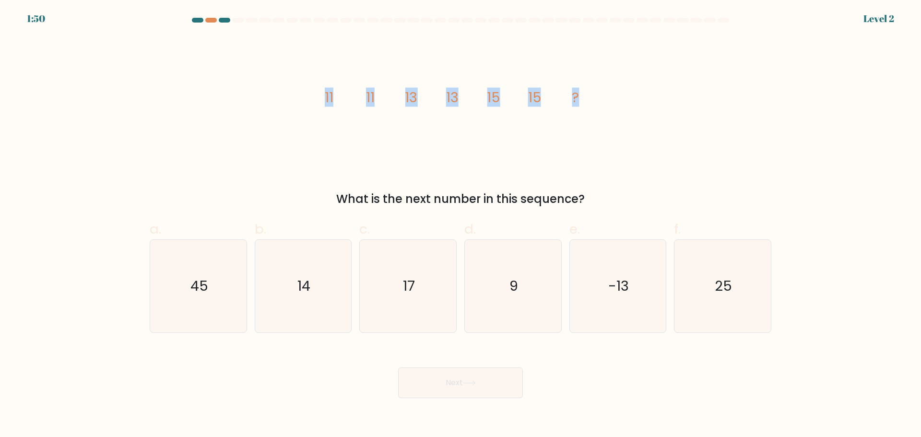
drag, startPoint x: 306, startPoint y: 99, endPoint x: 647, endPoint y: 79, distance: 340.7
click at [645, 77] on div "image/svg+xml 11 11 13 13 15 15 ? What is the next number in this sequence?" at bounding box center [460, 121] width 633 height 171
click at [393, 272] on icon "17" at bounding box center [408, 286] width 93 height 93
click at [460, 225] on input "c. 17" at bounding box center [460, 222] width 0 height 6
radio input "true"
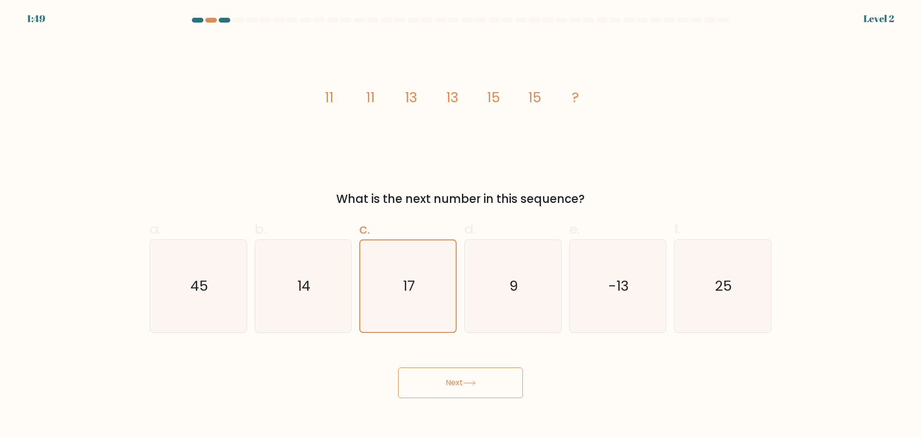
click at [448, 387] on button "Next" at bounding box center [460, 382] width 125 height 31
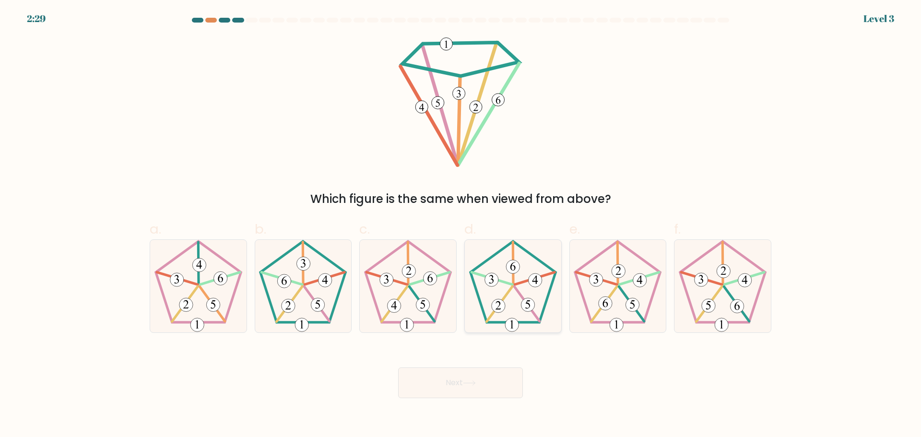
click at [528, 291] on icon at bounding box center [513, 286] width 93 height 93
click at [461, 225] on input "d." at bounding box center [460, 222] width 0 height 6
radio input "true"
click at [432, 298] on icon at bounding box center [408, 286] width 93 height 93
click at [460, 225] on input "c." at bounding box center [460, 222] width 0 height 6
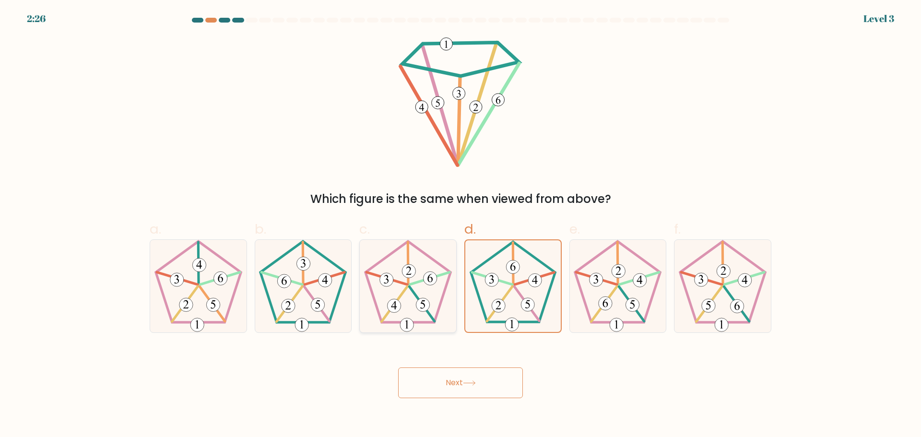
radio input "true"
click at [296, 299] on icon at bounding box center [303, 286] width 93 height 93
click at [460, 225] on input "b." at bounding box center [460, 222] width 0 height 6
radio input "true"
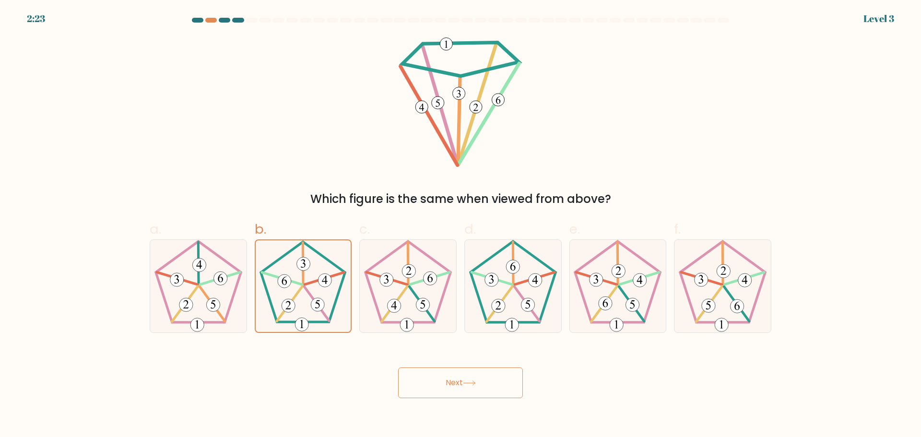
click at [453, 384] on button "Next" at bounding box center [460, 382] width 125 height 31
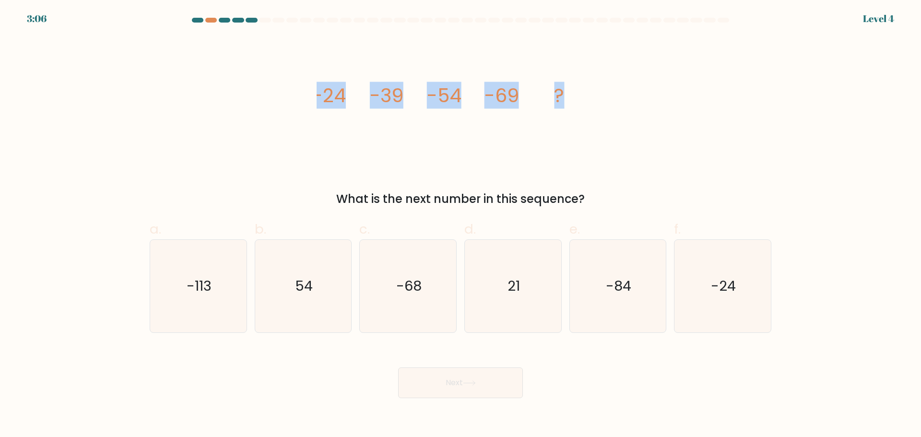
drag, startPoint x: 295, startPoint y: 96, endPoint x: 599, endPoint y: 104, distance: 303.7
click at [599, 104] on div "image/svg+xml -24 -39 -54 -69 ? What is the next number in this sequence?" at bounding box center [460, 121] width 633 height 171
copy g "-24 -39 -54 -69 ?"
